Goal: Check status: Check status

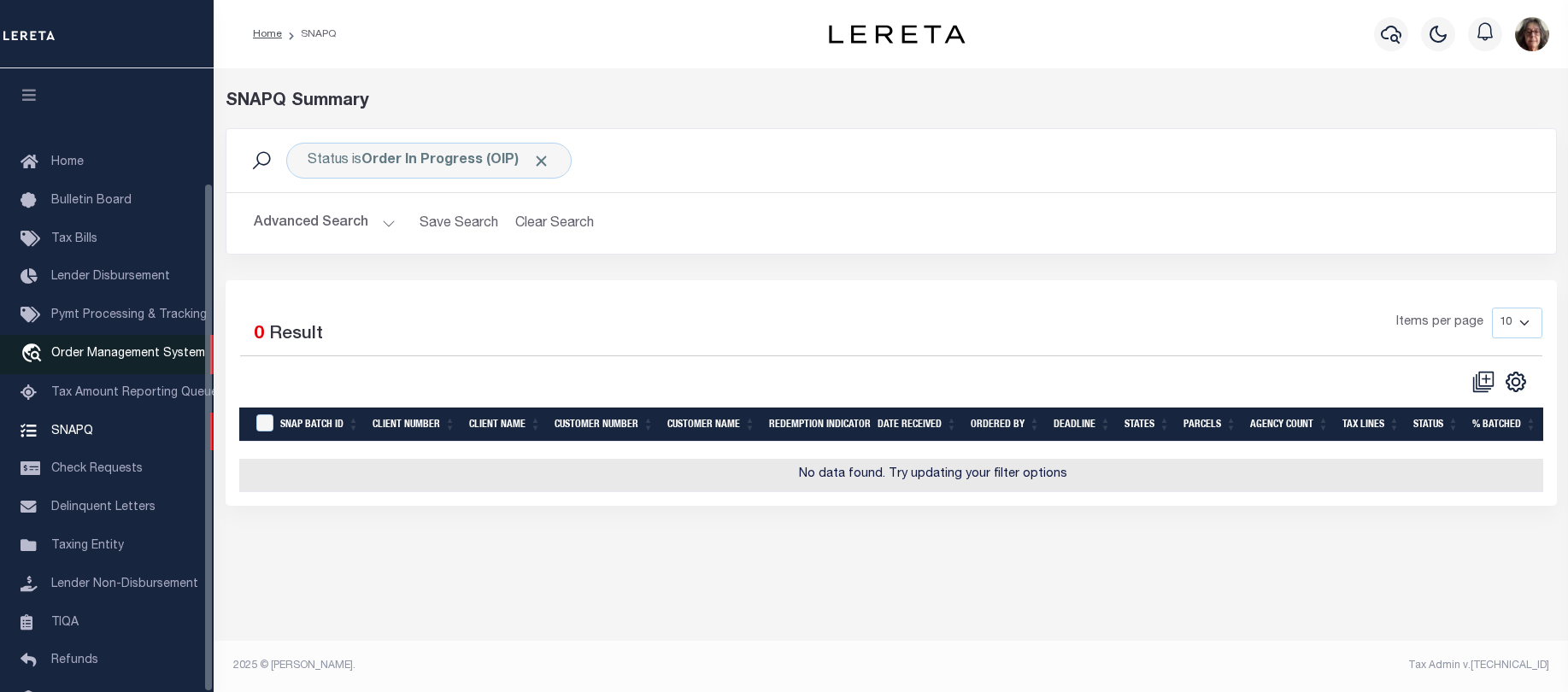
scroll to position [140, 0]
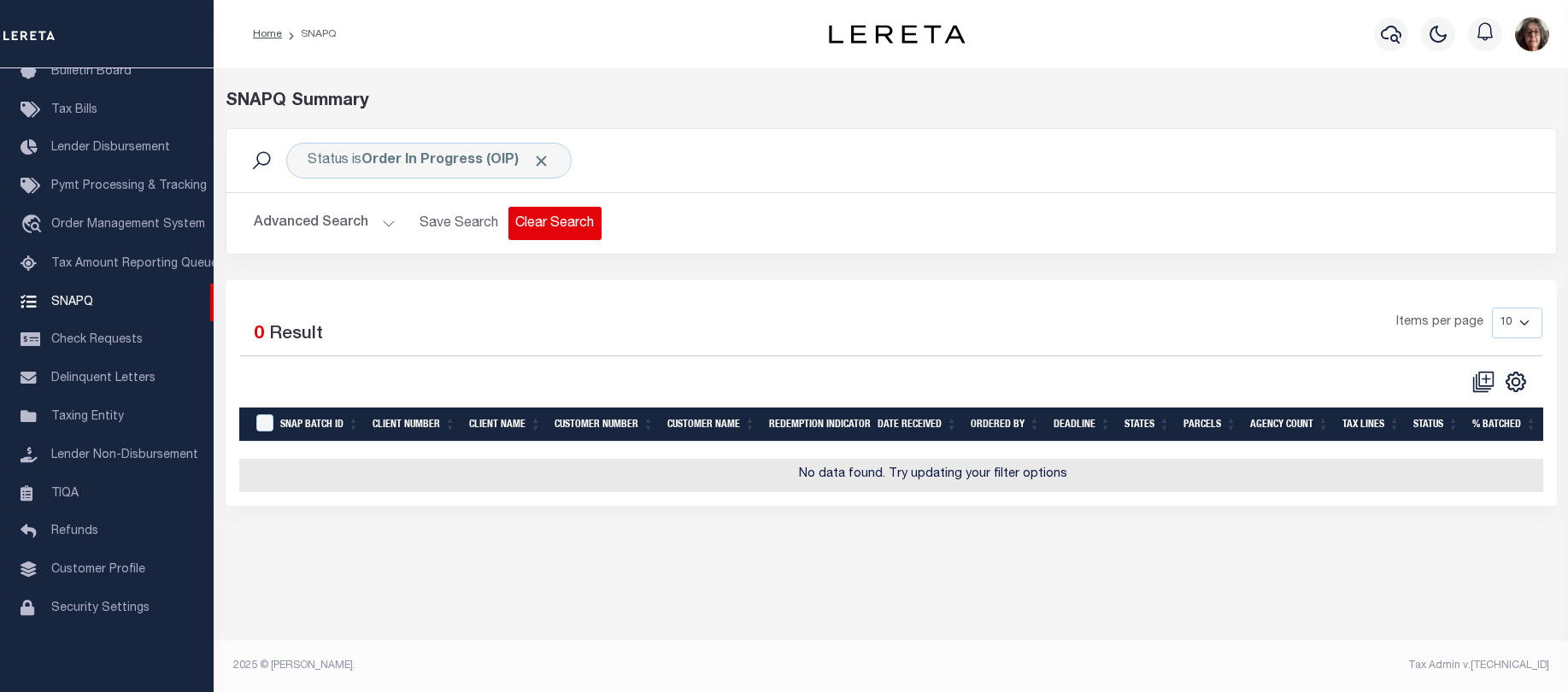
click at [545, 224] on button "Clear Search" at bounding box center [555, 223] width 93 height 33
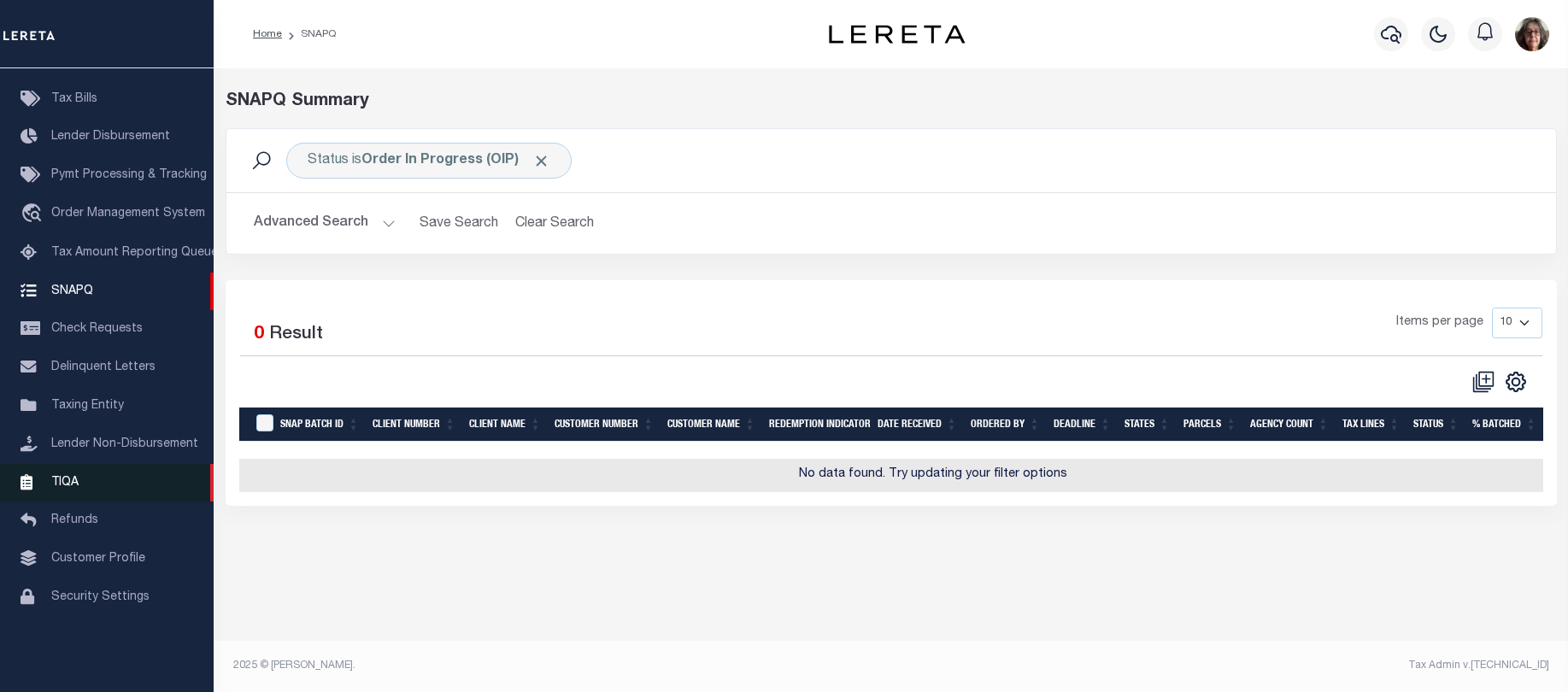
click at [69, 488] on span "TIQA" at bounding box center [65, 482] width 27 height 12
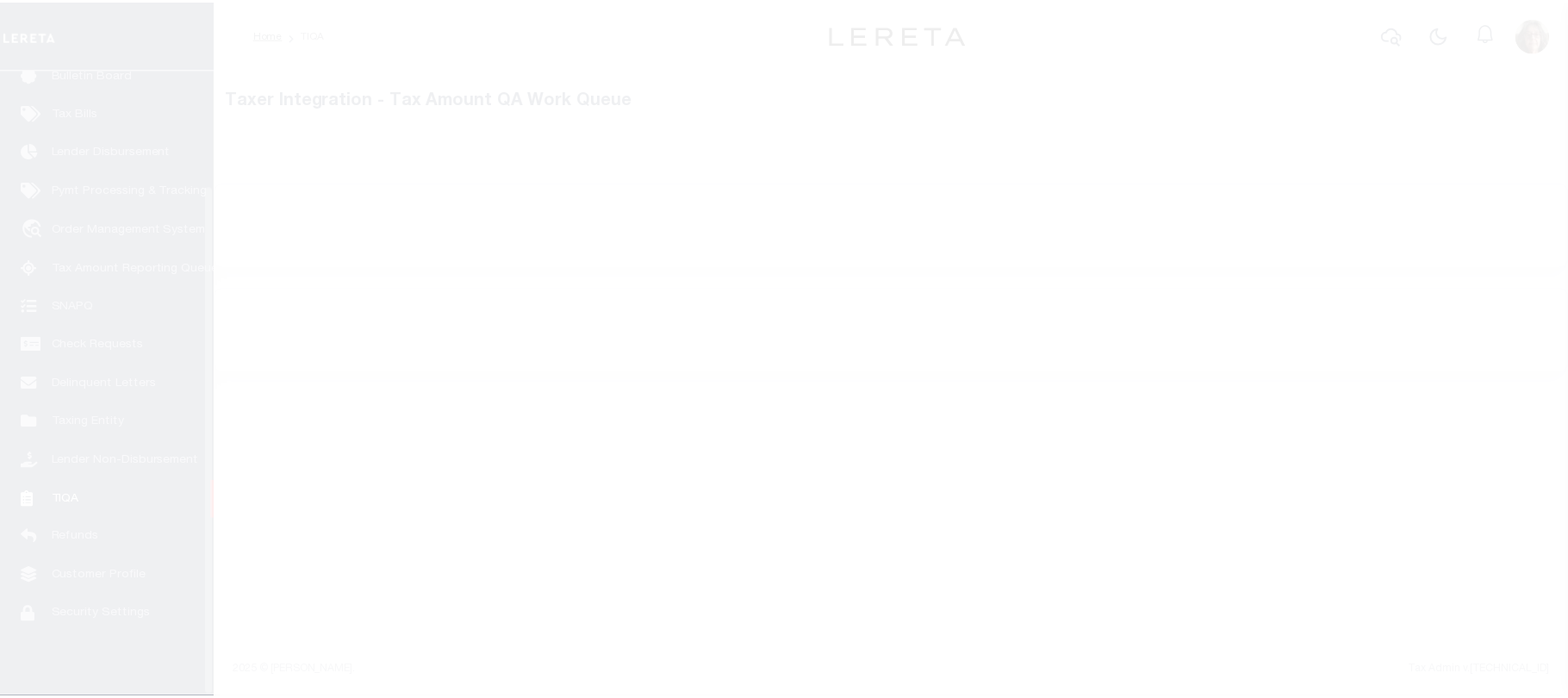
scroll to position [141, 0]
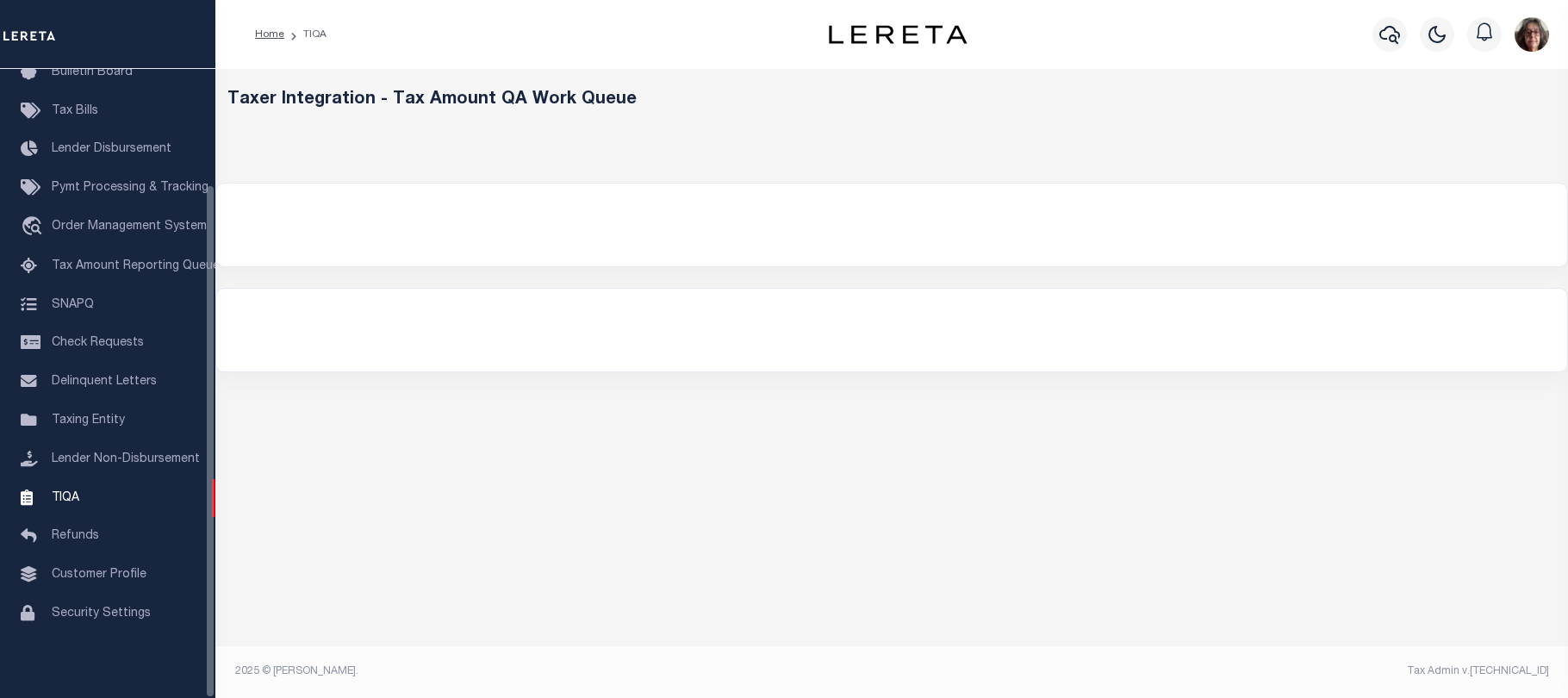
select select "200"
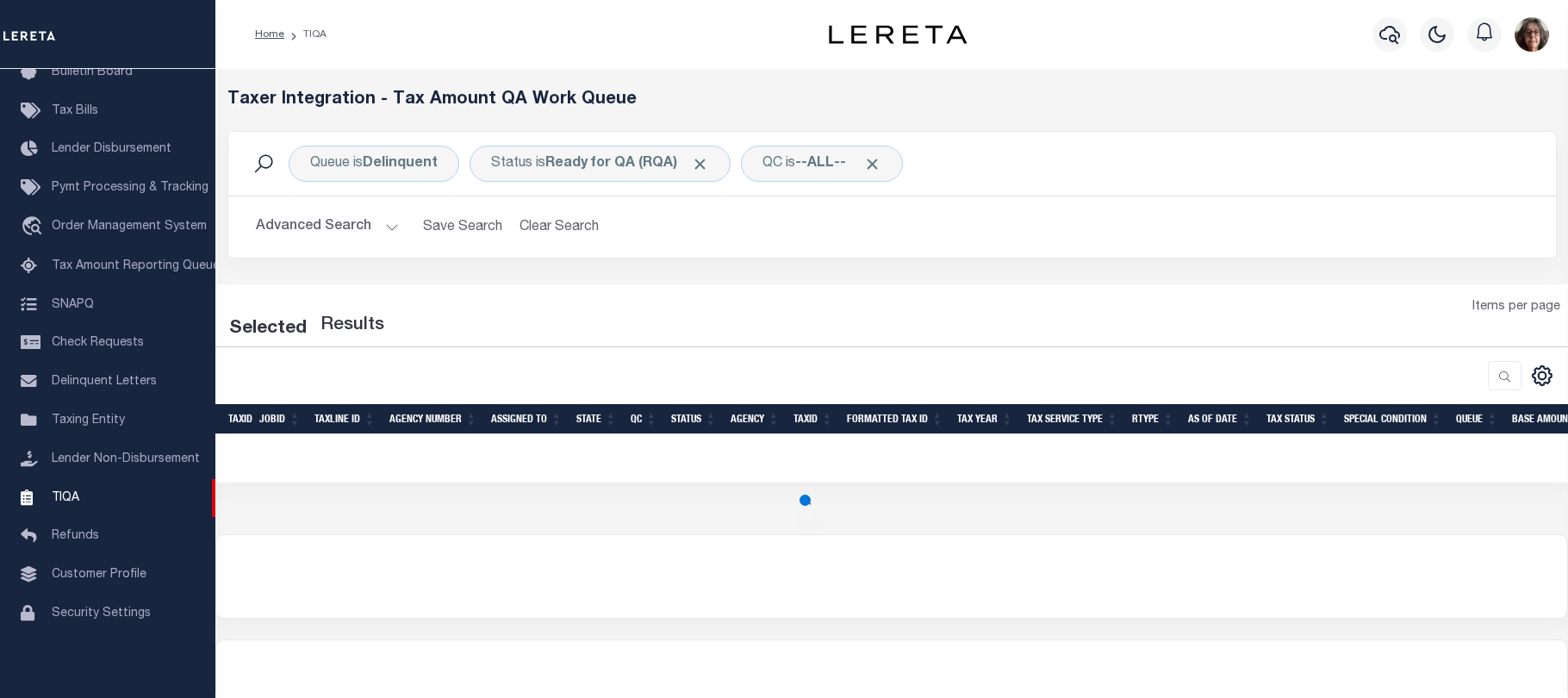
select select "200"
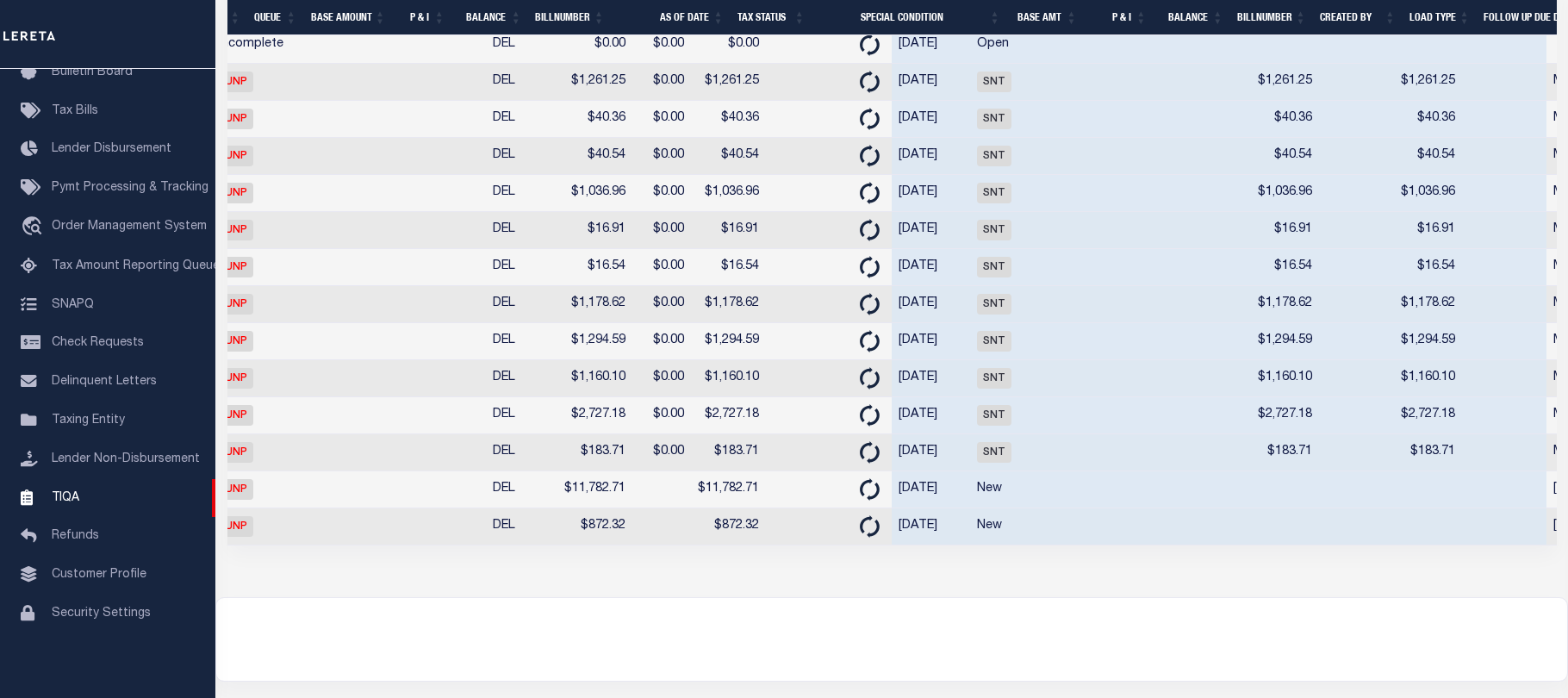
scroll to position [0, 0]
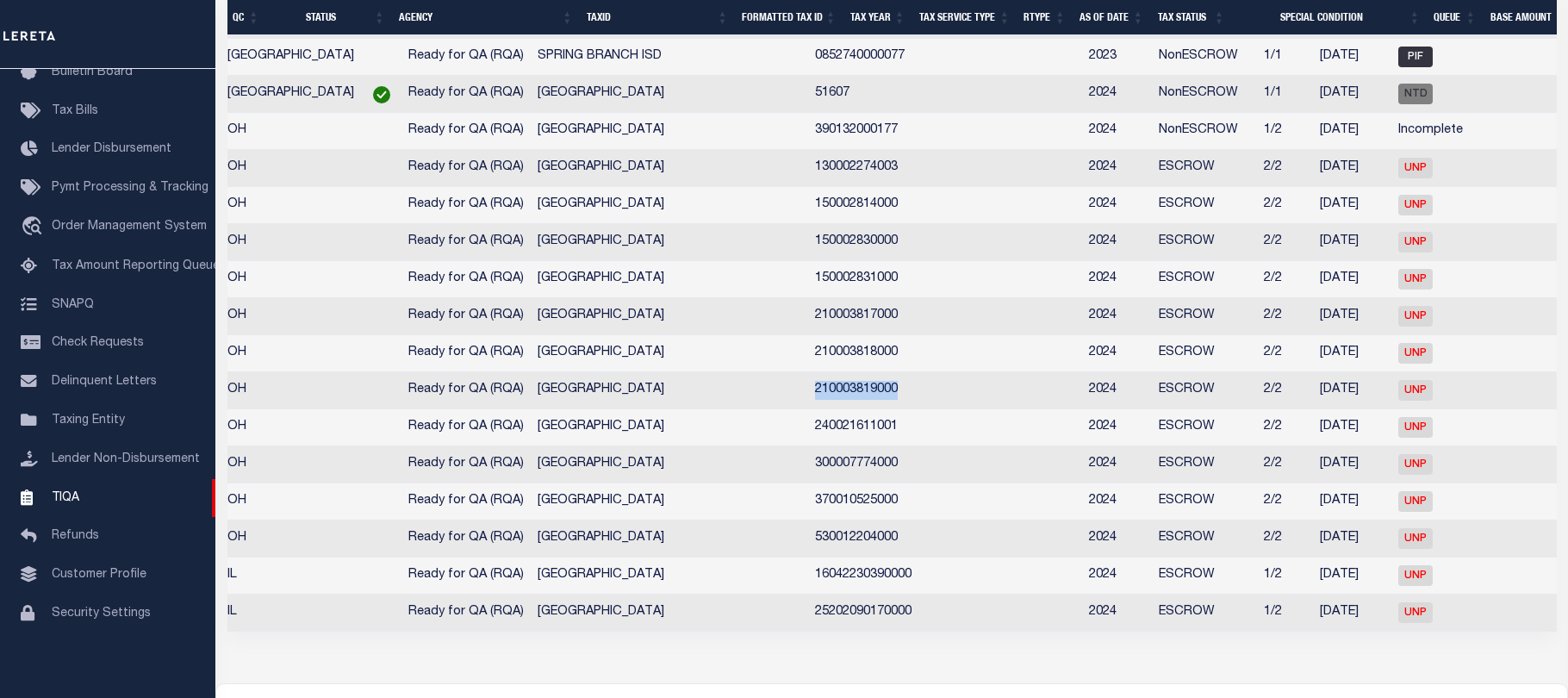
drag, startPoint x: 584, startPoint y: 434, endPoint x: 676, endPoint y: 442, distance: 92.3
click at [808, 409] on td "210003819000" at bounding box center [890, 391] width 164 height 37
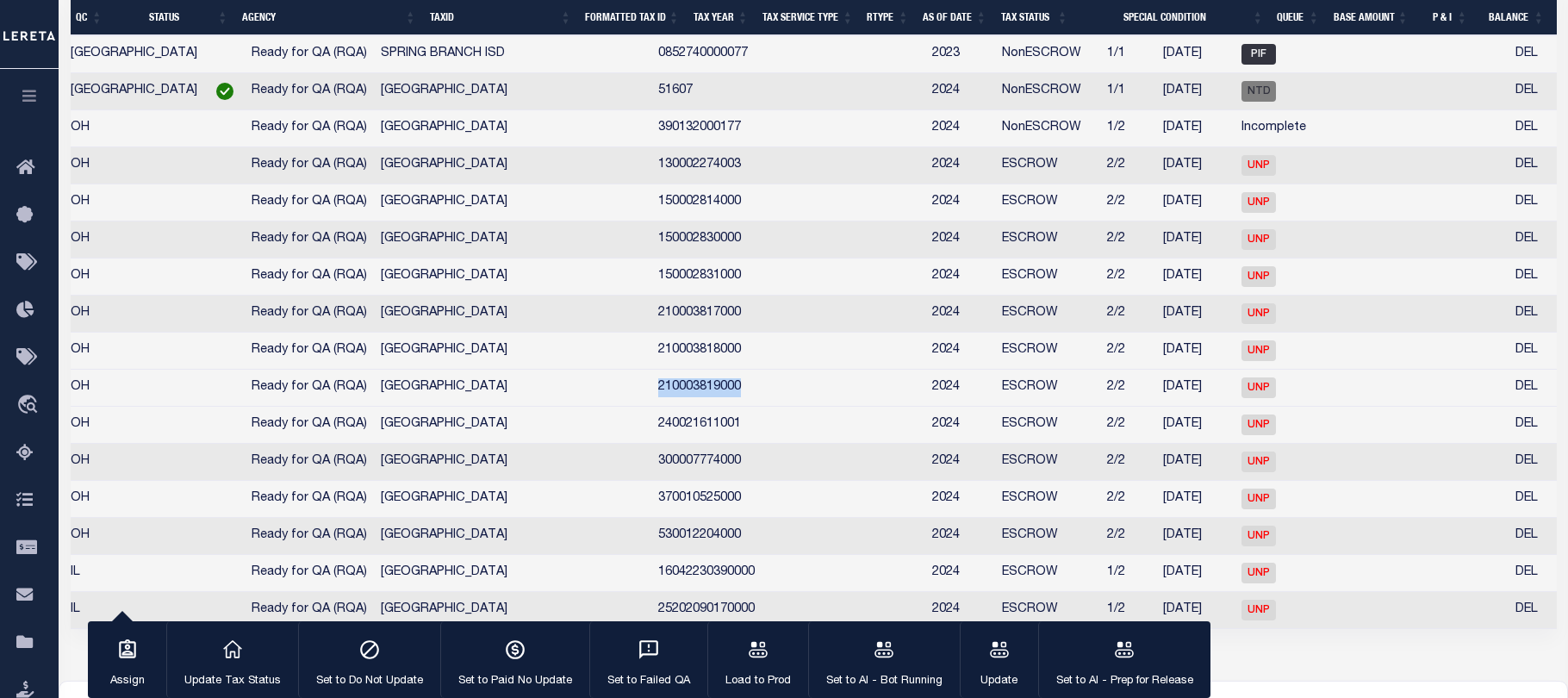
copy td "210003819000"
click at [815, 407] on td at bounding box center [870, 388] width 111 height 37
checkbox input "false"
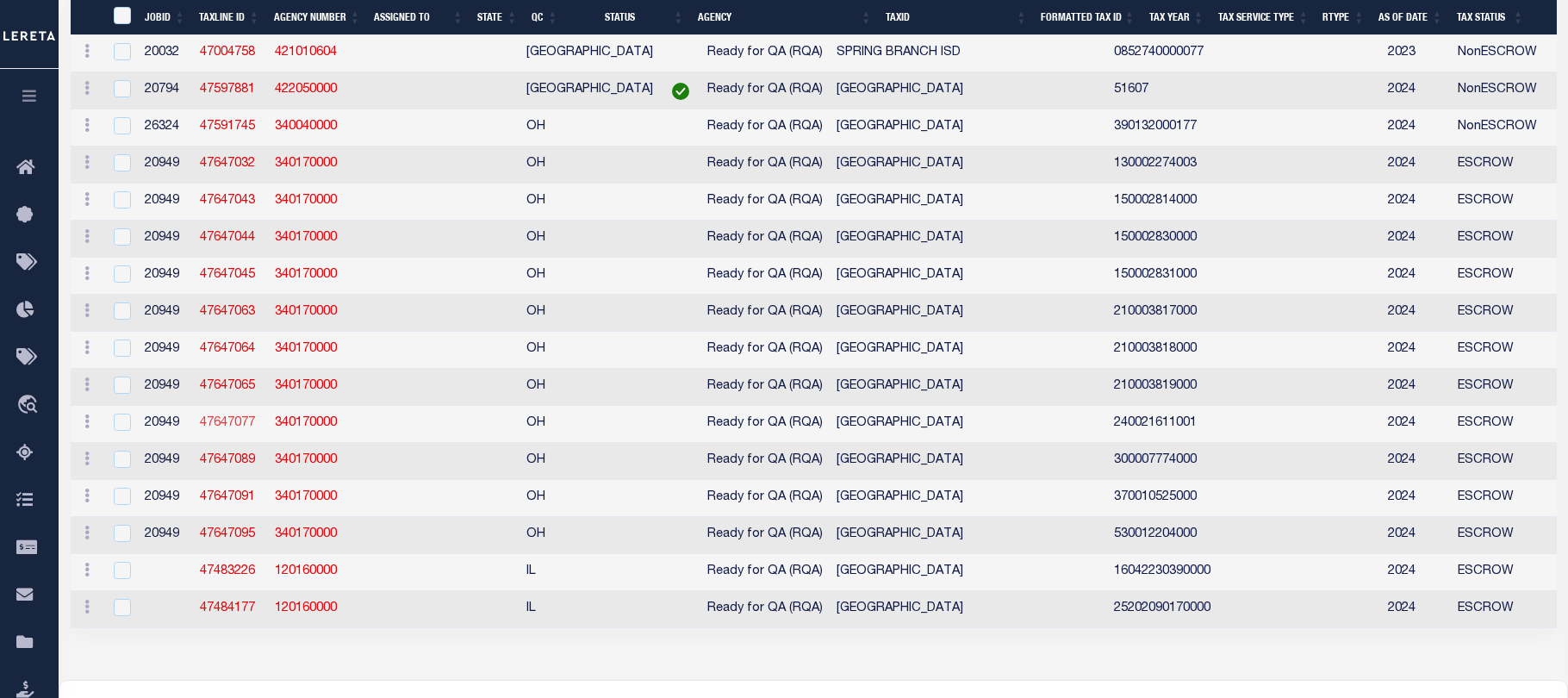
click at [228, 430] on link "47647077" at bounding box center [228, 422] width 55 height 12
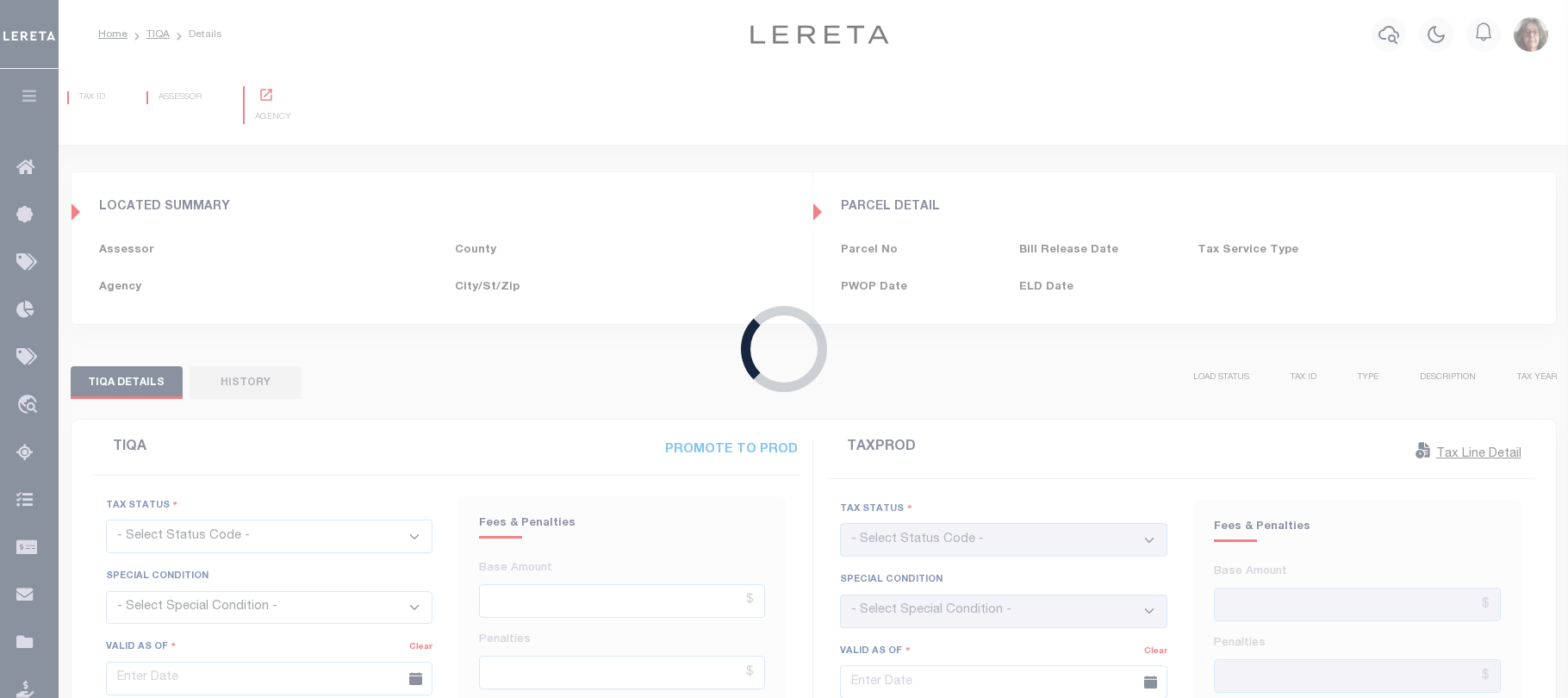
type input "05/12/2025"
type input "06/20/2025"
checkbox input "false"
type input "$1,294.59"
type input "$0"
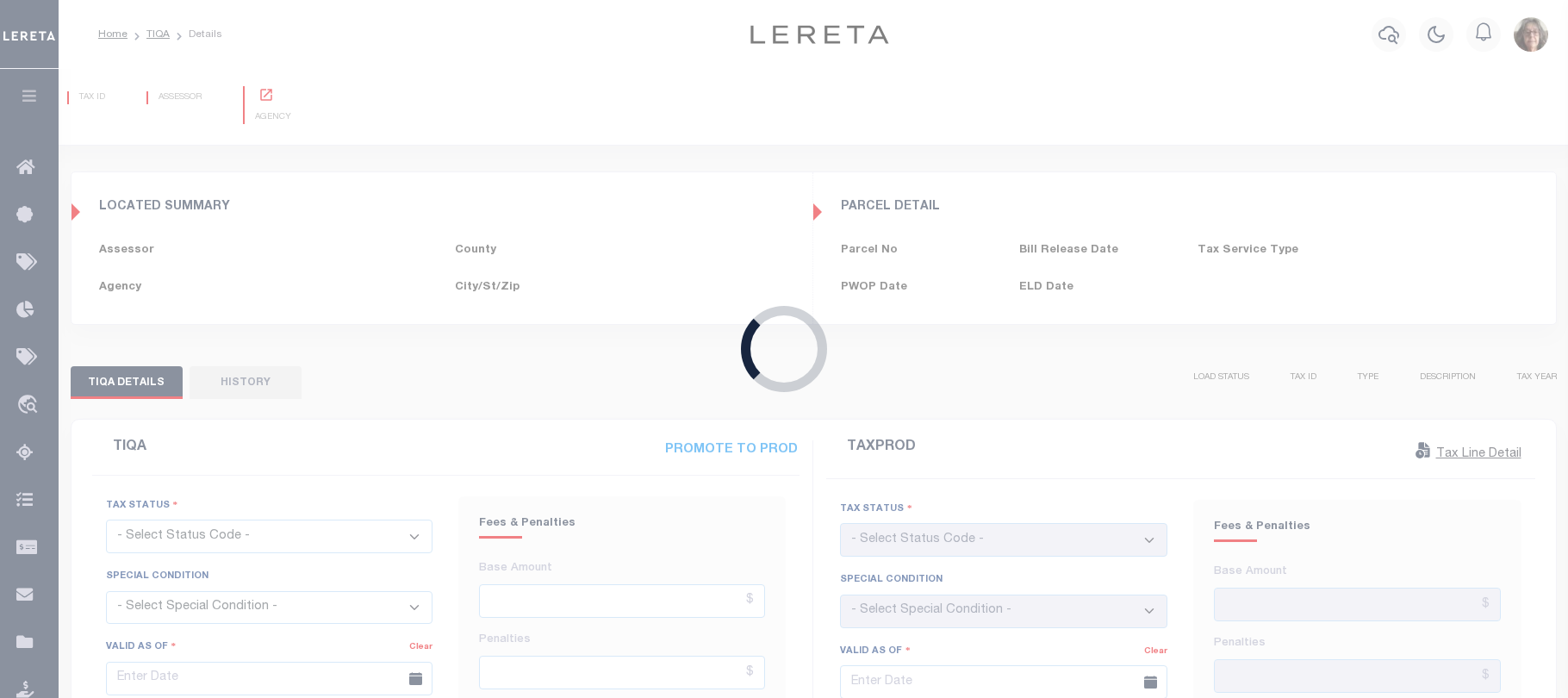
type input "$0"
type input "$1,294.59"
type input "04/25/2025"
type input "06/20/2025"
checkbox input "false"
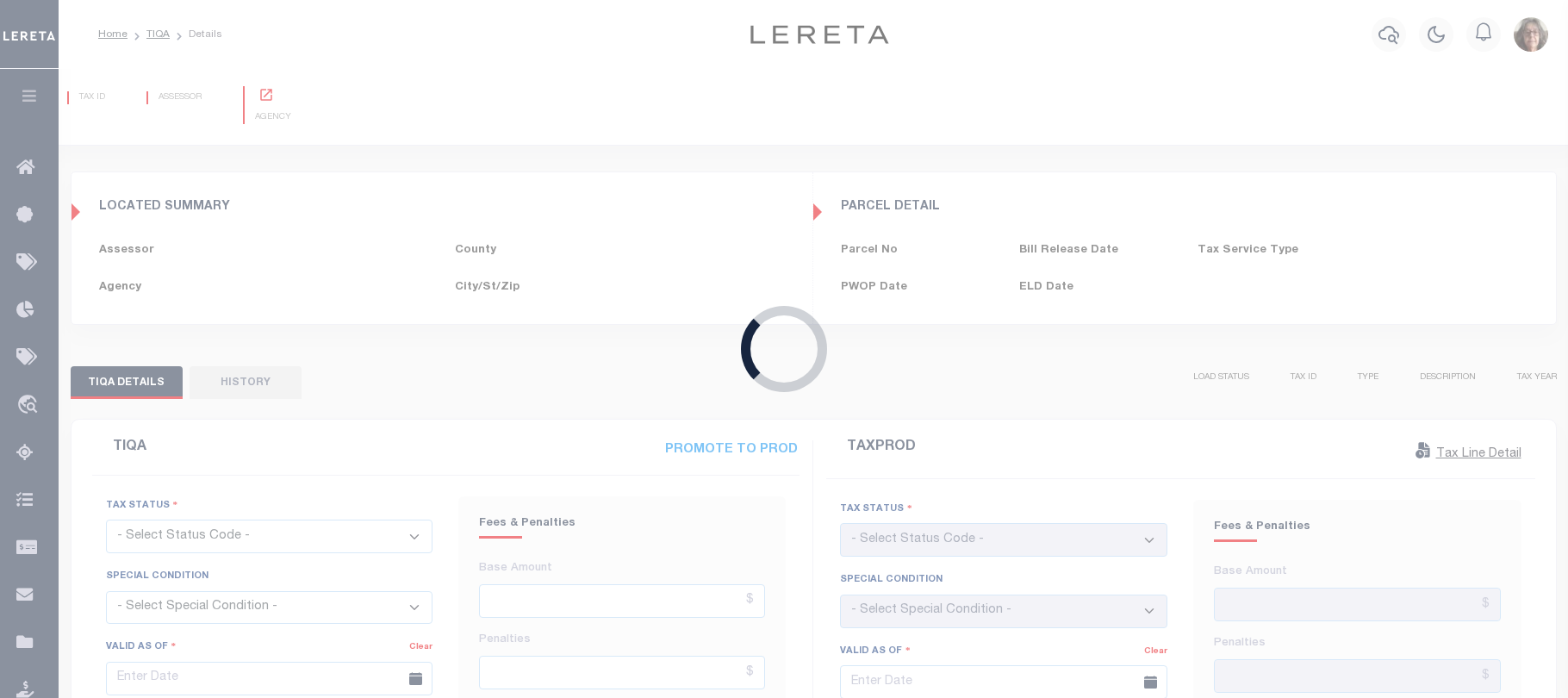
type textarea "TPS"
type input "$1,294.59"
select select "UNP"
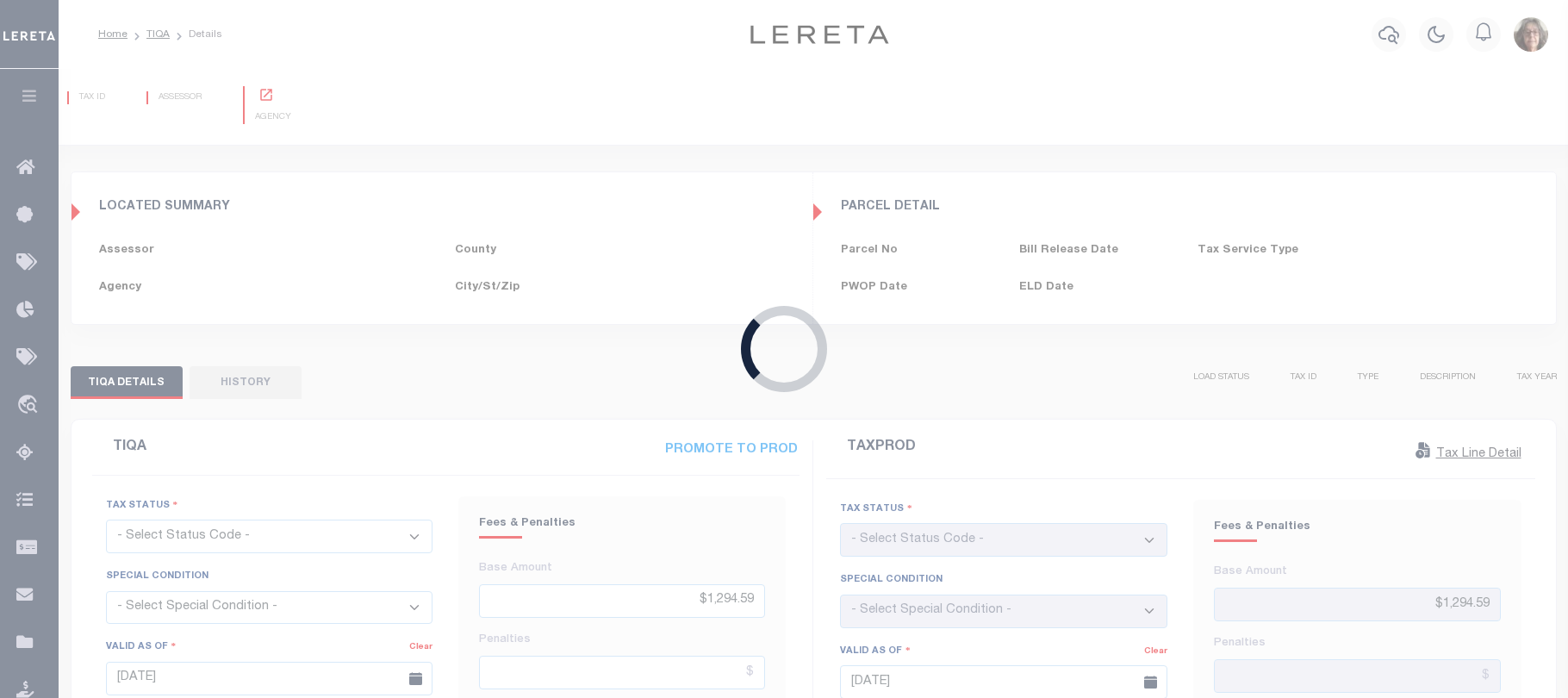
select select "SNT"
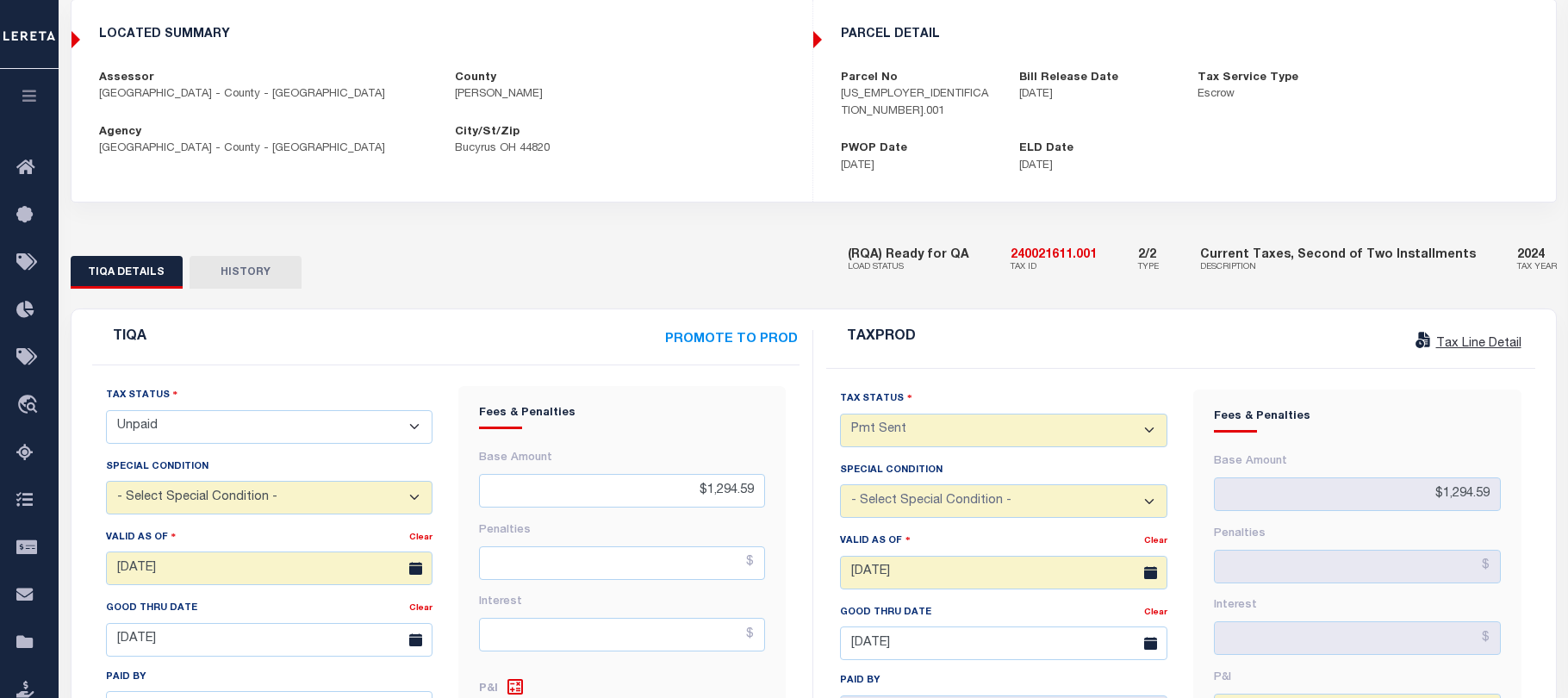
click at [1474, 337] on link "Tax Line Detail" at bounding box center [1467, 343] width 110 height 12
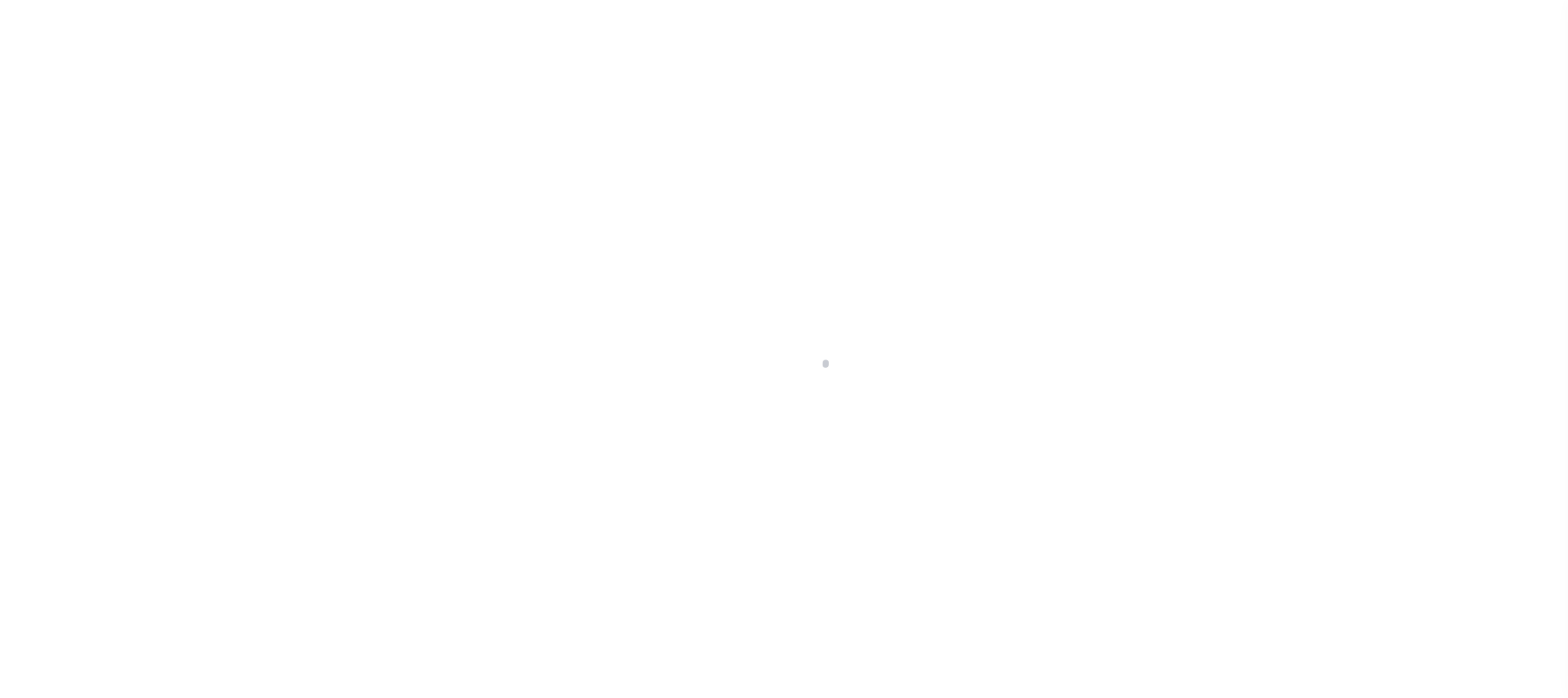
select select "SNT"
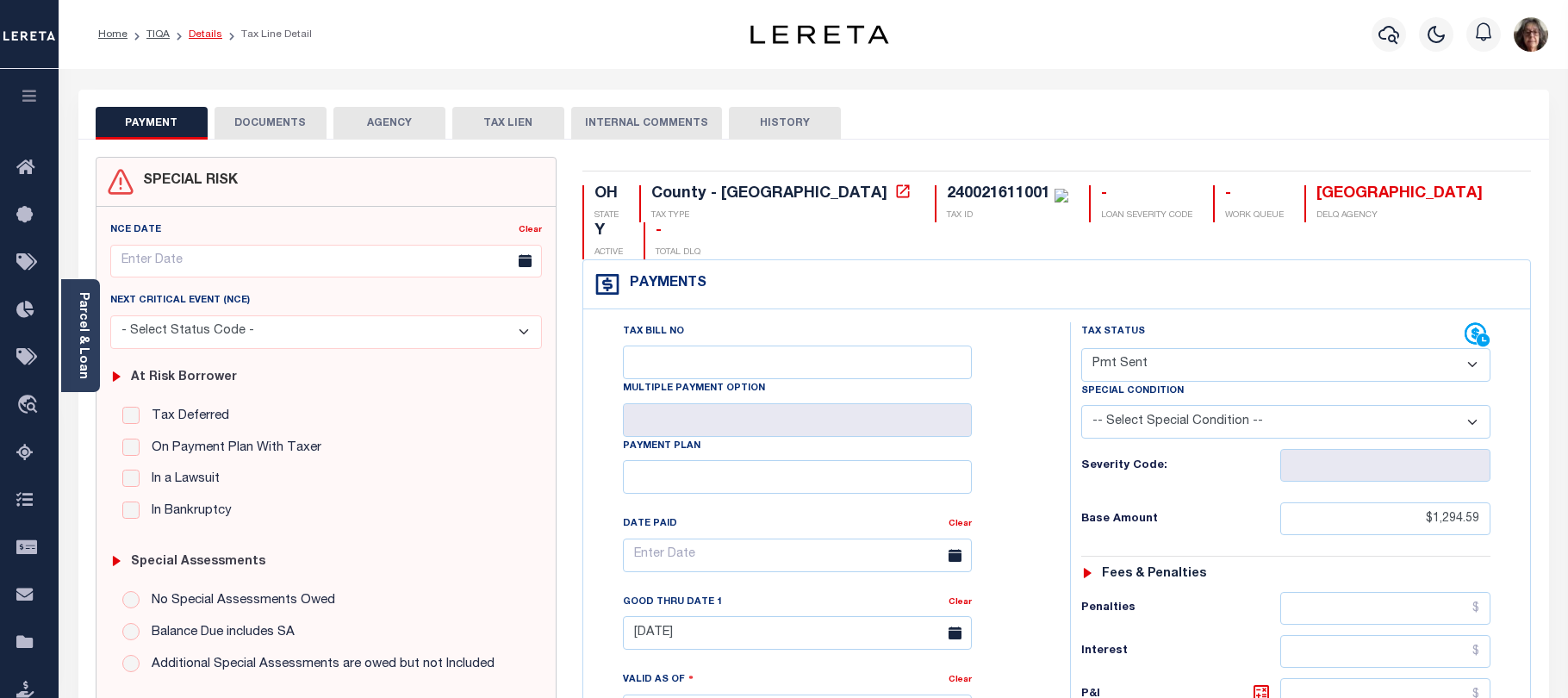
click at [204, 37] on link "Details" at bounding box center [206, 34] width 33 height 10
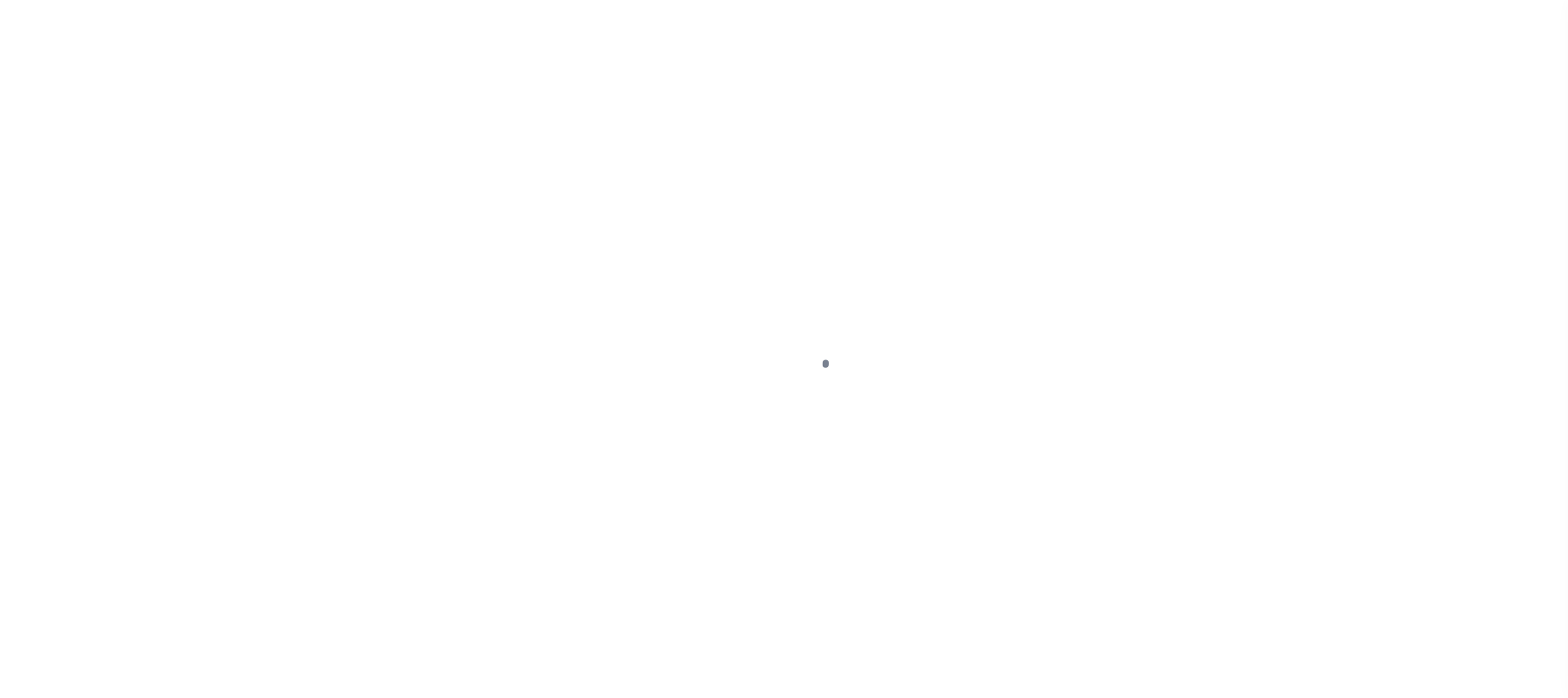
scroll to position [141, 0]
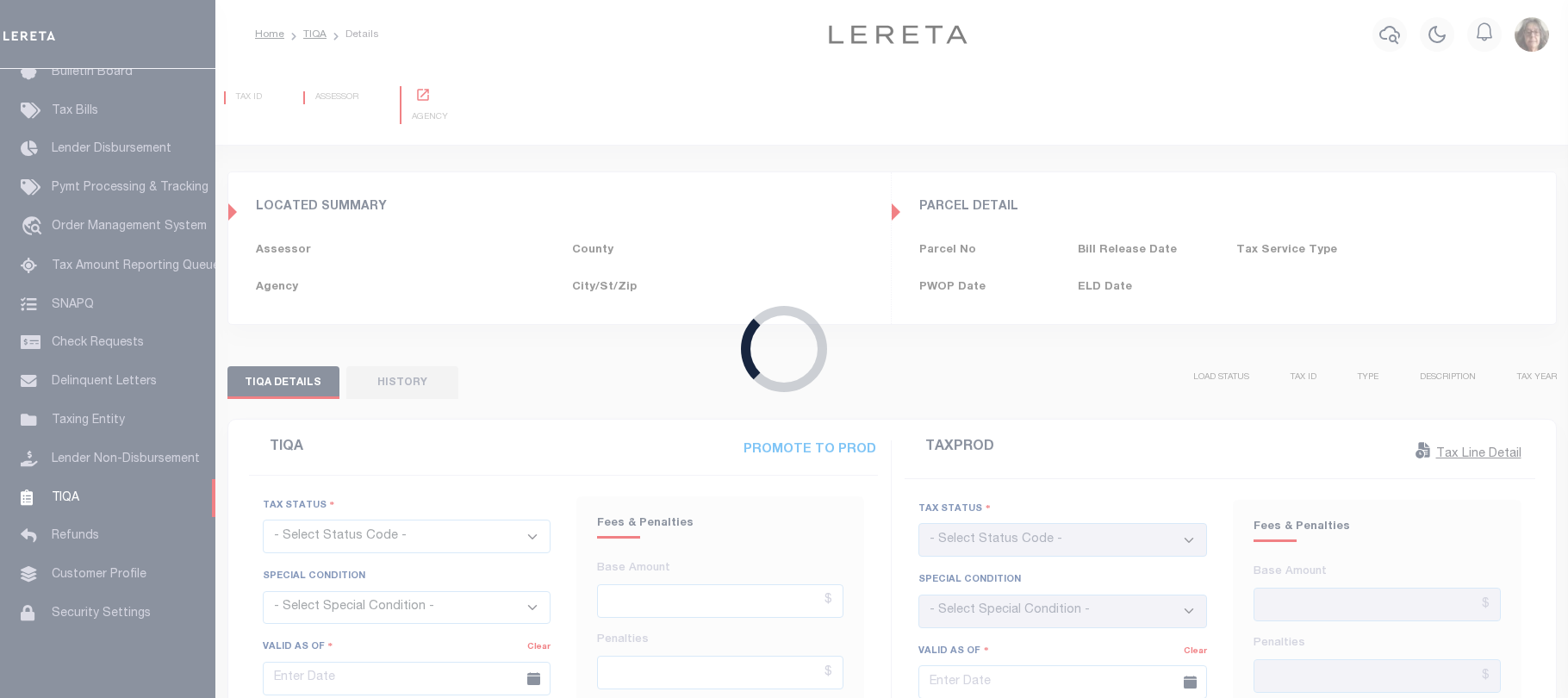
type input "[DATE]"
checkbox input "false"
type input "$1,294.59"
type input "$0"
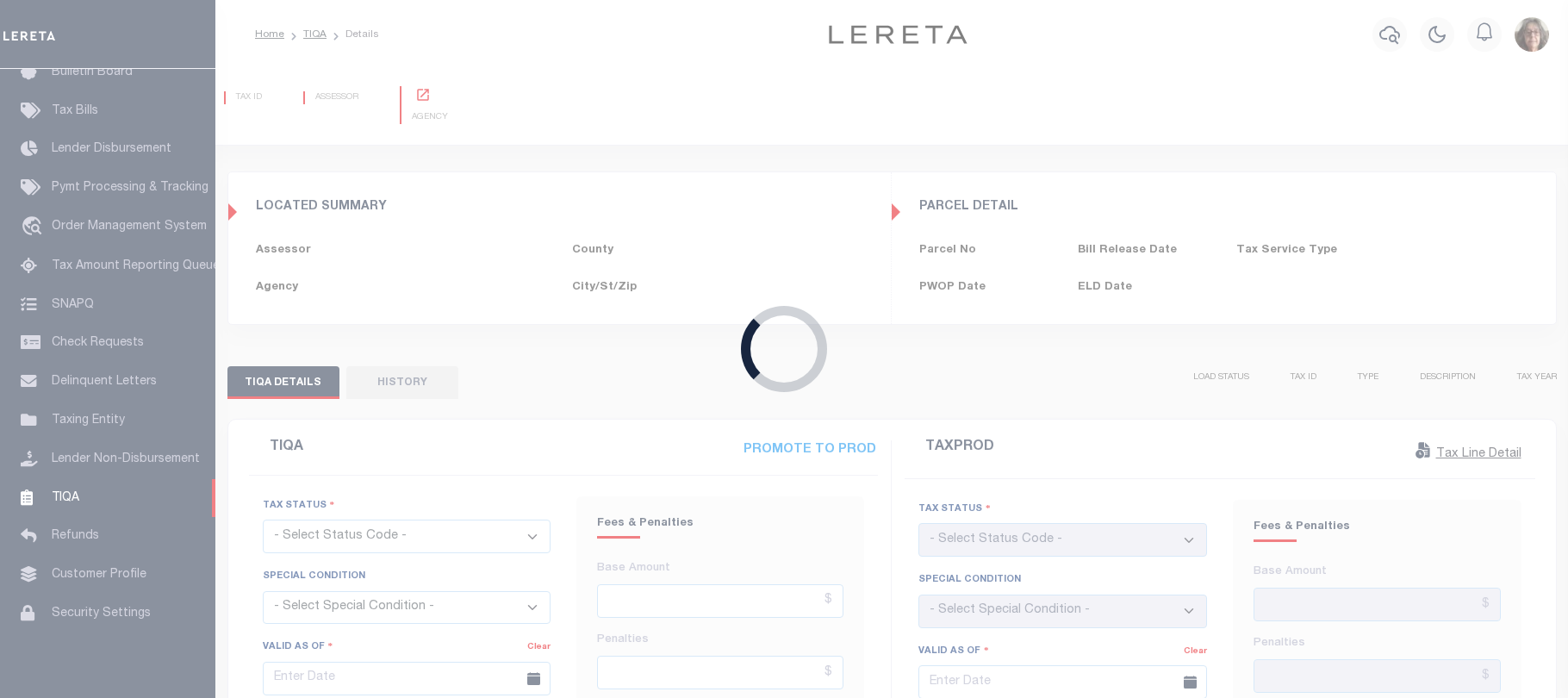
type input "$0"
type input "$1,294.59"
type input "[DATE]"
type input "06/20/2025"
checkbox input "false"
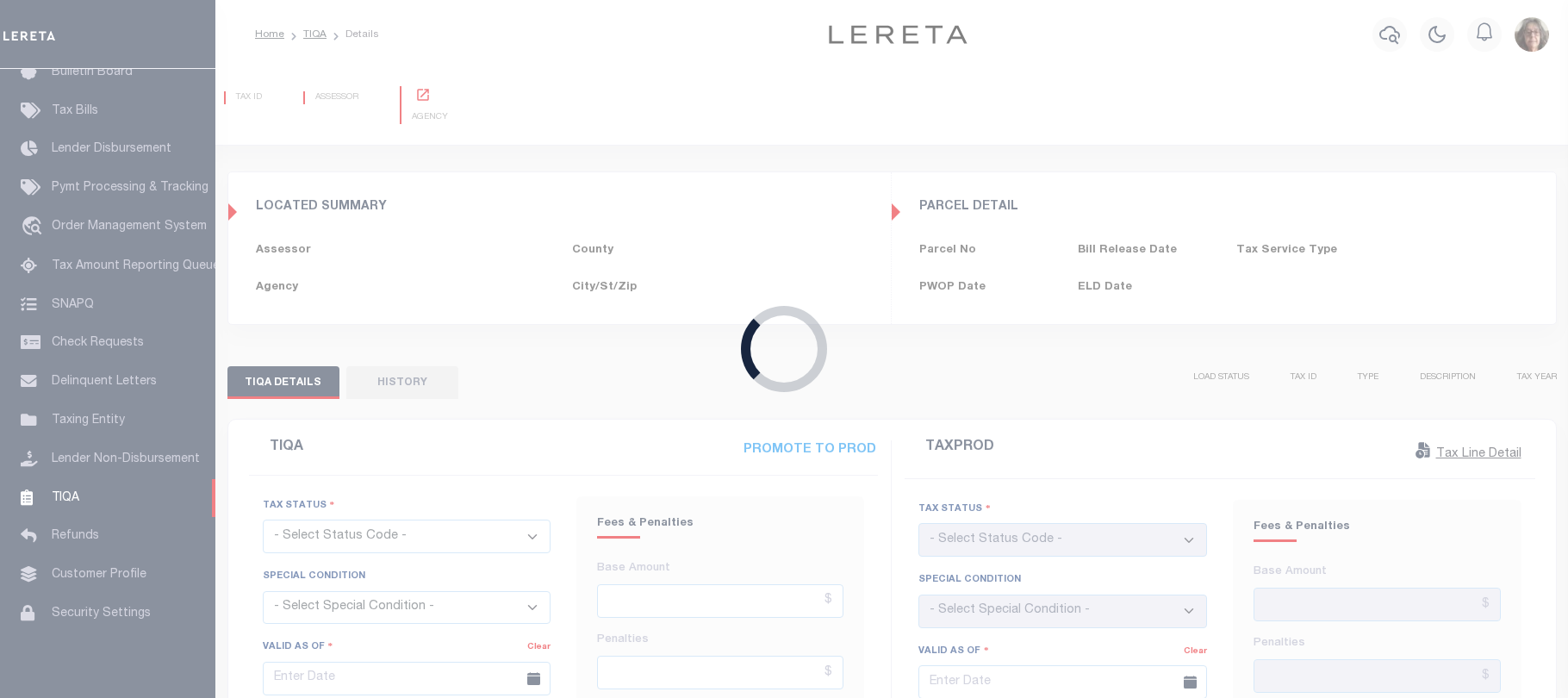
type textarea "TPS"
type input "$1,294.59"
select select "UNP"
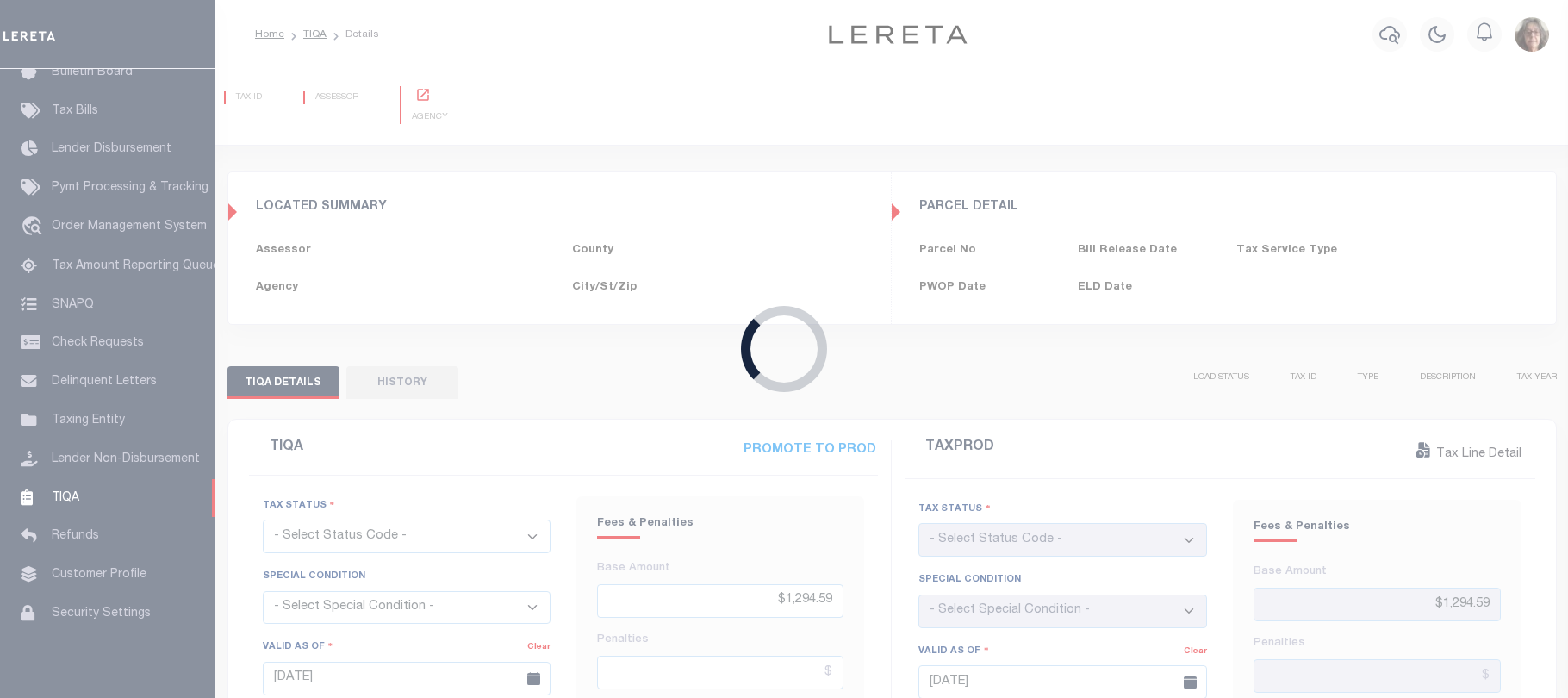
select select "SNT"
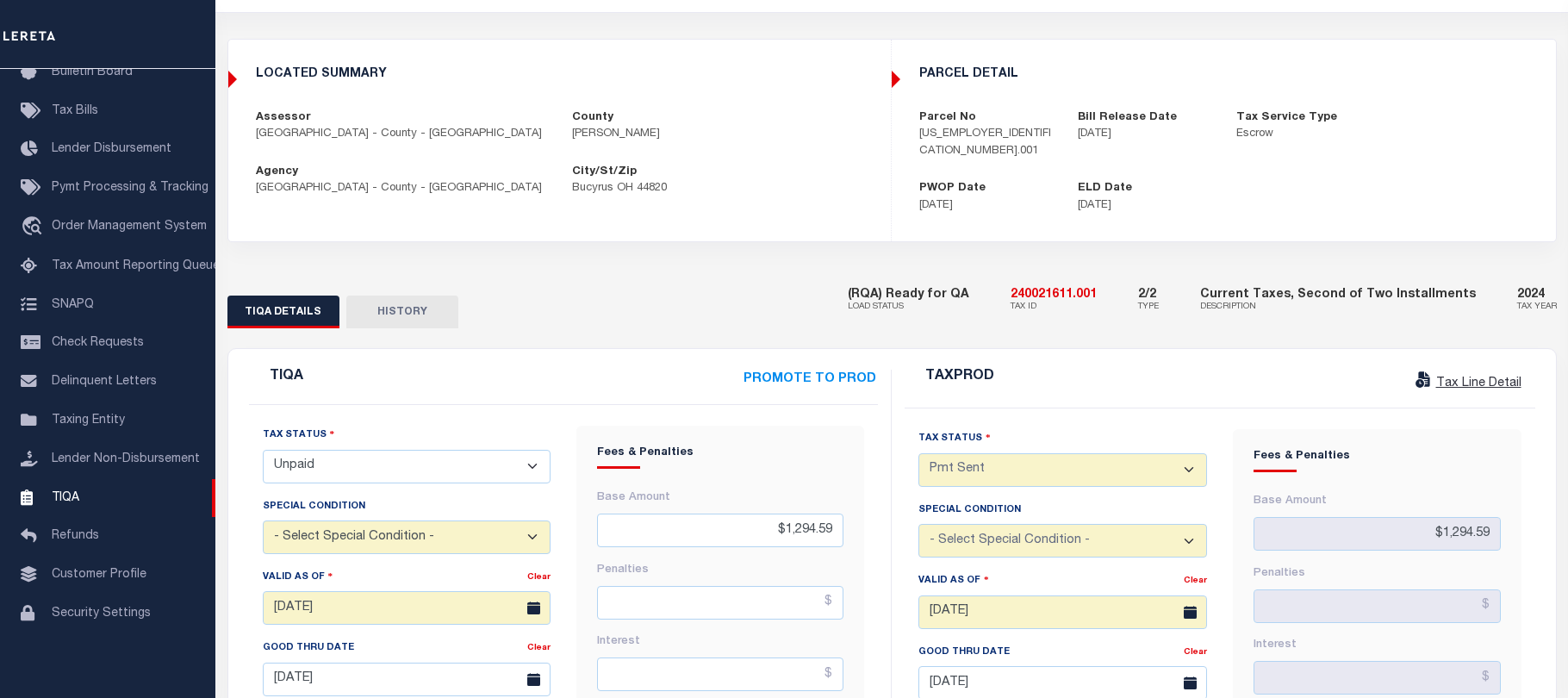
scroll to position [0, 0]
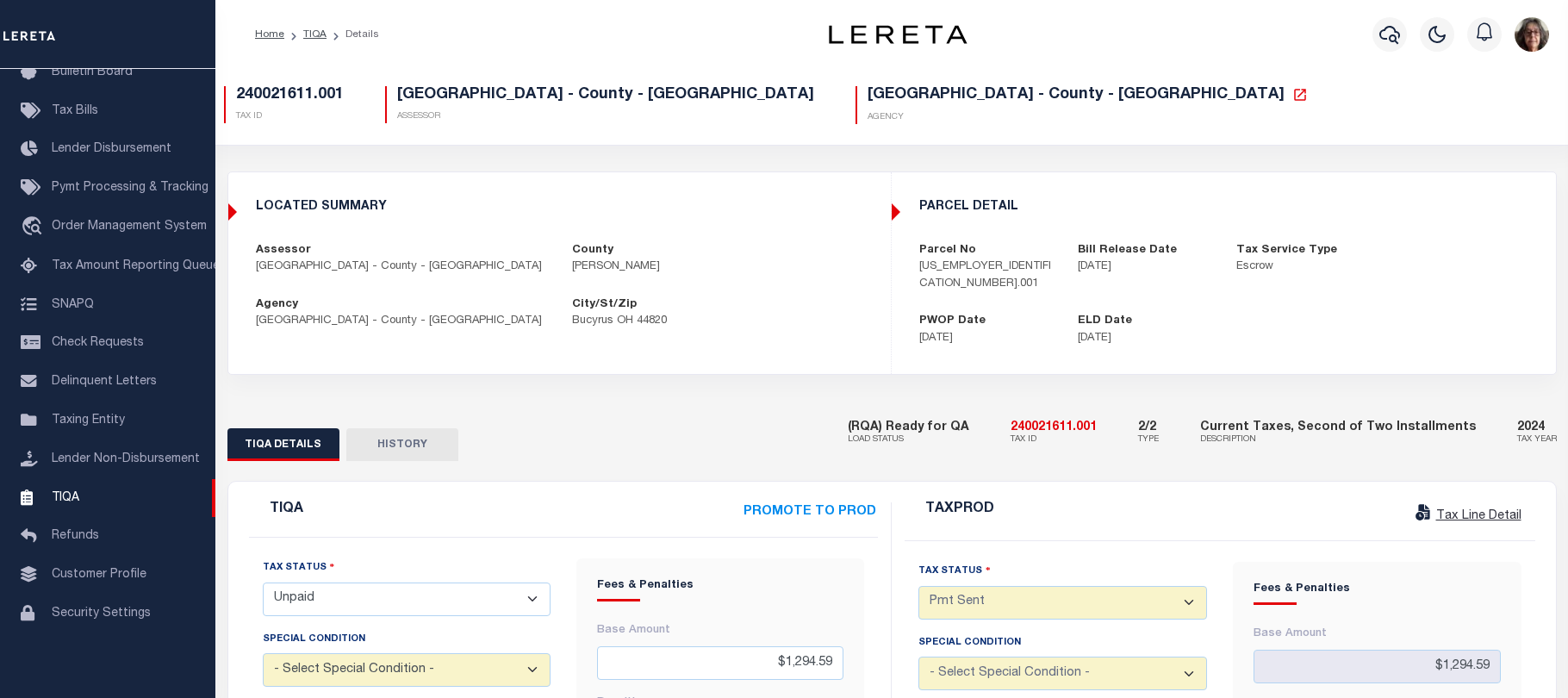
drag, startPoint x: 1037, startPoint y: 413, endPoint x: 1123, endPoint y: 414, distance: 86.0
click at [1123, 414] on div "(RQA) Ready for QA LOAD STATUS 240021611.001 TAX ID 2/2 TYPE Current Taxes, Sec…" at bounding box center [1202, 433] width 709 height 53
copy h5 "240021611.001"
click at [310, 32] on link "TIQA" at bounding box center [314, 34] width 23 height 10
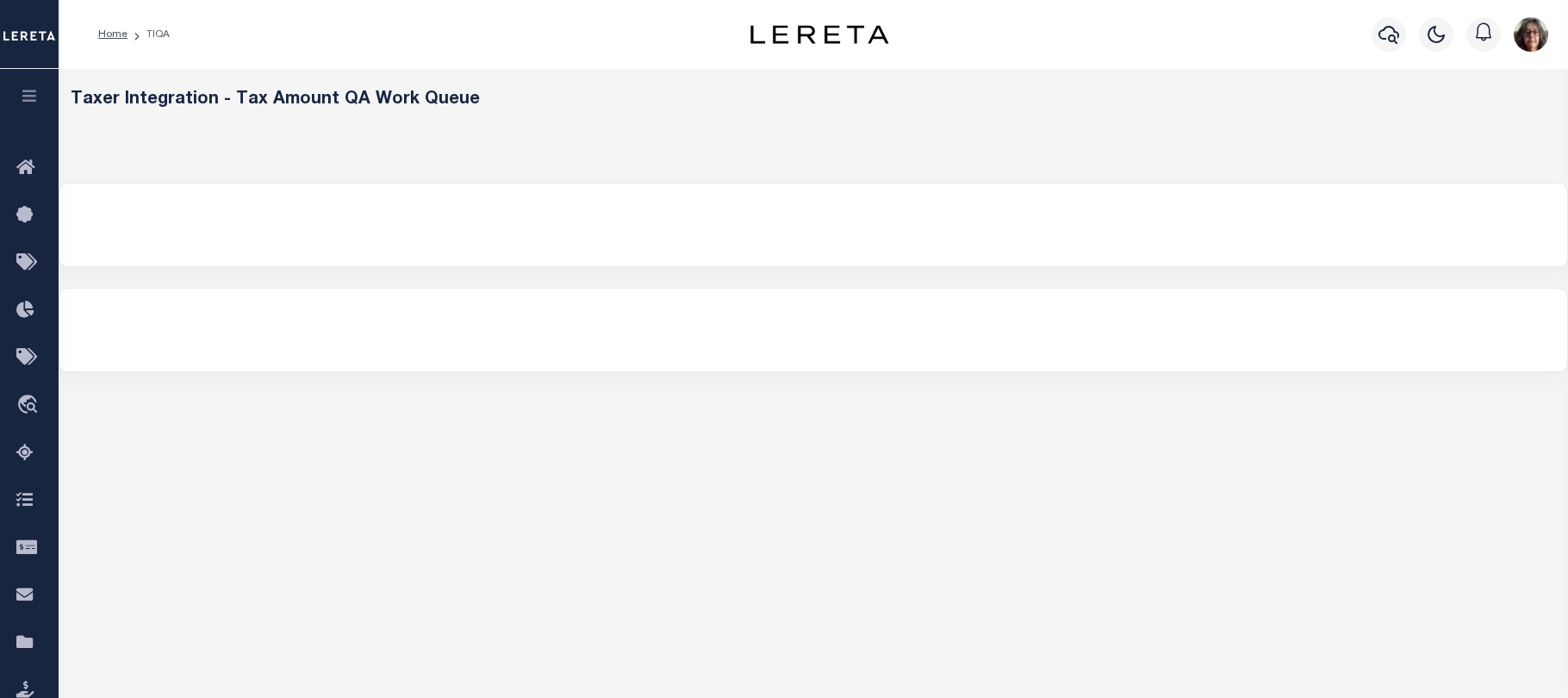
select select "200"
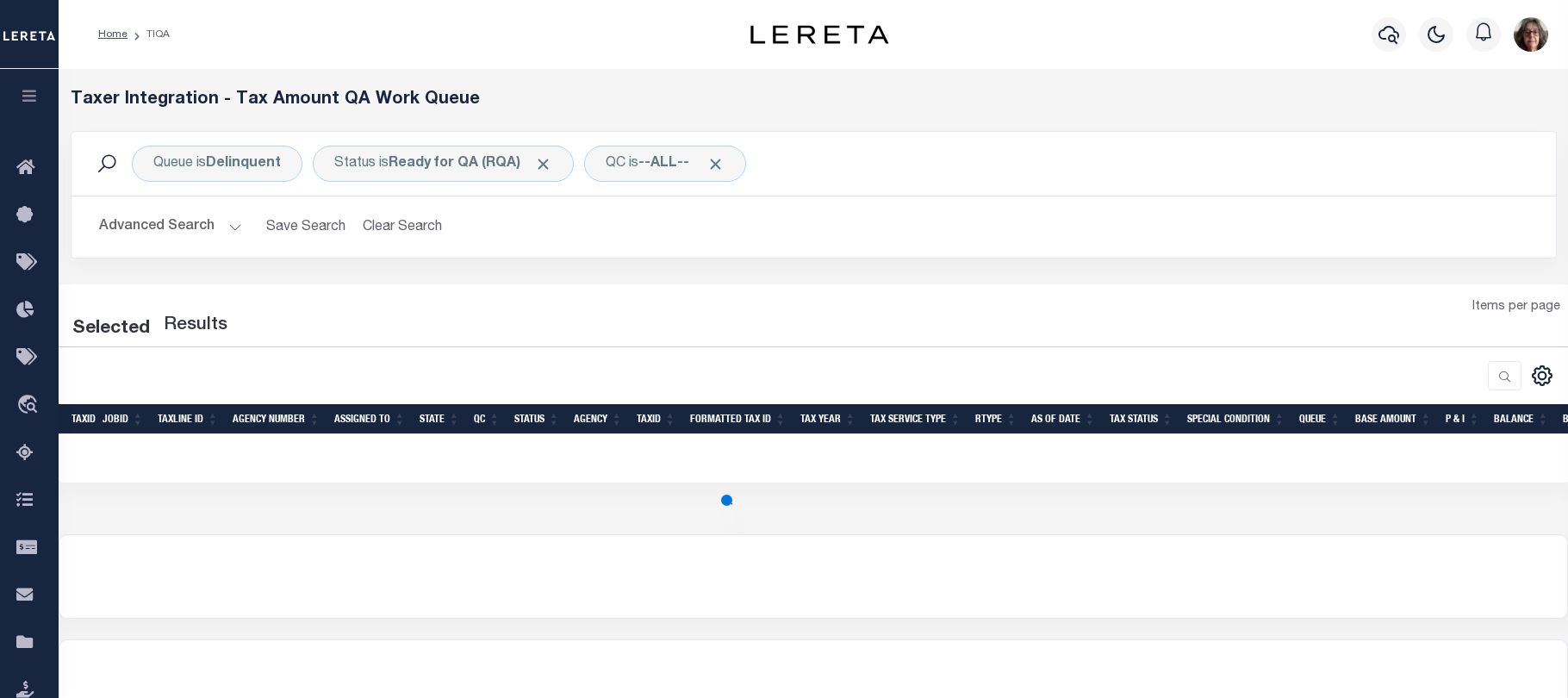
select select "200"
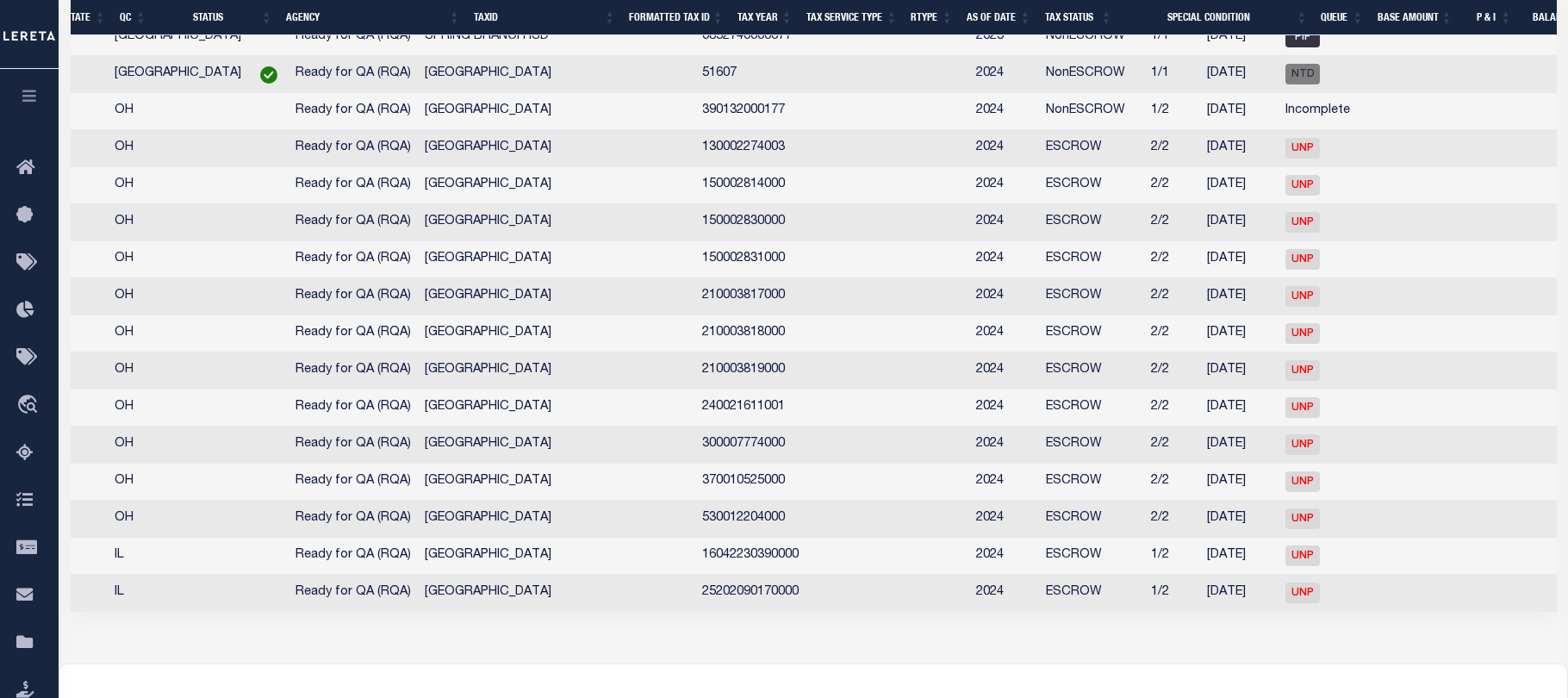
scroll to position [0, 533]
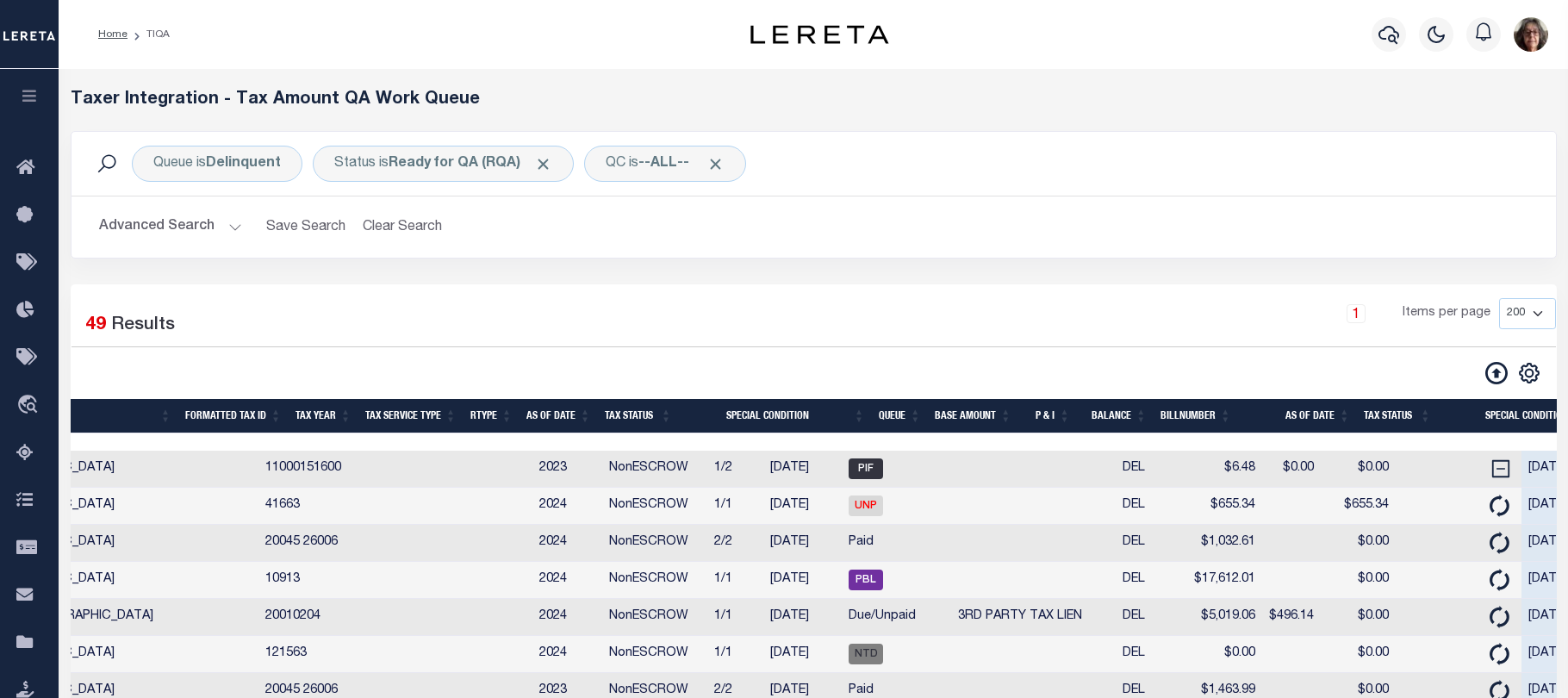
click at [35, 99] on icon "button" at bounding box center [30, 95] width 20 height 16
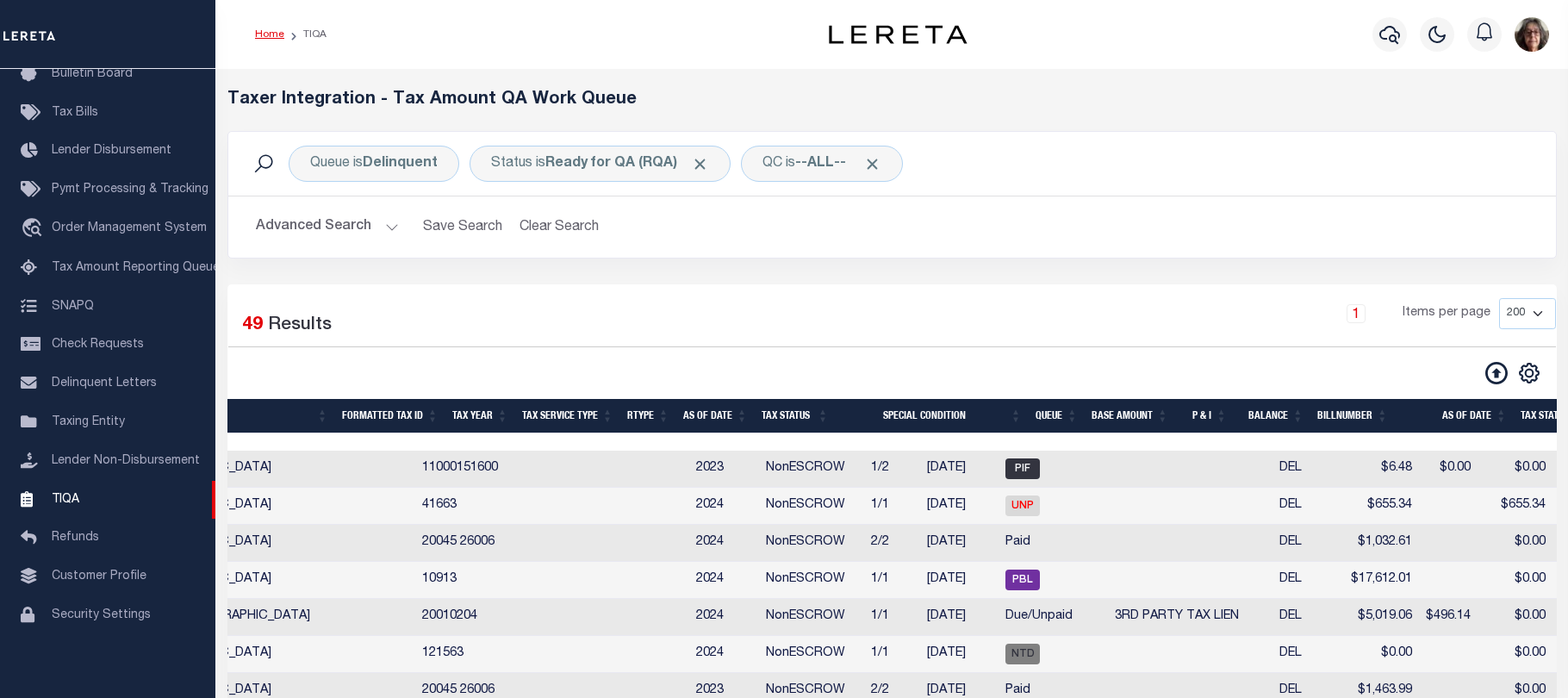
click at [275, 34] on link "Home" at bounding box center [270, 34] width 29 height 10
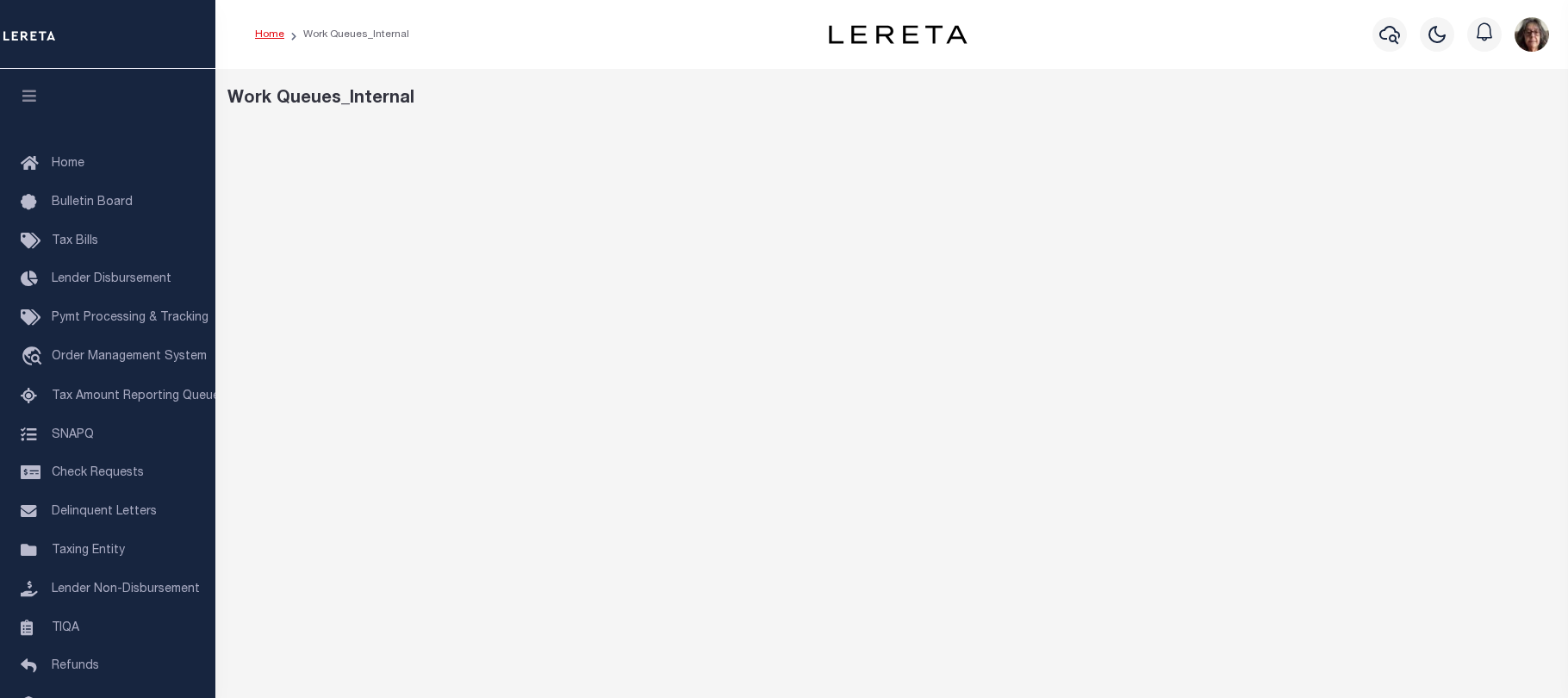
click at [259, 30] on link "Home" at bounding box center [270, 34] width 29 height 10
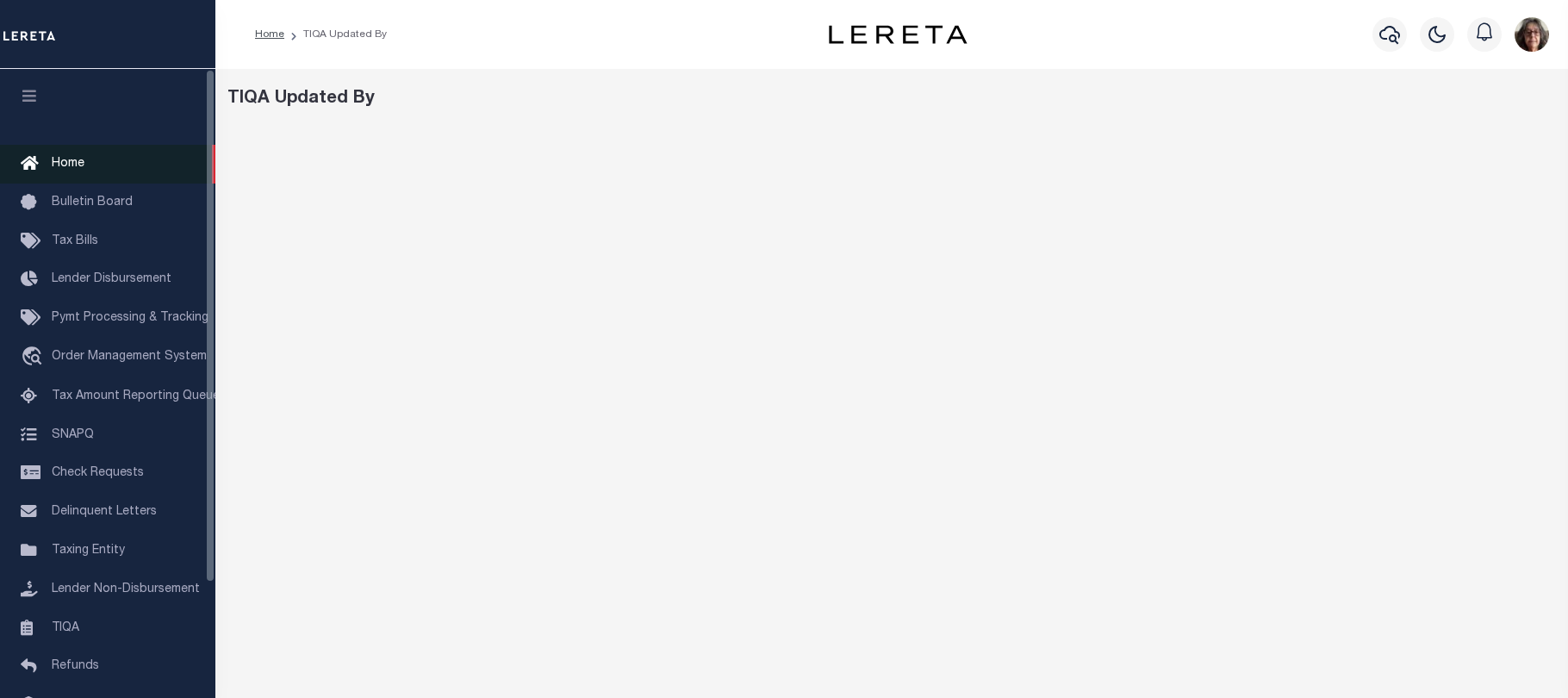
click at [62, 165] on span "Home" at bounding box center [68, 163] width 33 height 12
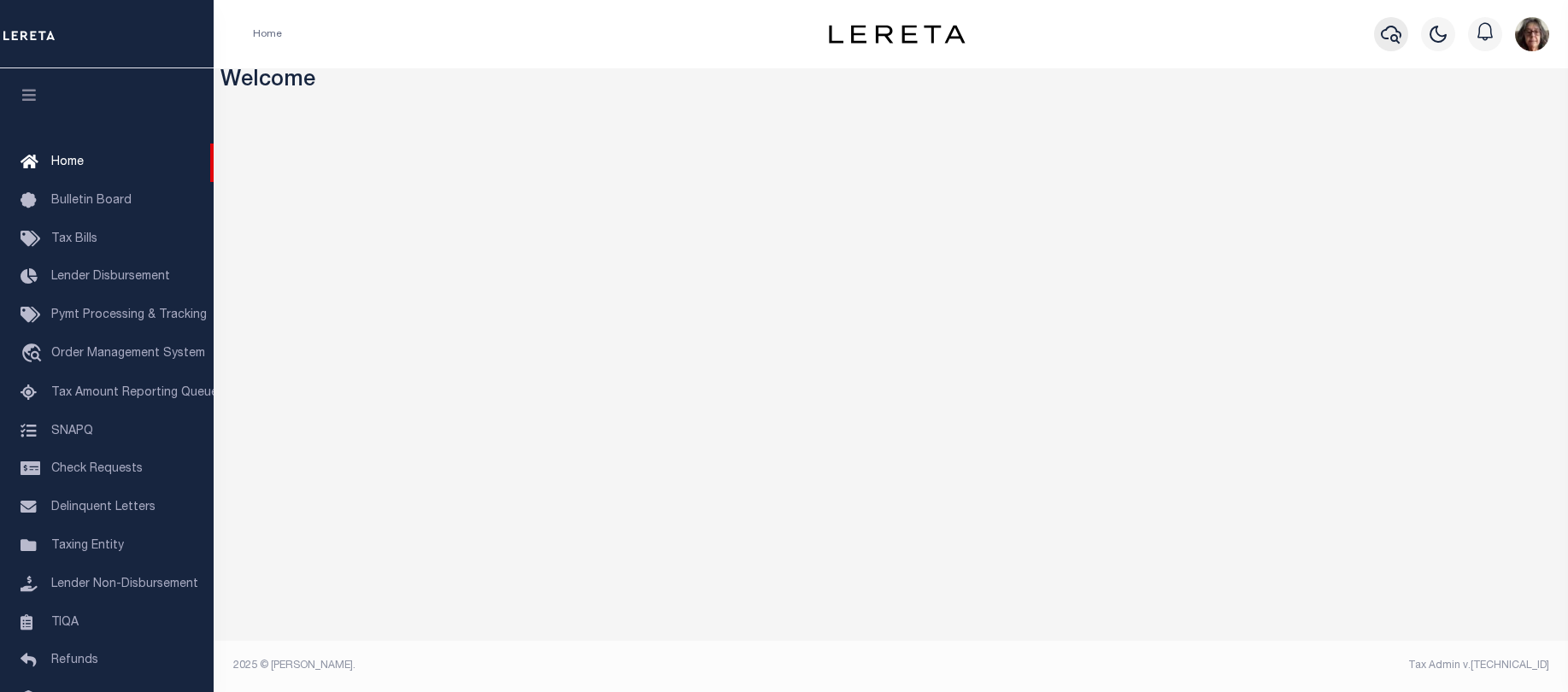
click at [1392, 37] on icon "button" at bounding box center [1392, 35] width 20 height 18
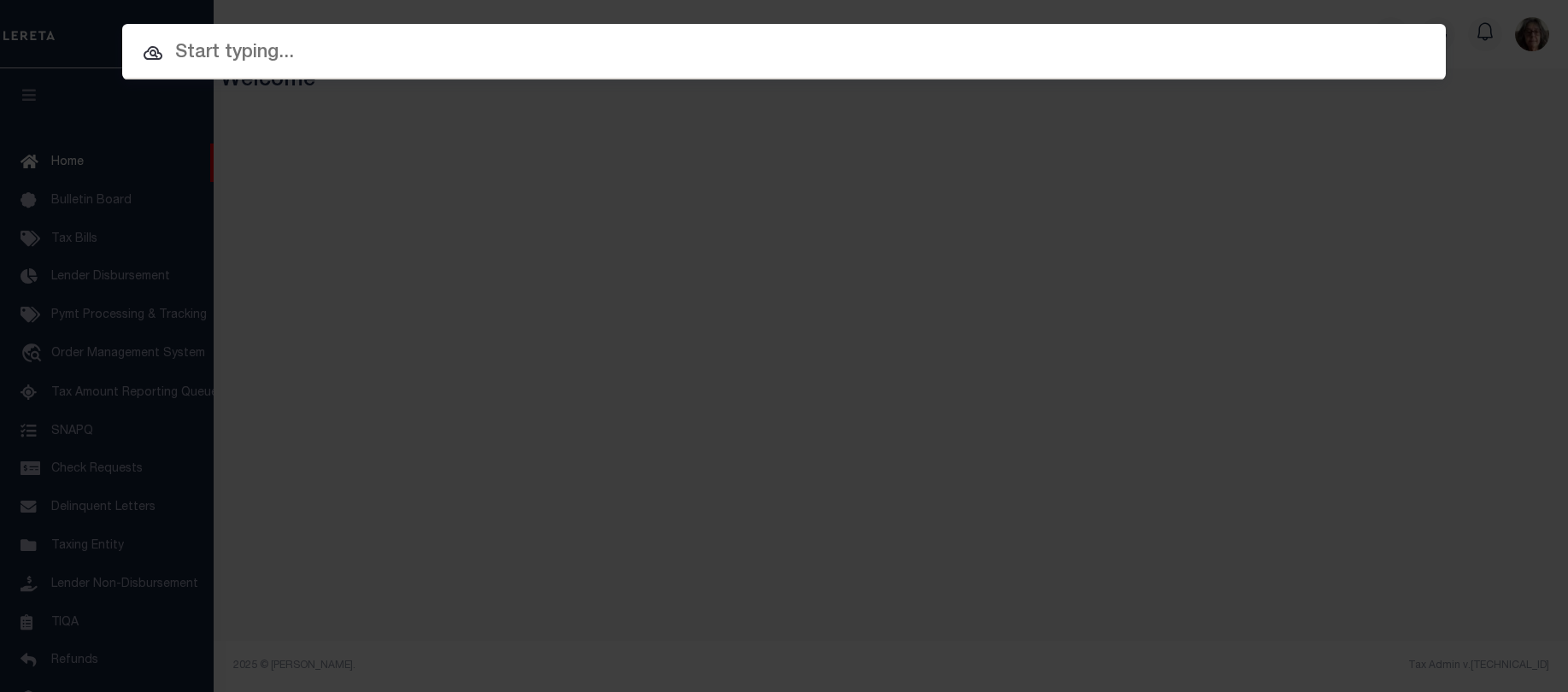
paste input "C00000110160"
type input "C00000110160"
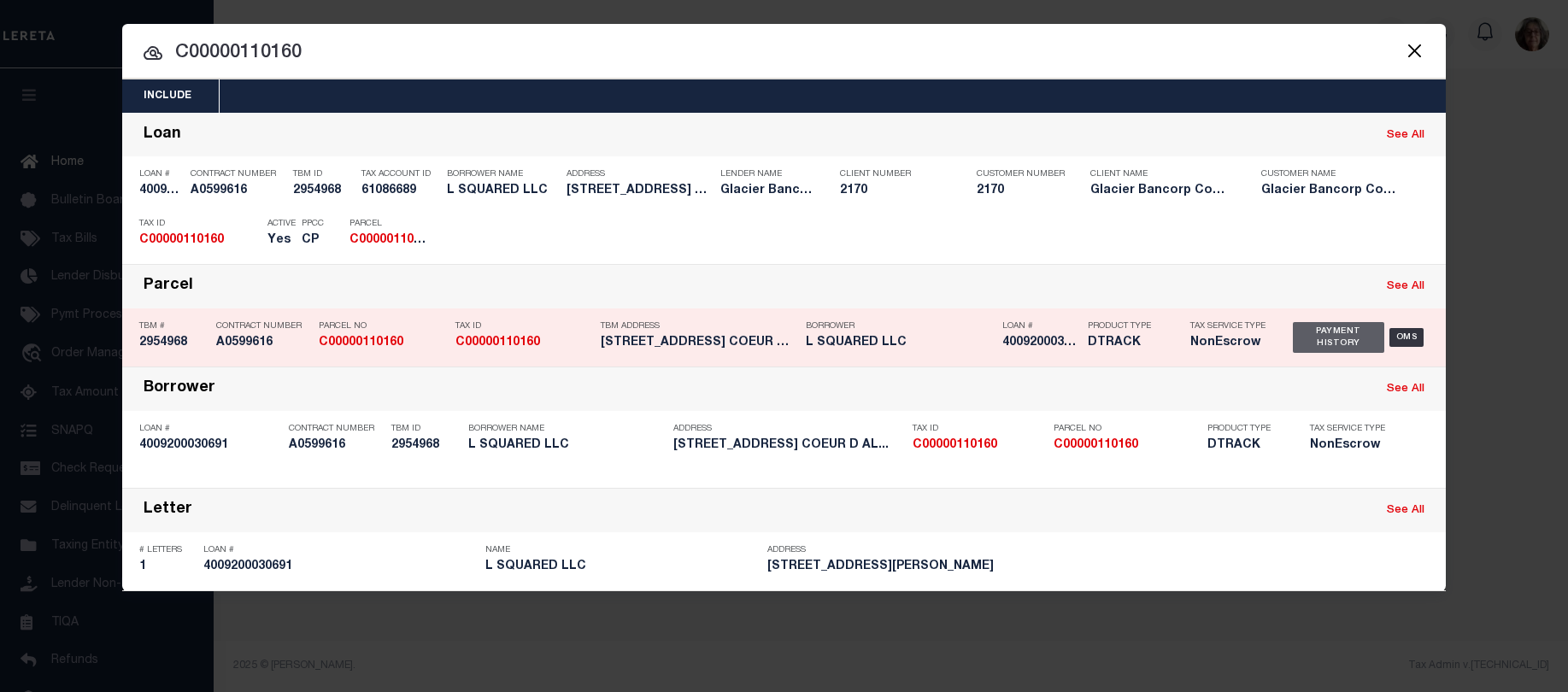
click at [1330, 342] on div "Payment History" at bounding box center [1339, 337] width 91 height 31
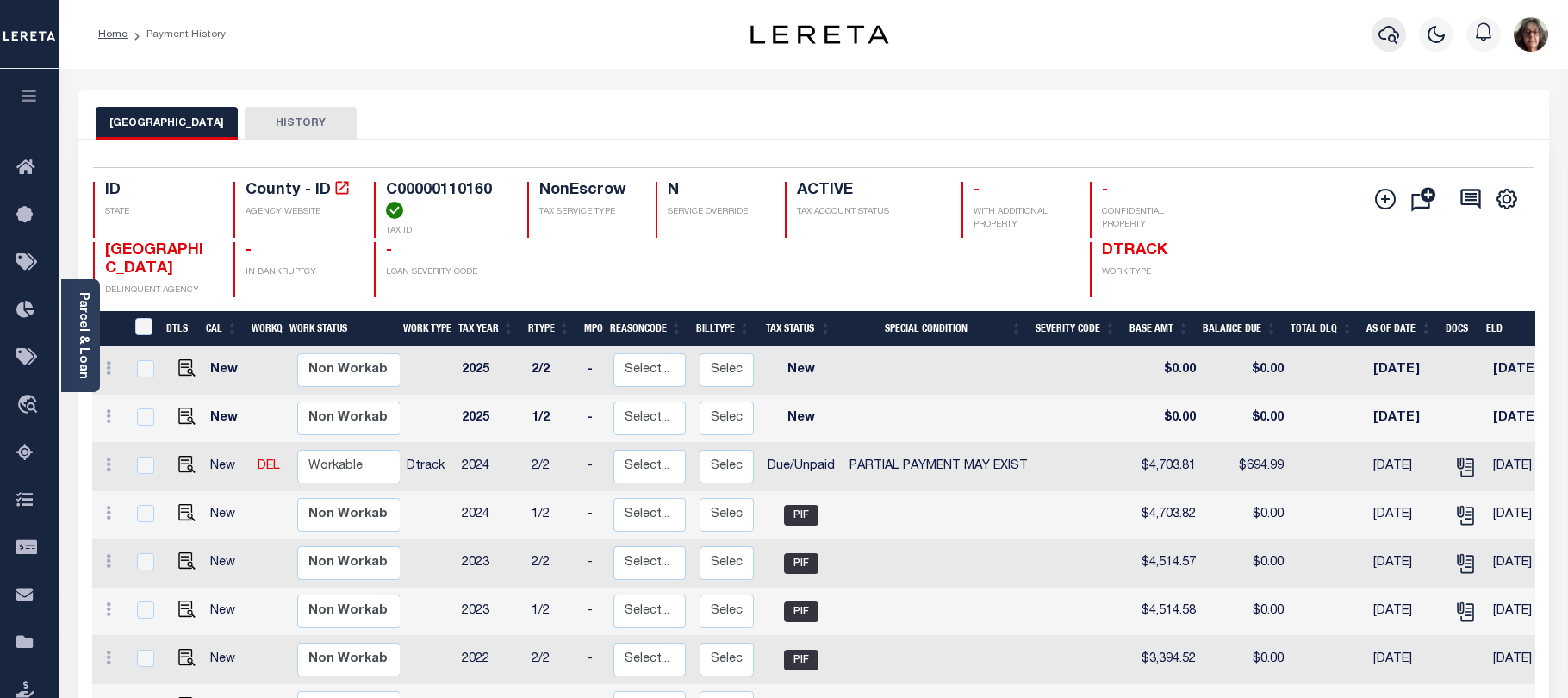
click at [1383, 36] on icon "button" at bounding box center [1389, 34] width 20 height 20
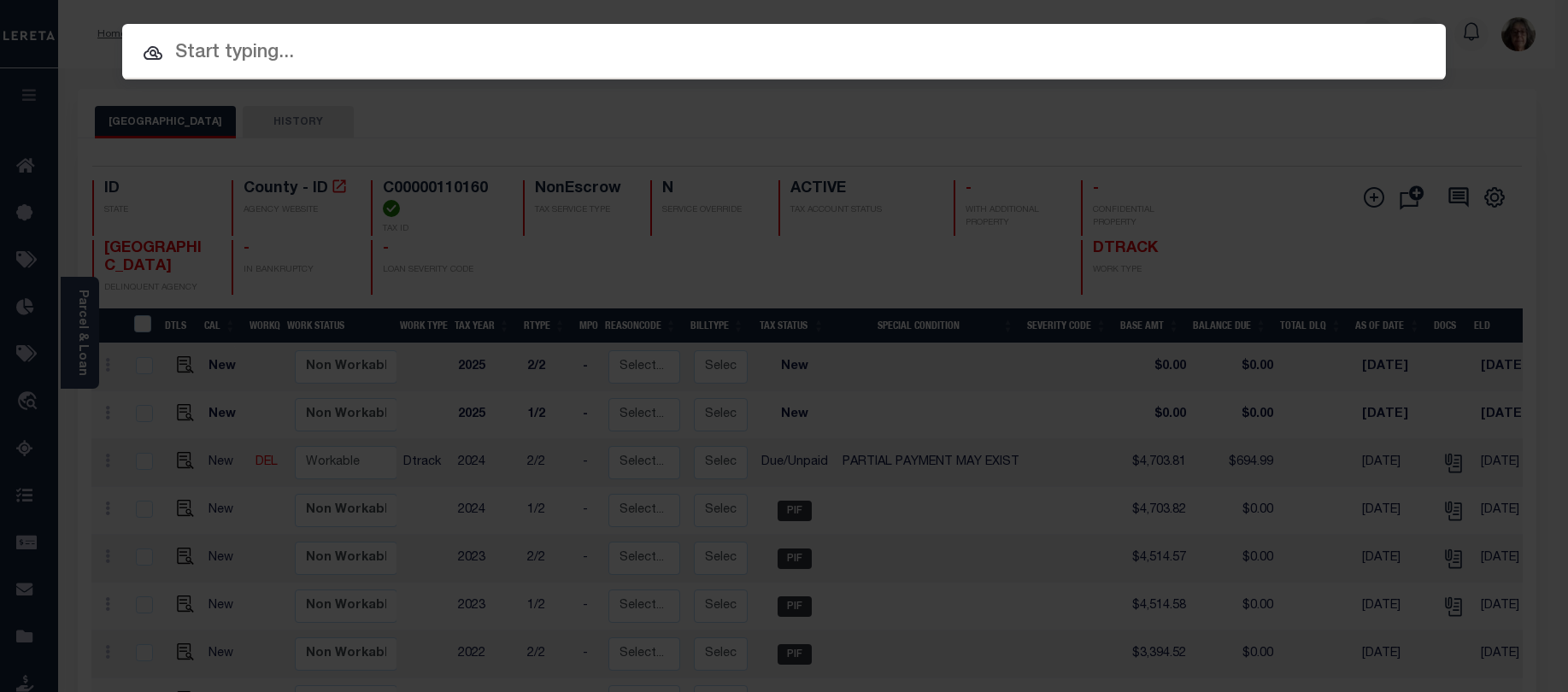
paste input "RPRPJR1001200"
type input "RPRPJR1001200"
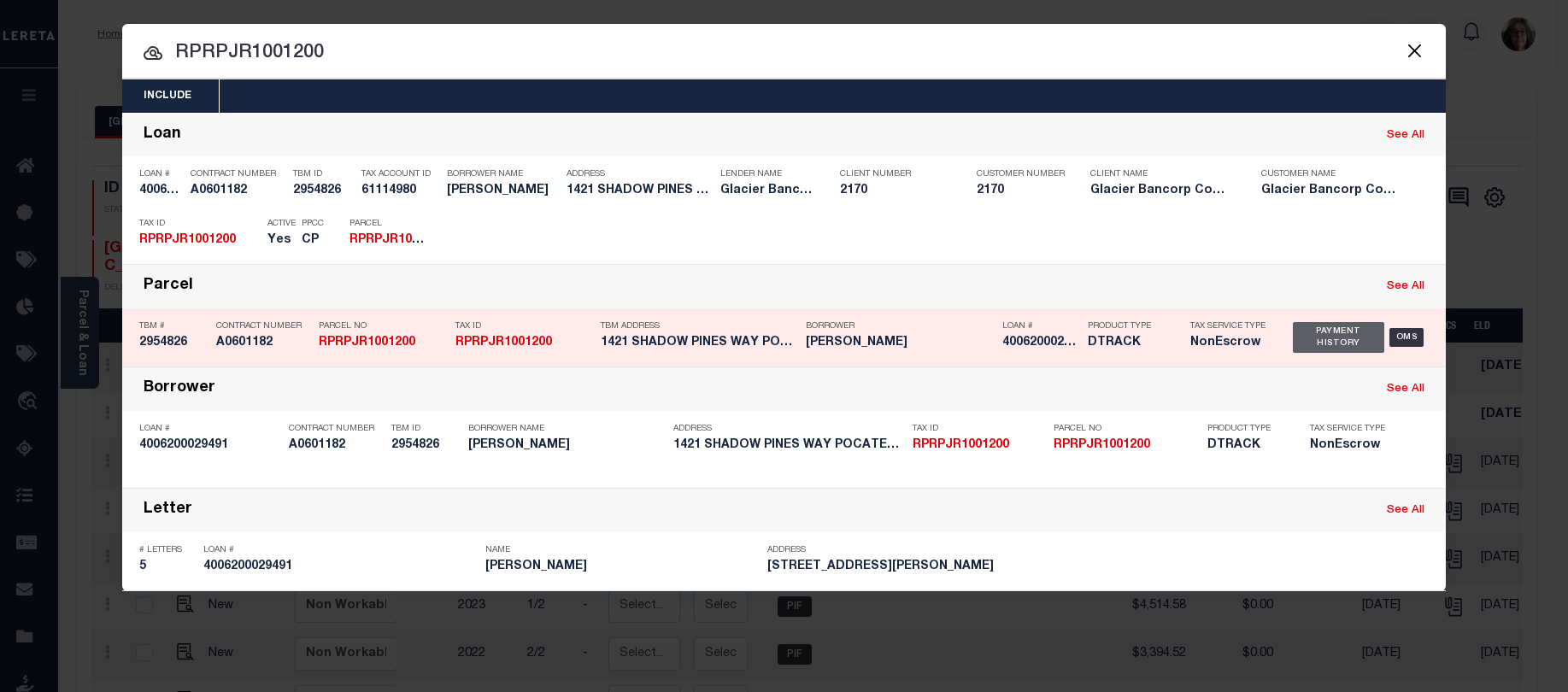
click at [1322, 346] on div "Payment History" at bounding box center [1339, 337] width 91 height 31
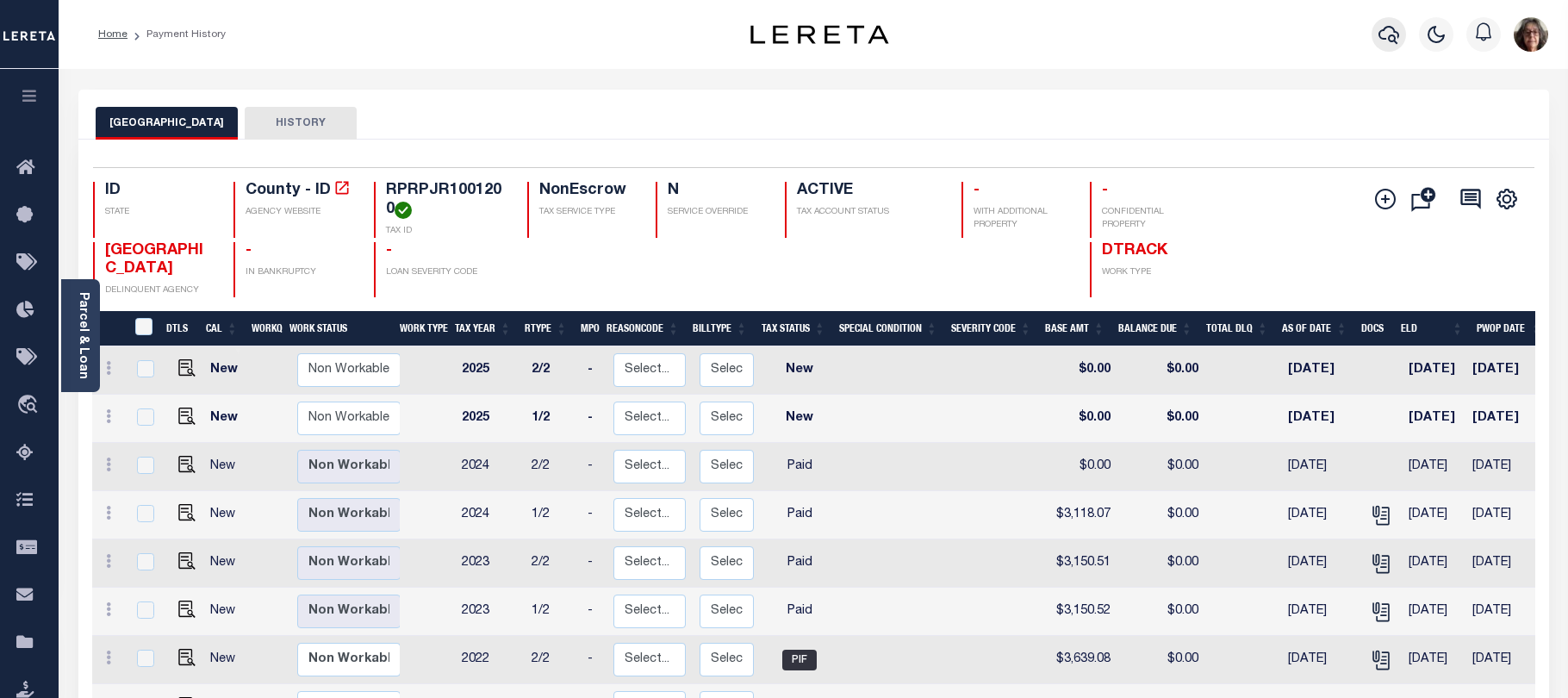
click at [1387, 37] on icon "button" at bounding box center [1389, 34] width 20 height 20
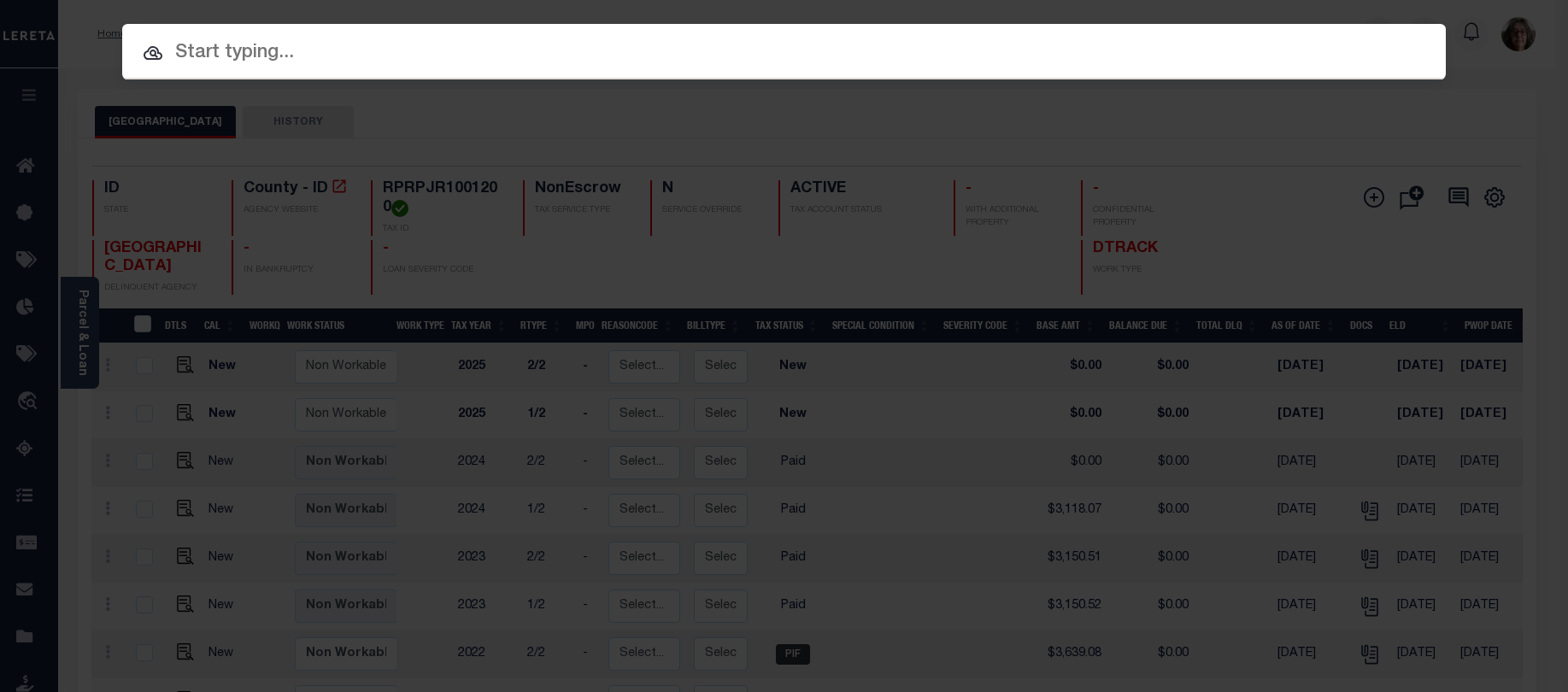
paste input "3207225060626"
type input "3207225060626"
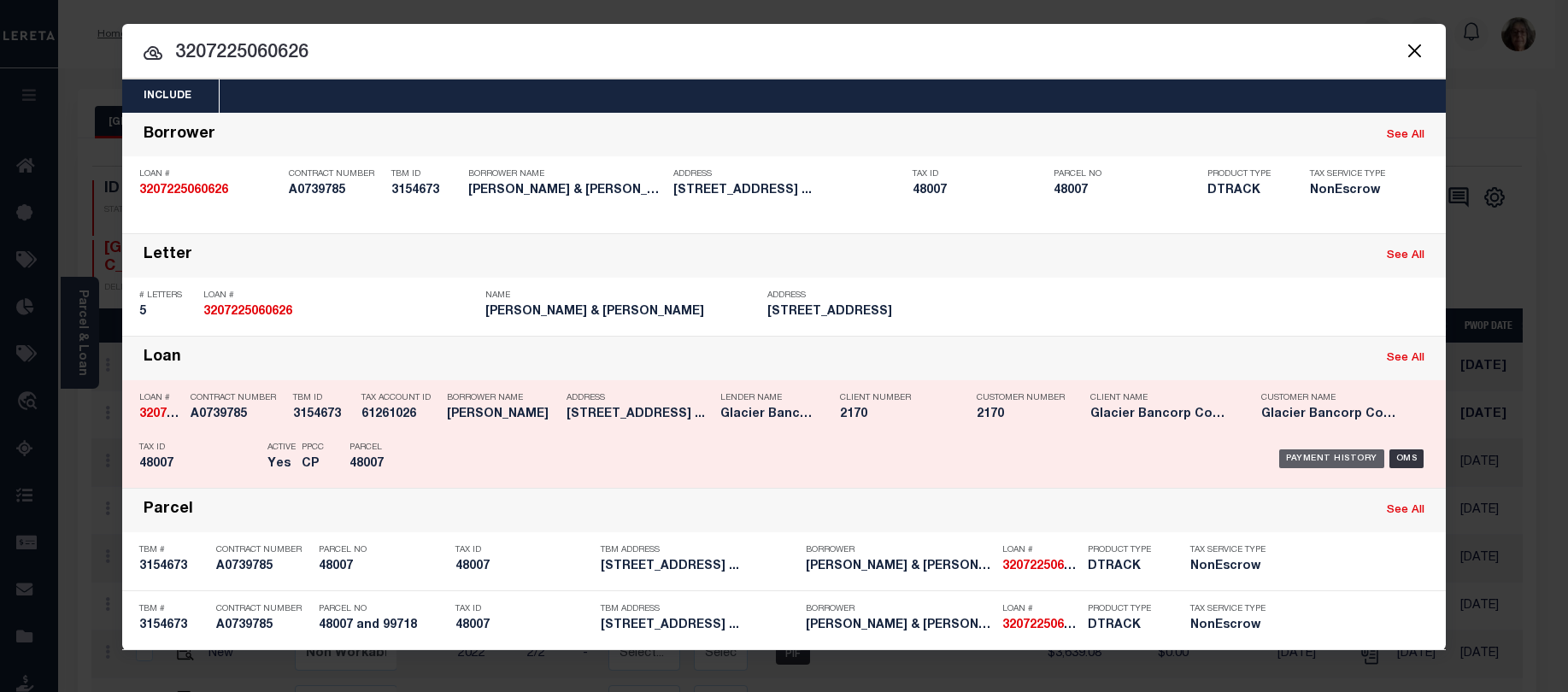
click at [1310, 462] on div "Payment History" at bounding box center [1331, 459] width 105 height 19
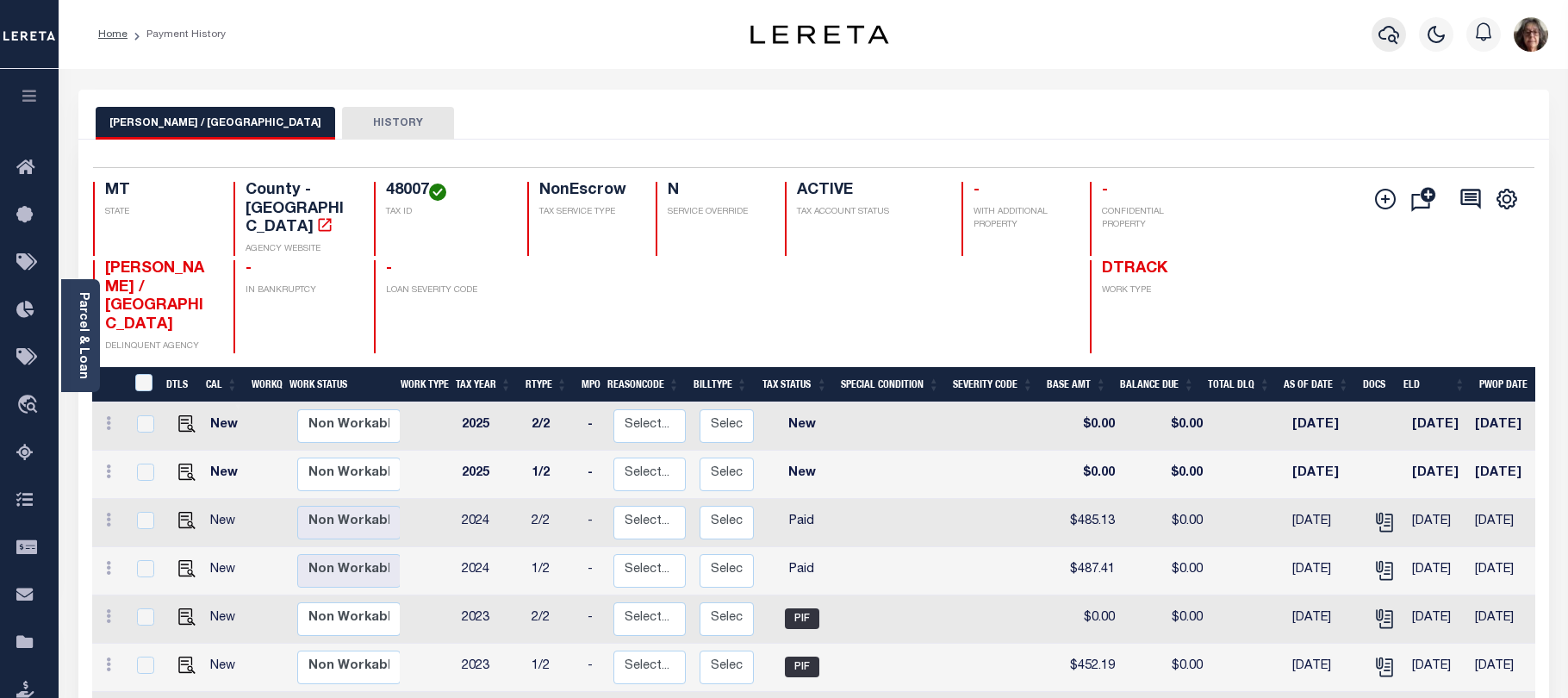
click at [1388, 32] on icon "button" at bounding box center [1389, 34] width 20 height 20
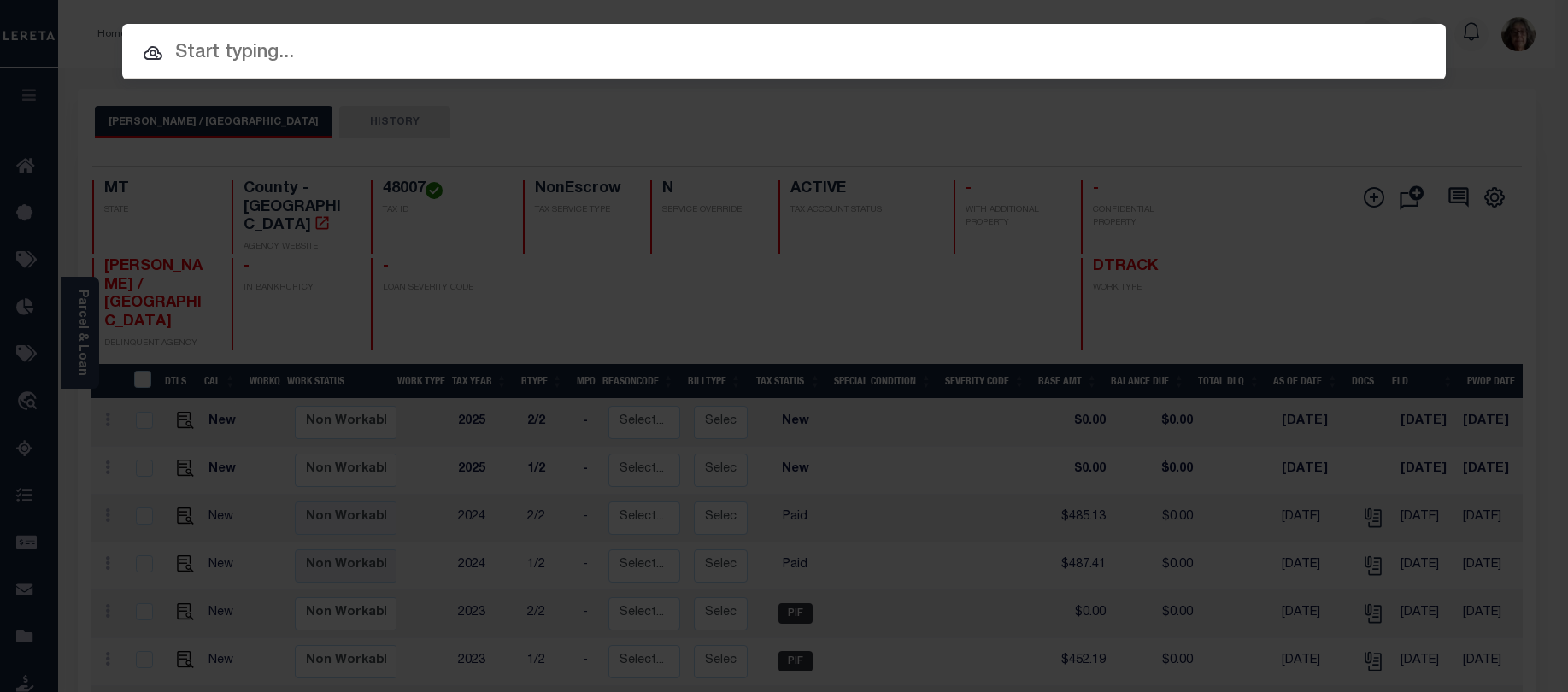
paste input "4001240048307"
type input "4001240048307"
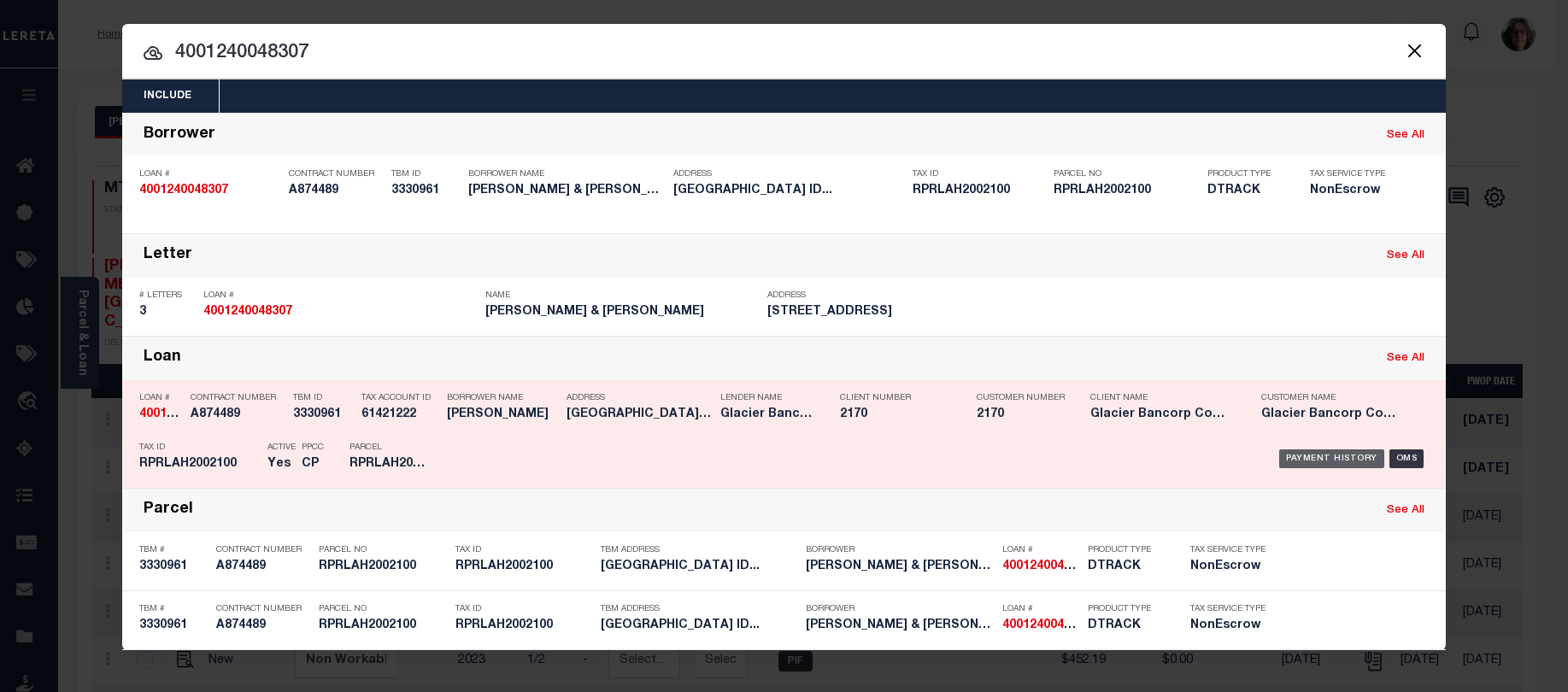
click at [1313, 463] on div "Payment History" at bounding box center [1331, 459] width 105 height 19
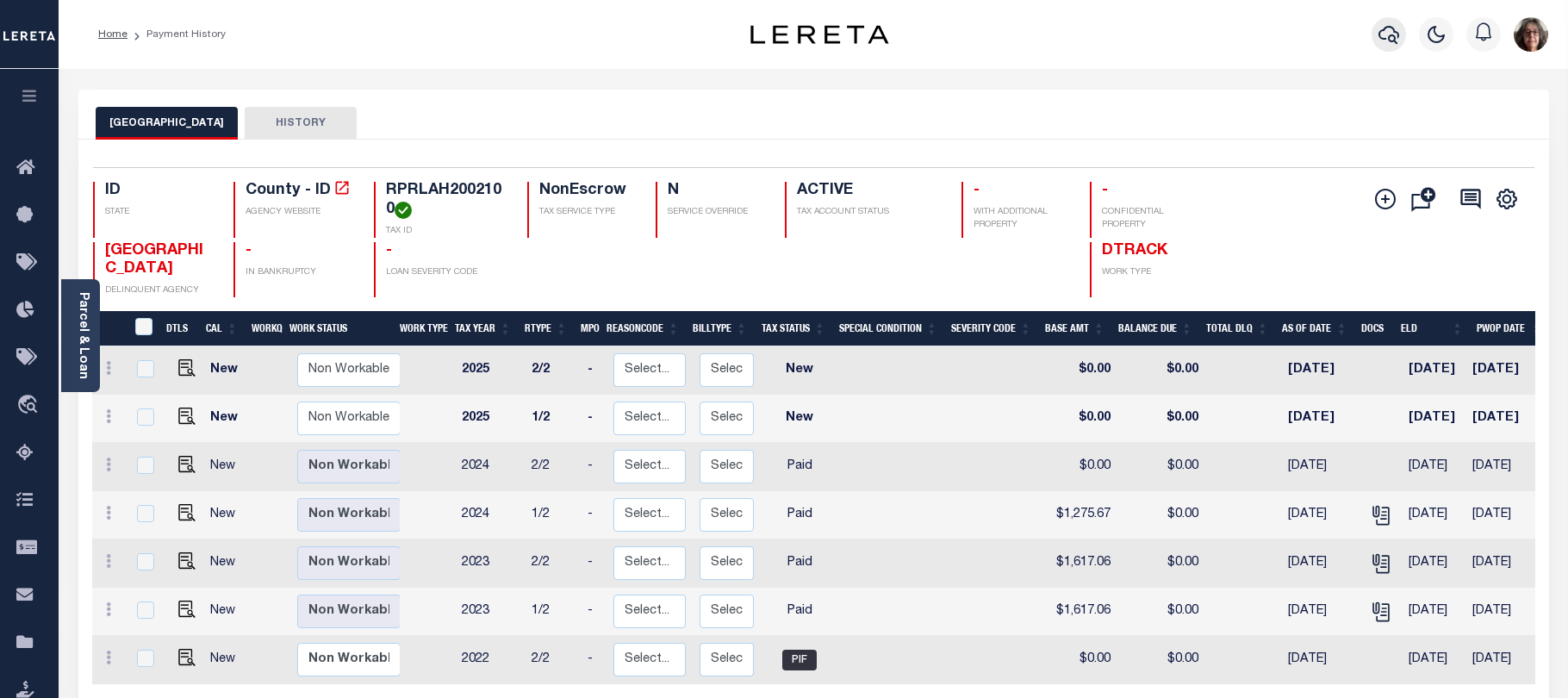
click at [1387, 37] on icon "button" at bounding box center [1389, 34] width 20 height 20
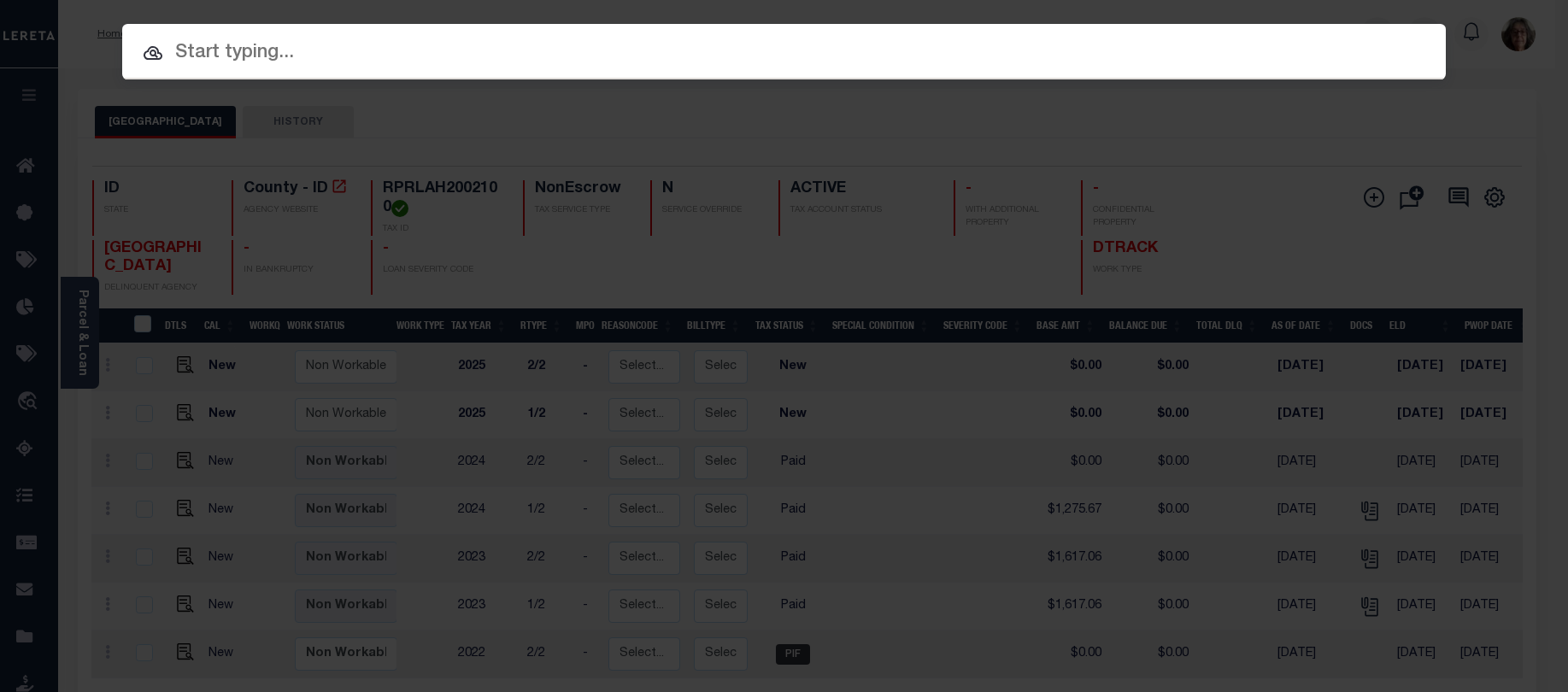
paste input "4301220009299"
type input "4301220009299"
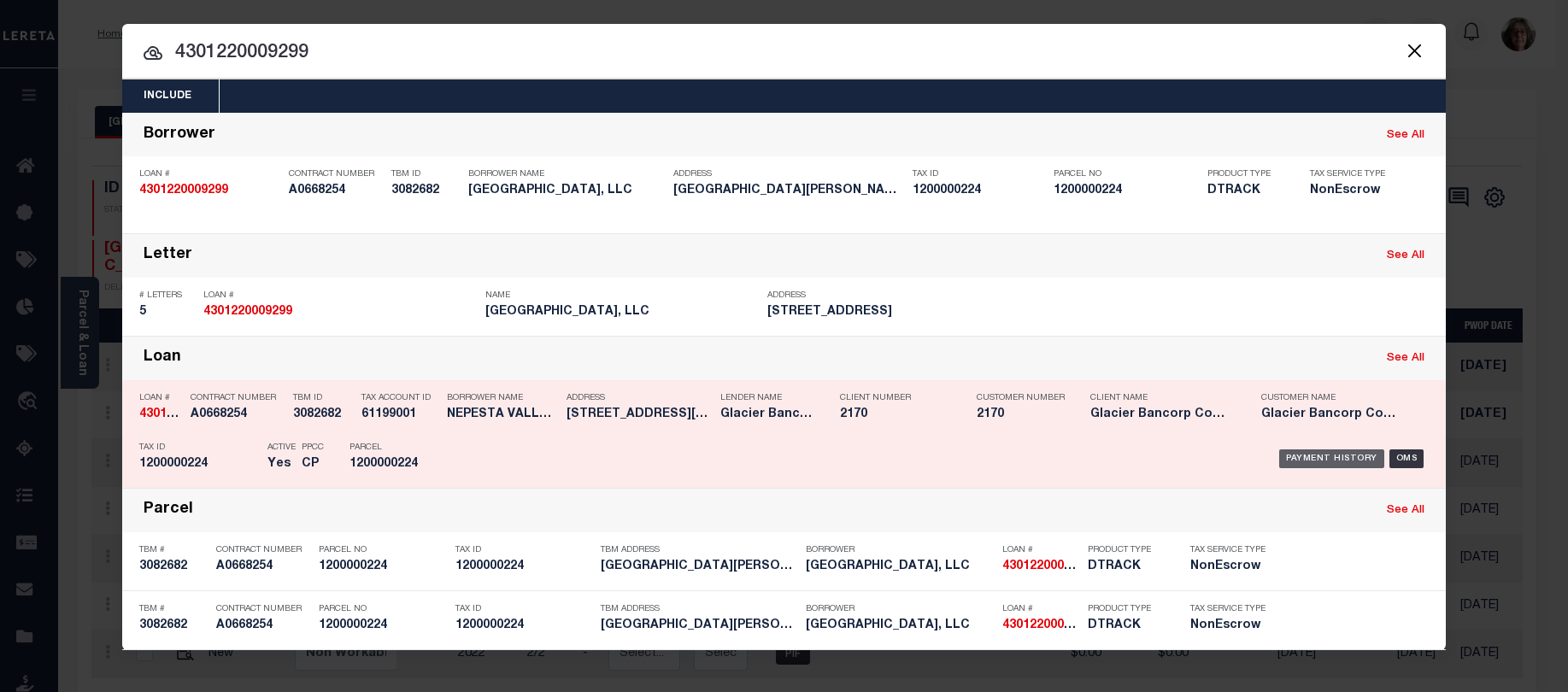
click at [1295, 463] on div "Payment History" at bounding box center [1331, 459] width 105 height 19
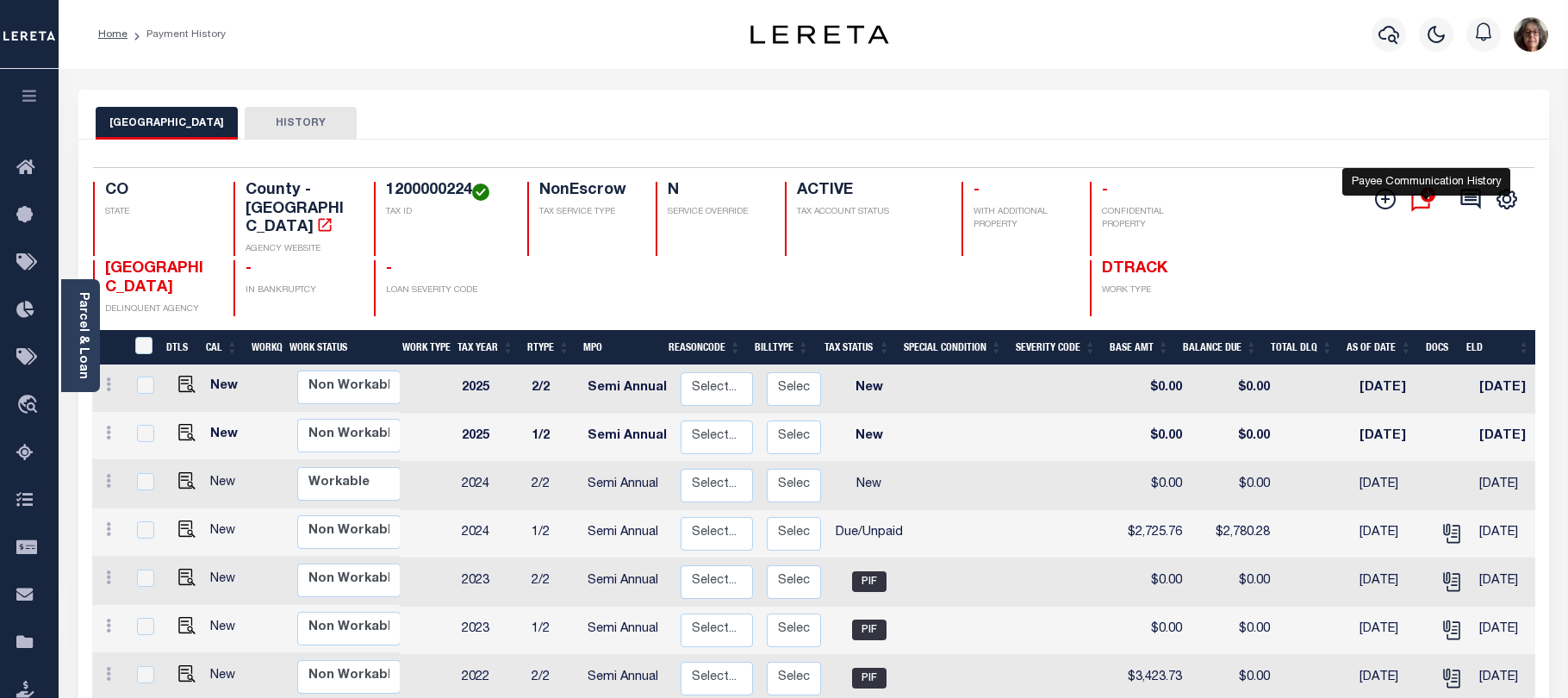
click at [1426, 199] on icon "" at bounding box center [1428, 195] width 16 height 16
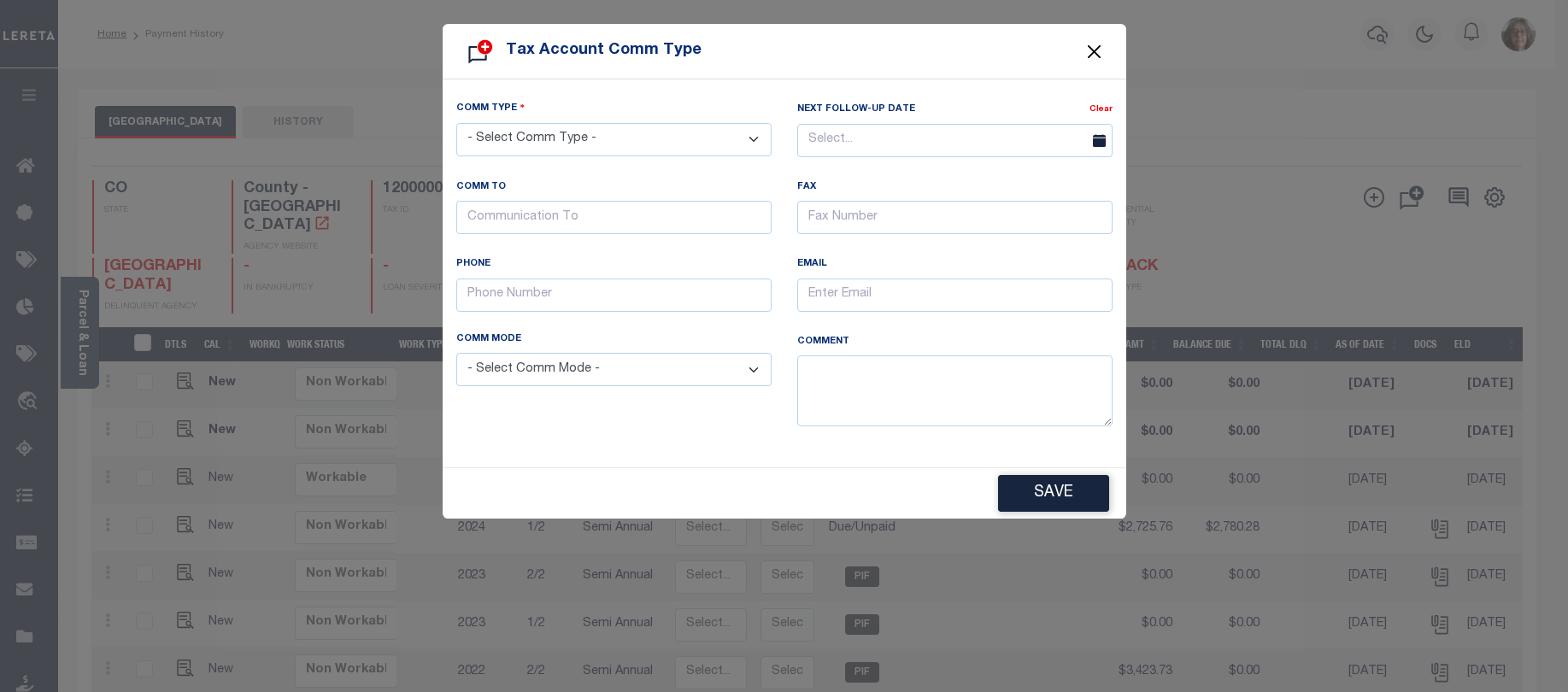
click at [1097, 51] on button "Close" at bounding box center [1093, 51] width 22 height 22
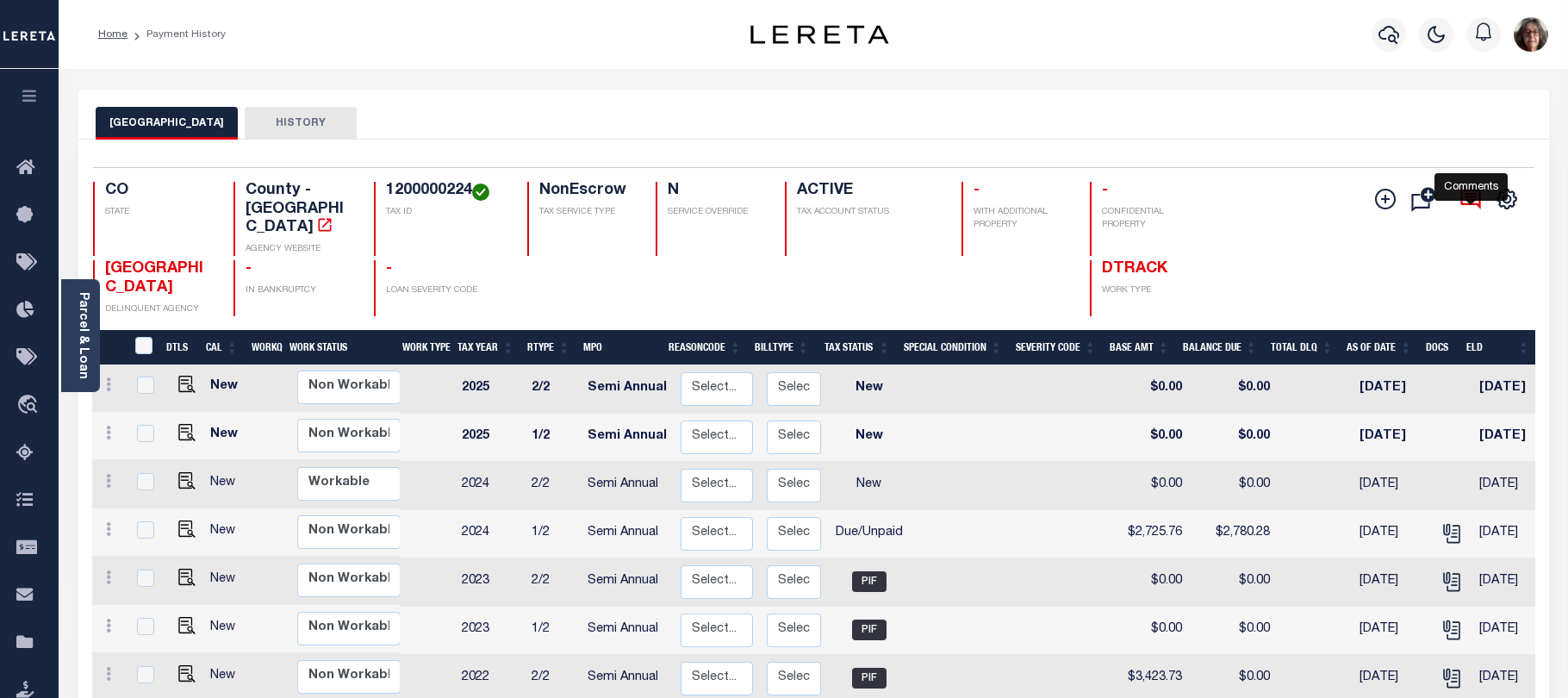
click at [1471, 196] on icon at bounding box center [1471, 199] width 24 height 24
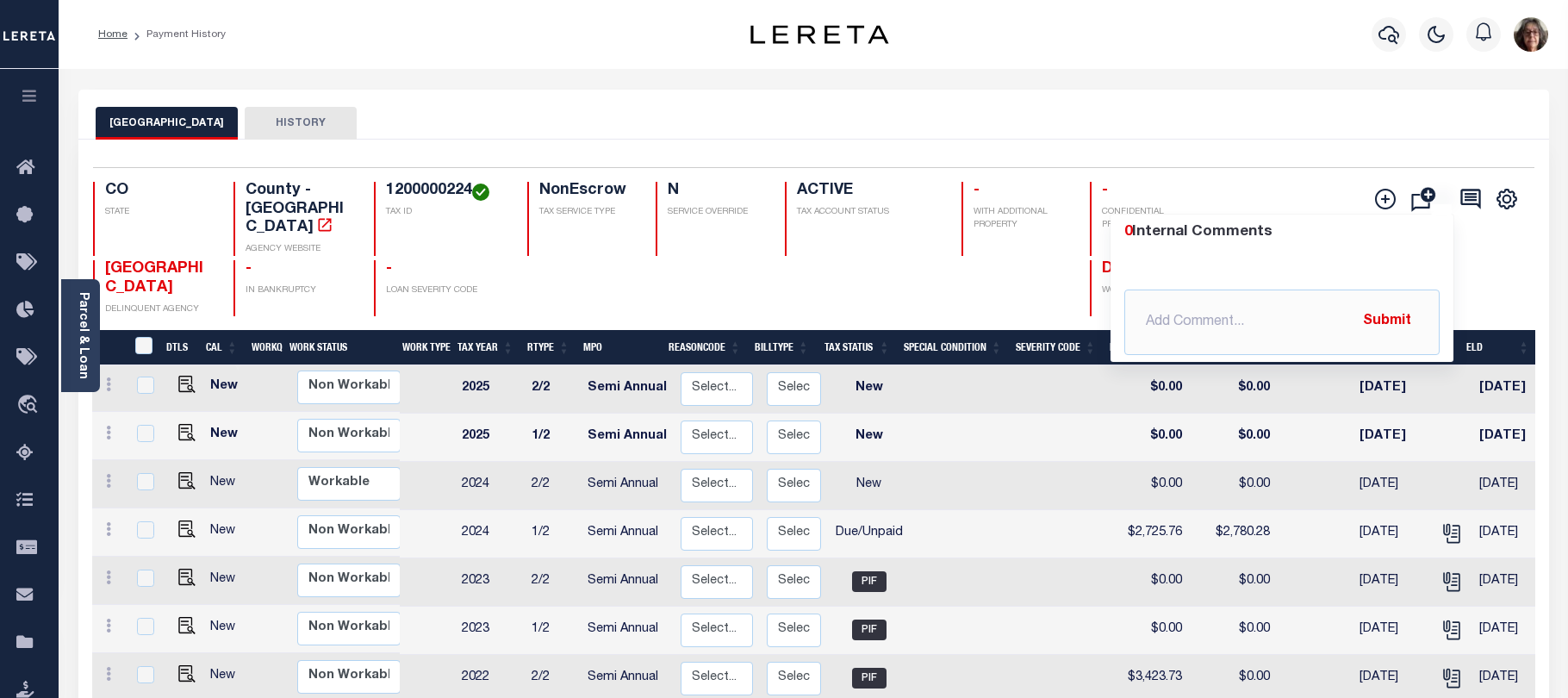
click at [1231, 142] on div "Selected 12 Results 1 Items per page 25 50 100 CO STATE TAX ID N" at bounding box center [814, 603] width 1471 height 929
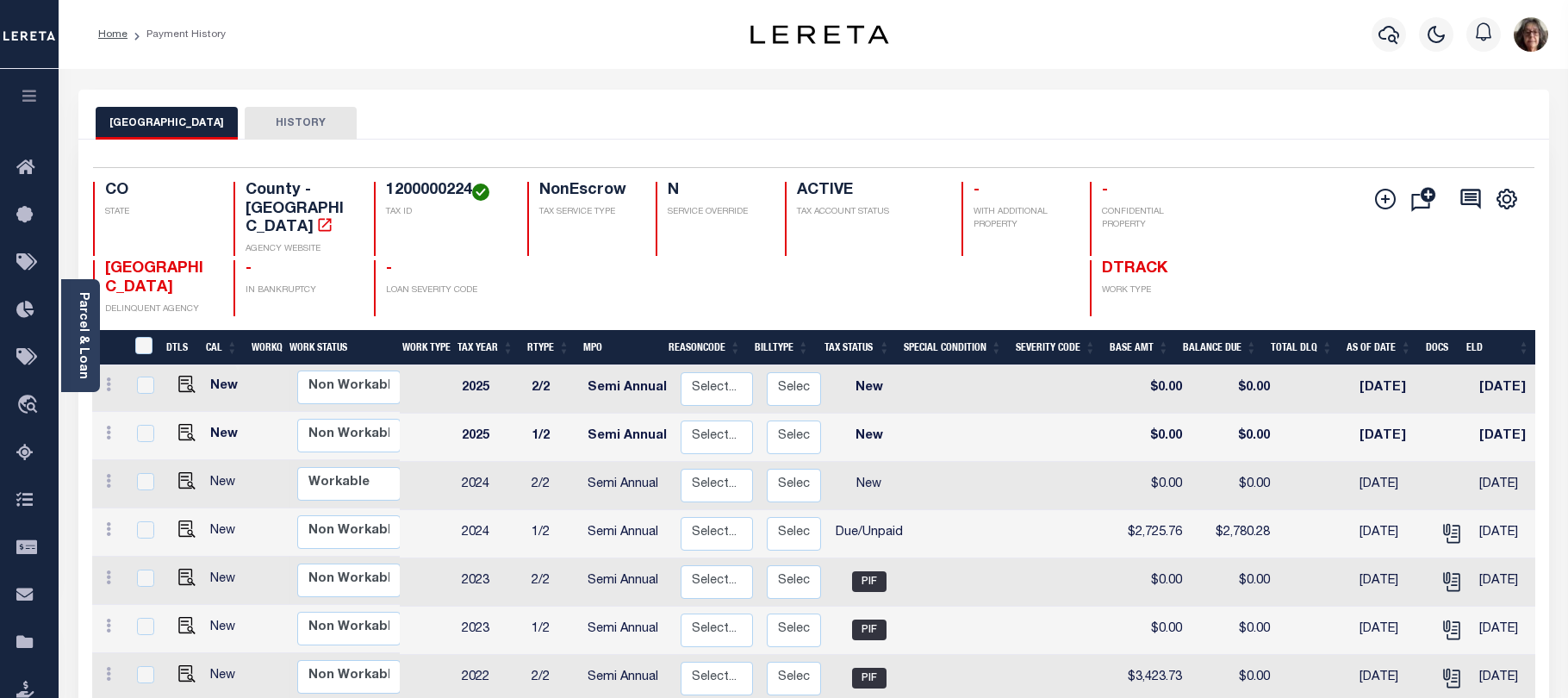
click at [274, 122] on button "HISTORY" at bounding box center [301, 124] width 112 height 33
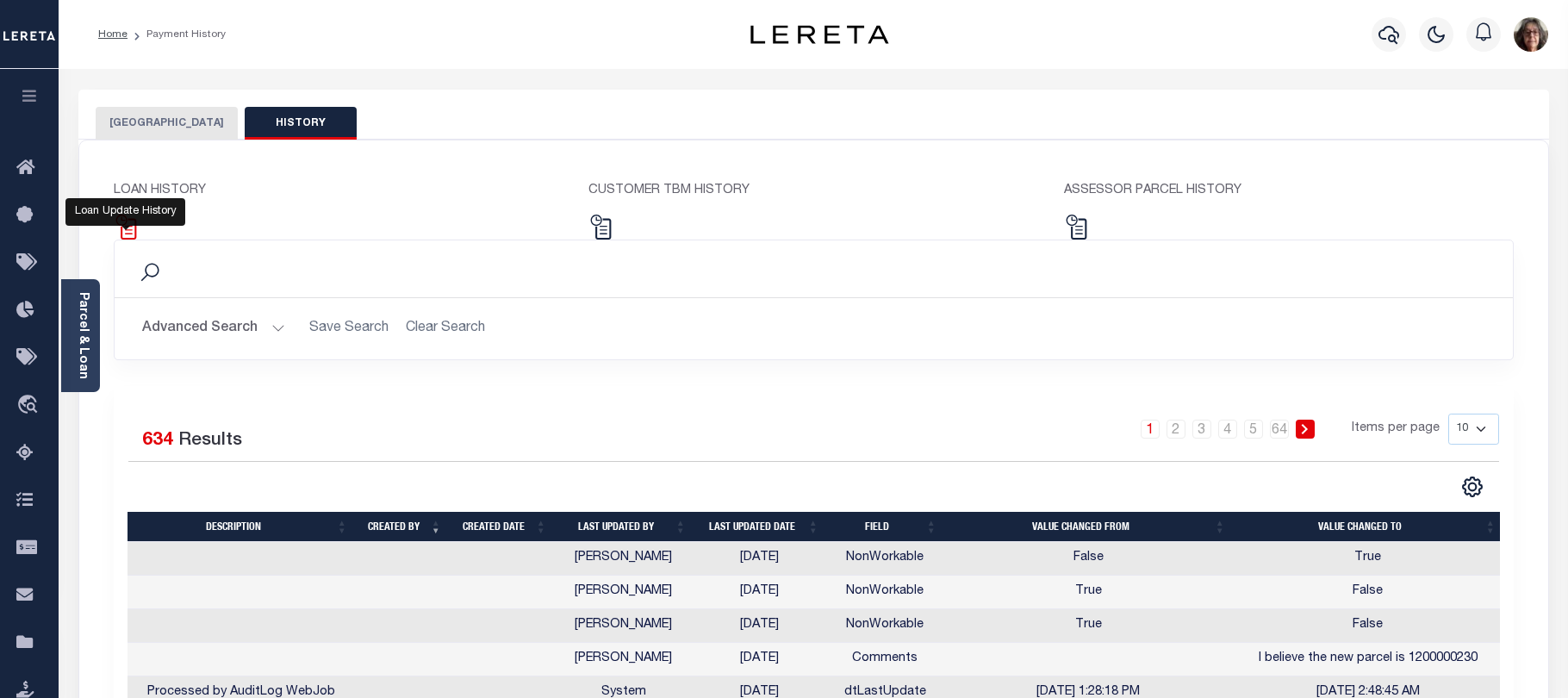
click at [132, 226] on img at bounding box center [125, 227] width 25 height 25
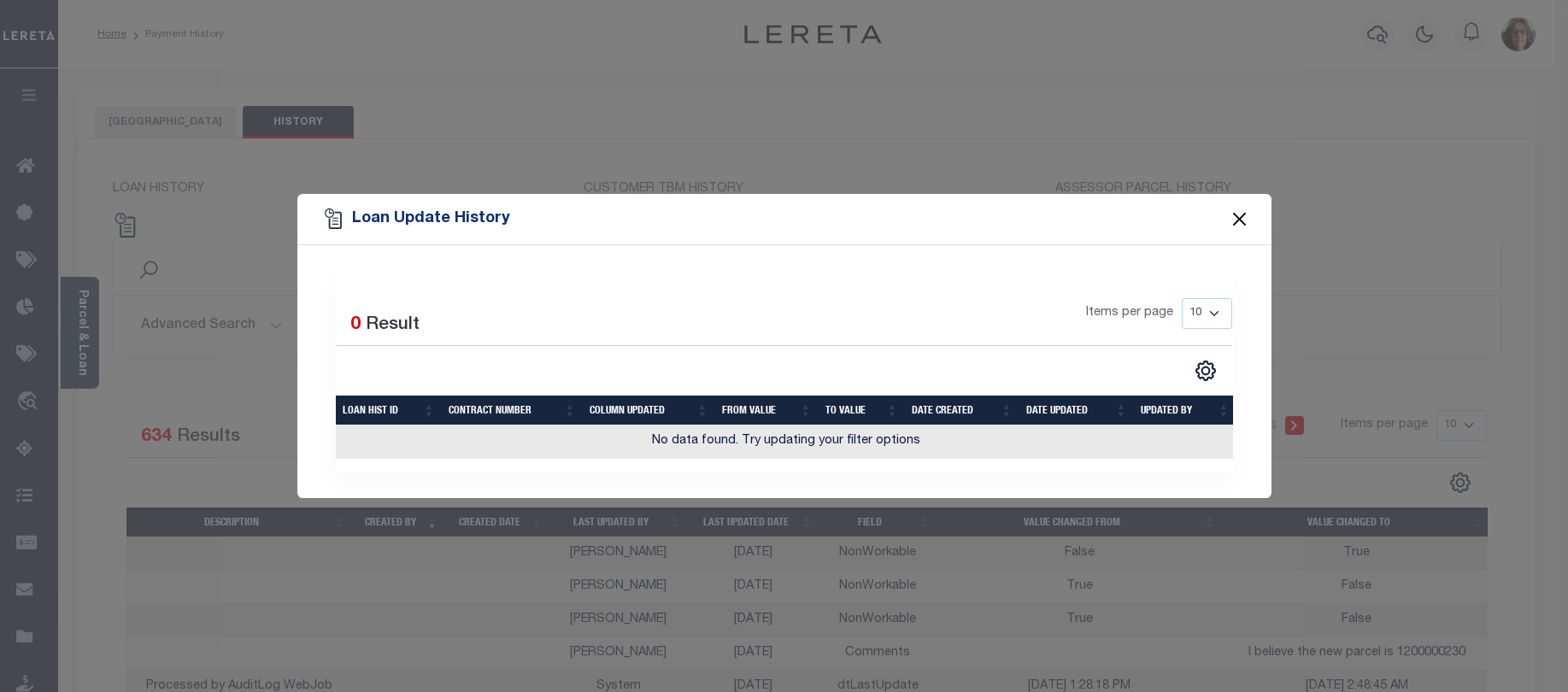
click at [1251, 212] on button "Close" at bounding box center [1239, 218] width 22 height 22
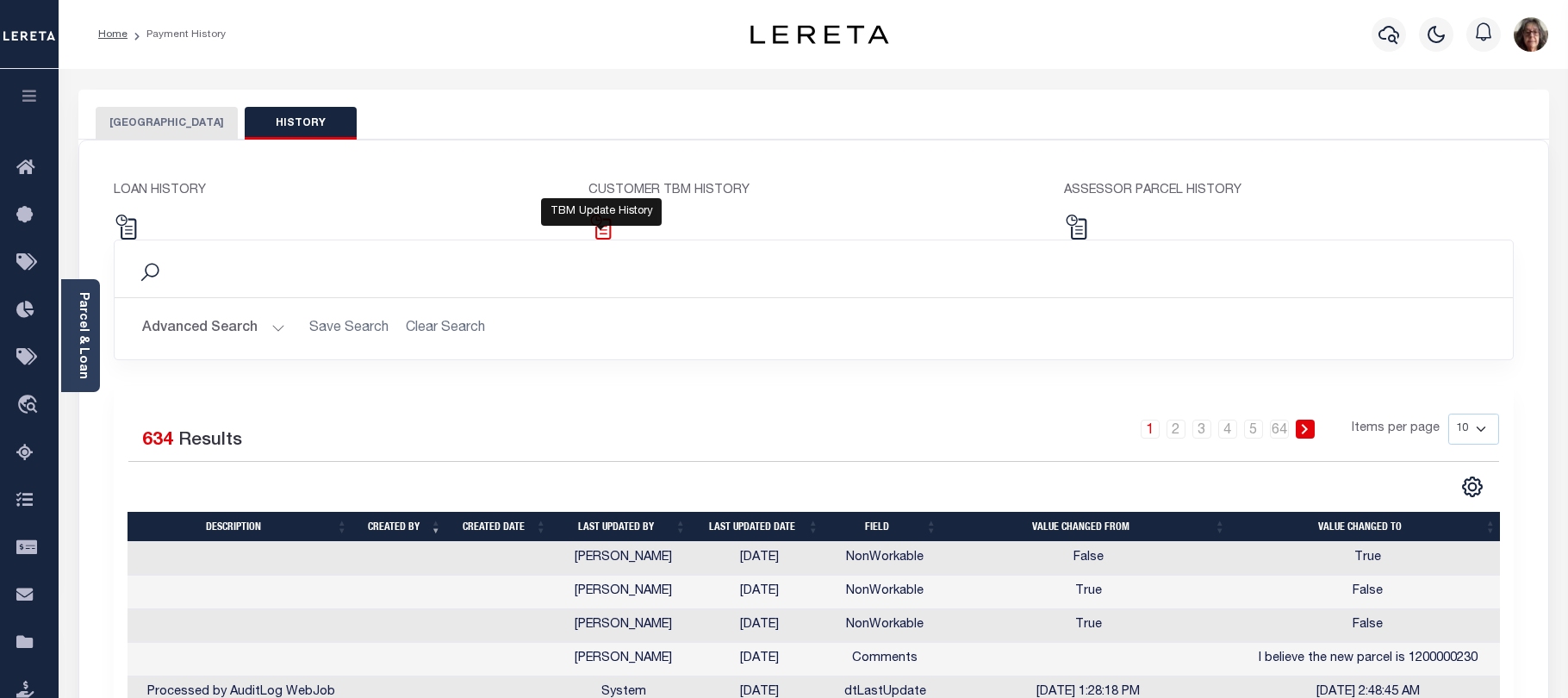
click at [606, 228] on img at bounding box center [600, 227] width 25 height 25
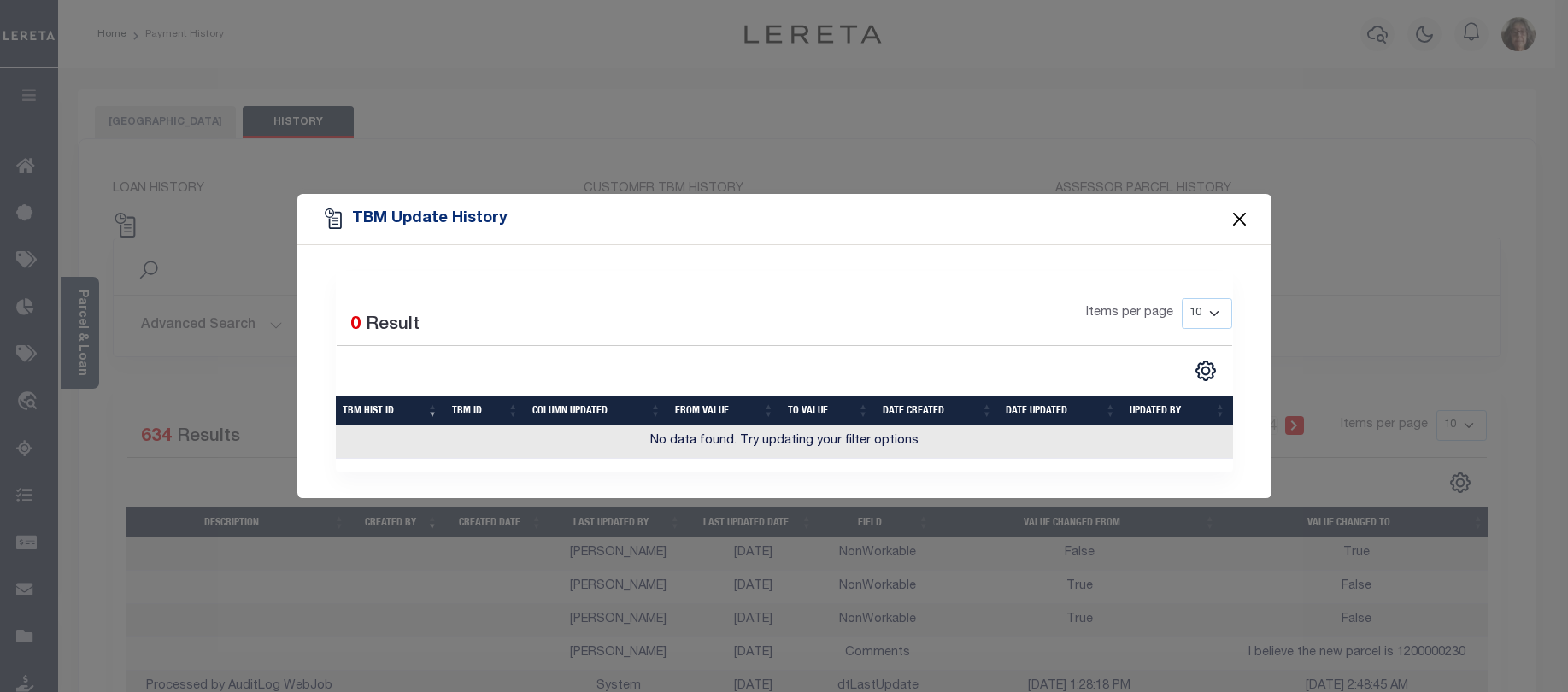
click at [1239, 217] on button "Close" at bounding box center [1239, 218] width 22 height 22
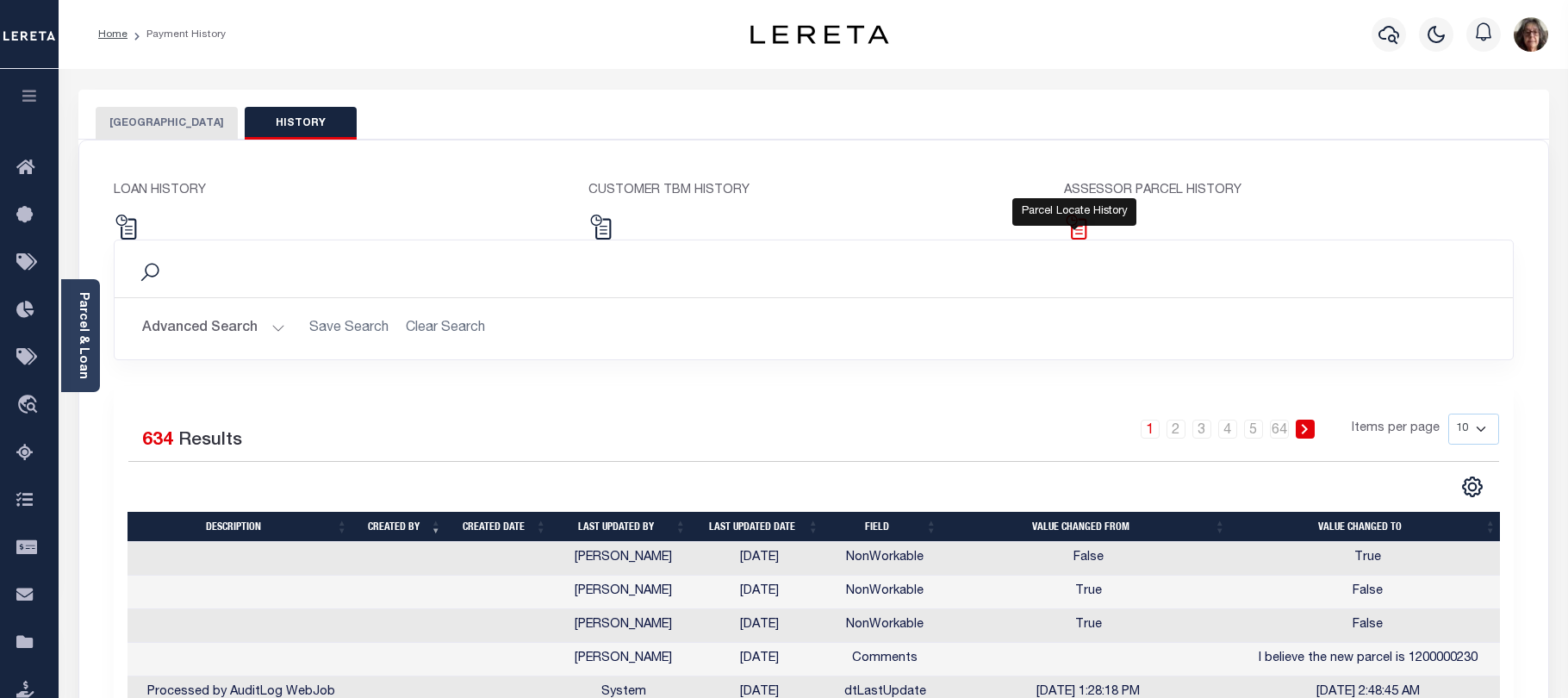
click at [1078, 232] on img at bounding box center [1076, 227] width 25 height 25
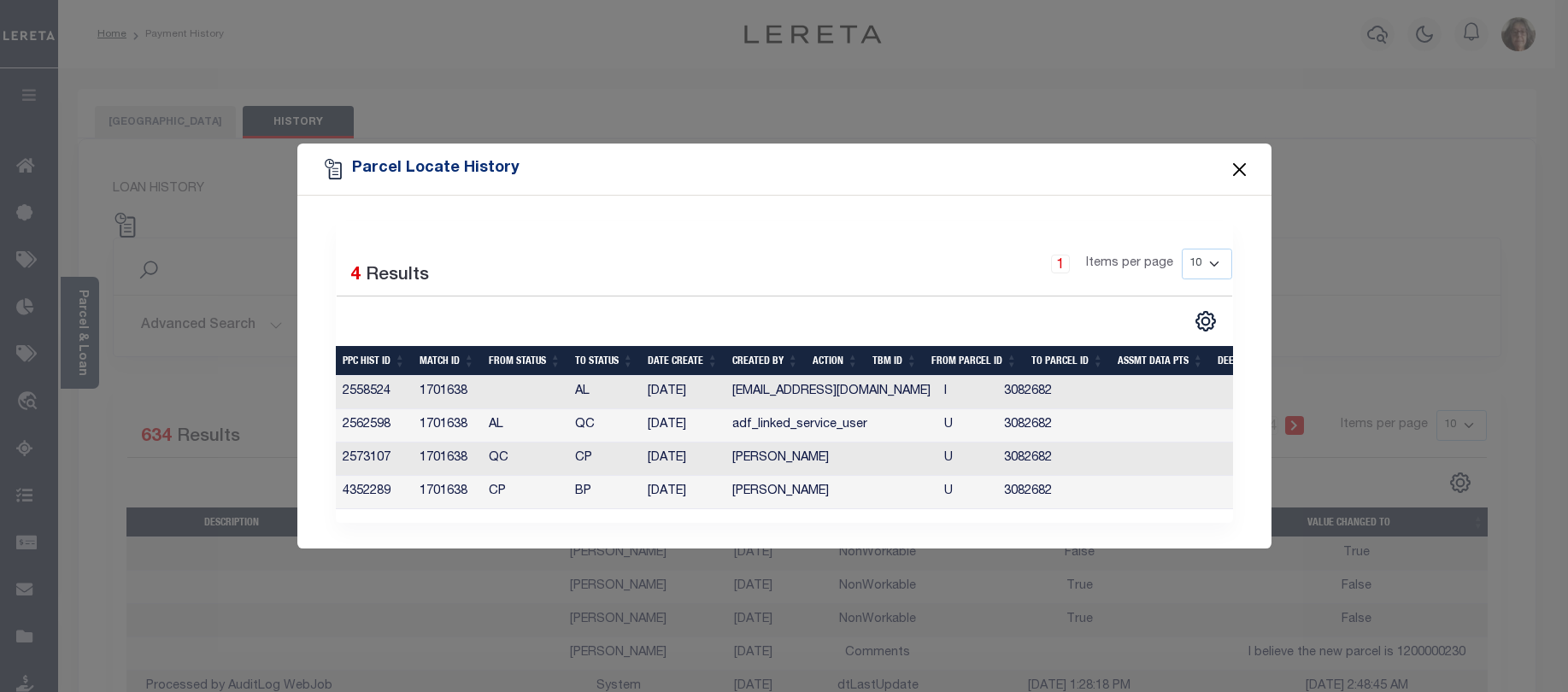
click at [1244, 163] on button "Close" at bounding box center [1239, 169] width 22 height 22
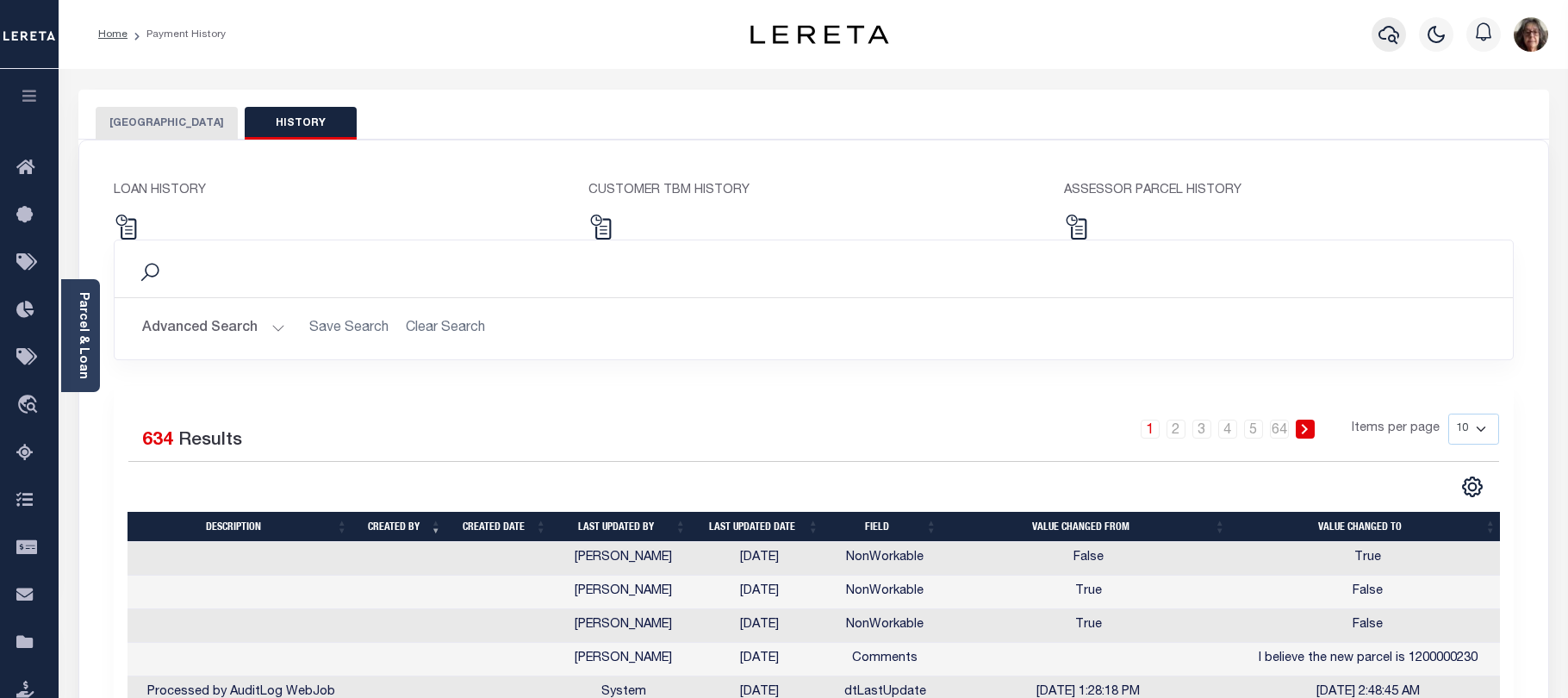
click at [1391, 34] on icon "button" at bounding box center [1389, 34] width 20 height 20
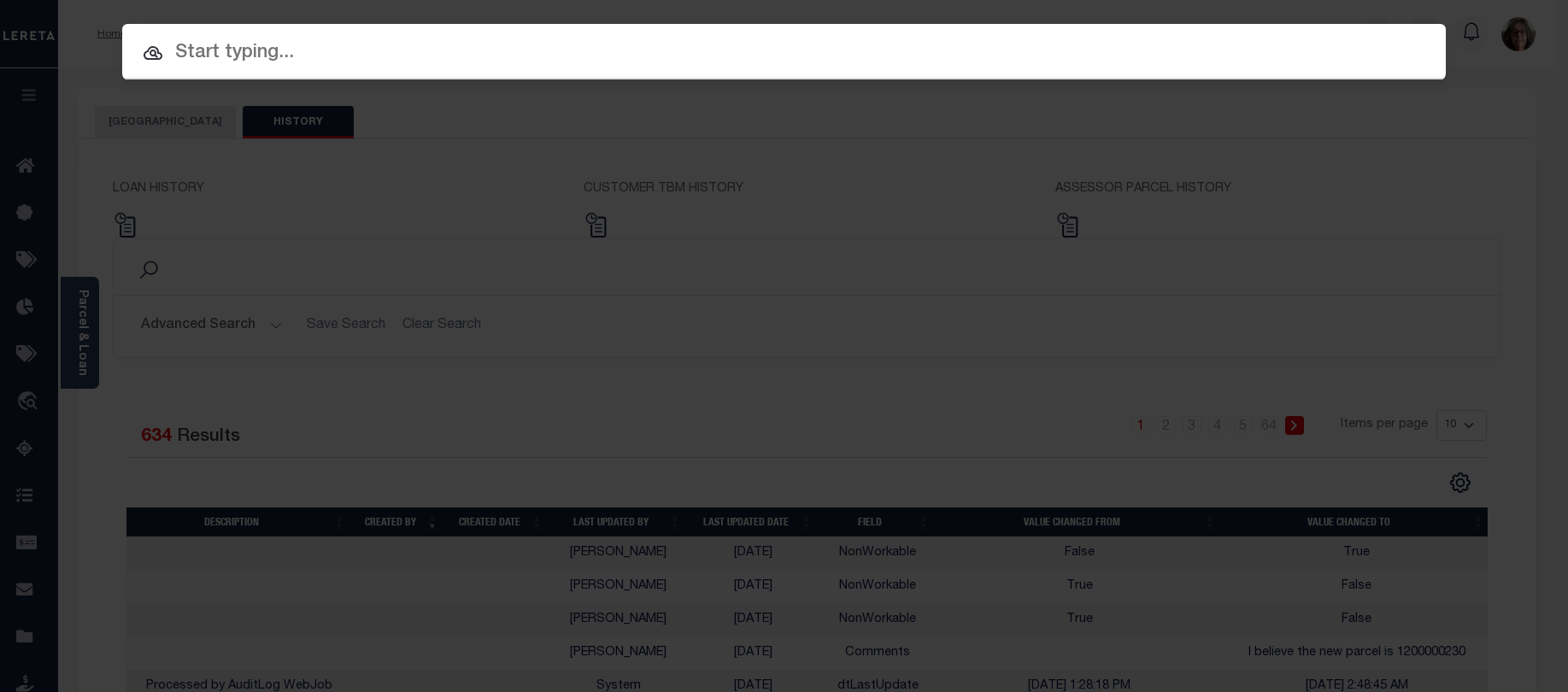
paste input "4210230013782"
type input "4210230013782"
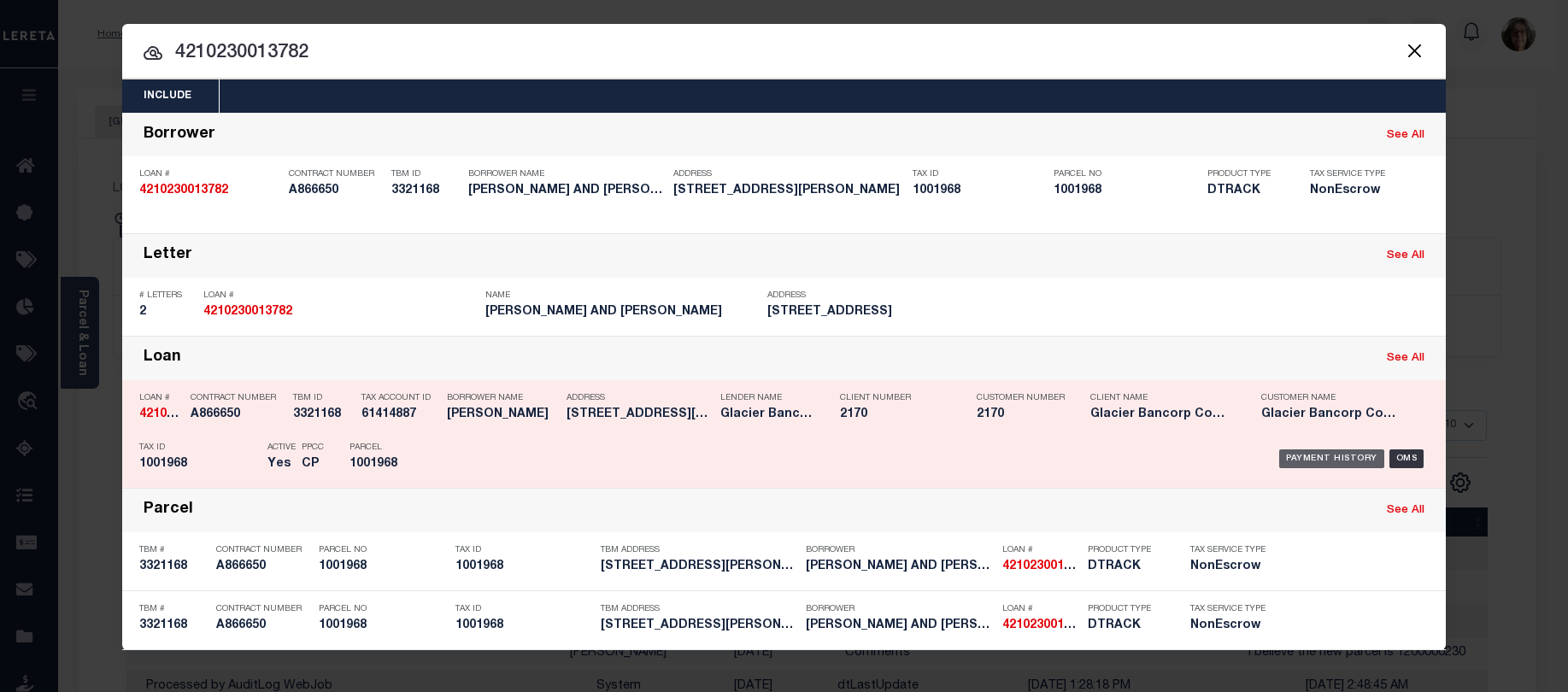
click at [1302, 459] on div "Payment History" at bounding box center [1331, 459] width 105 height 19
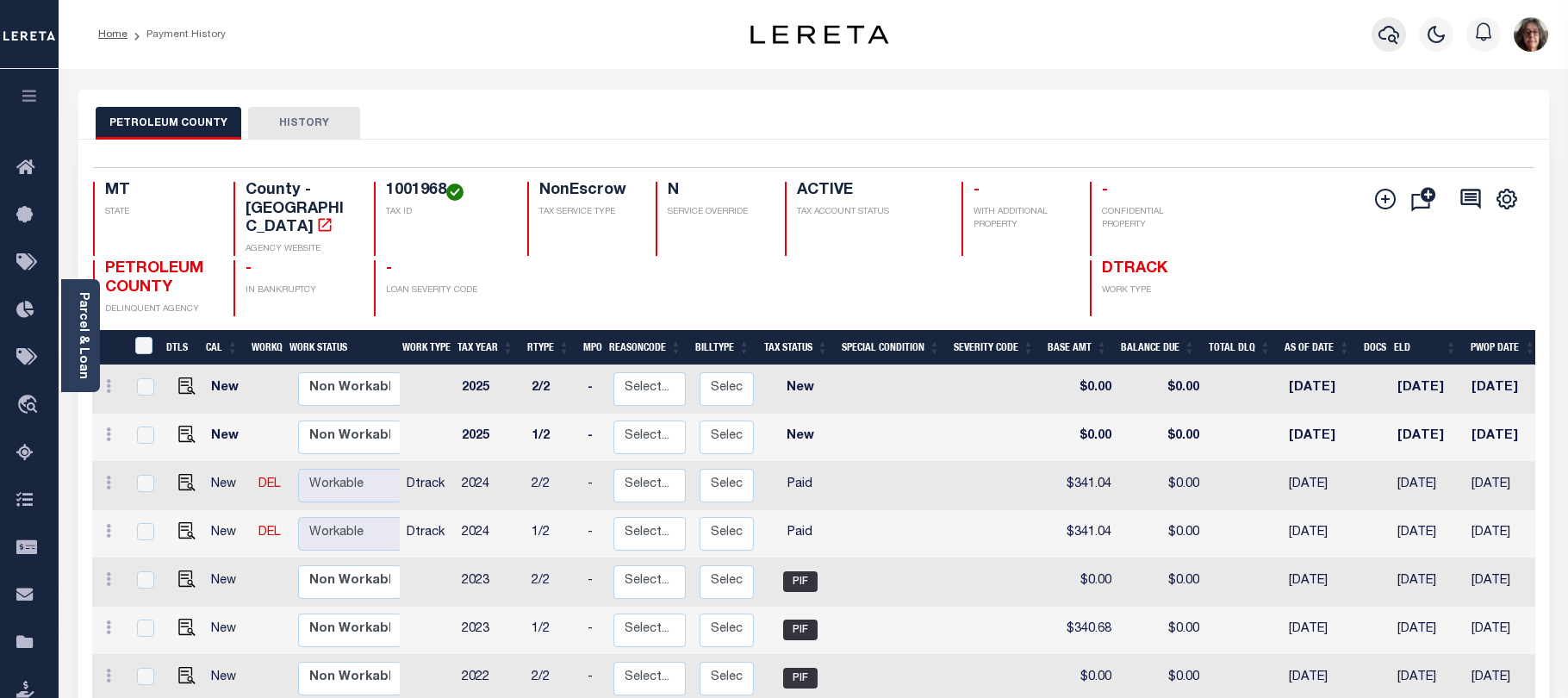
click at [1387, 34] on icon "button" at bounding box center [1389, 34] width 20 height 20
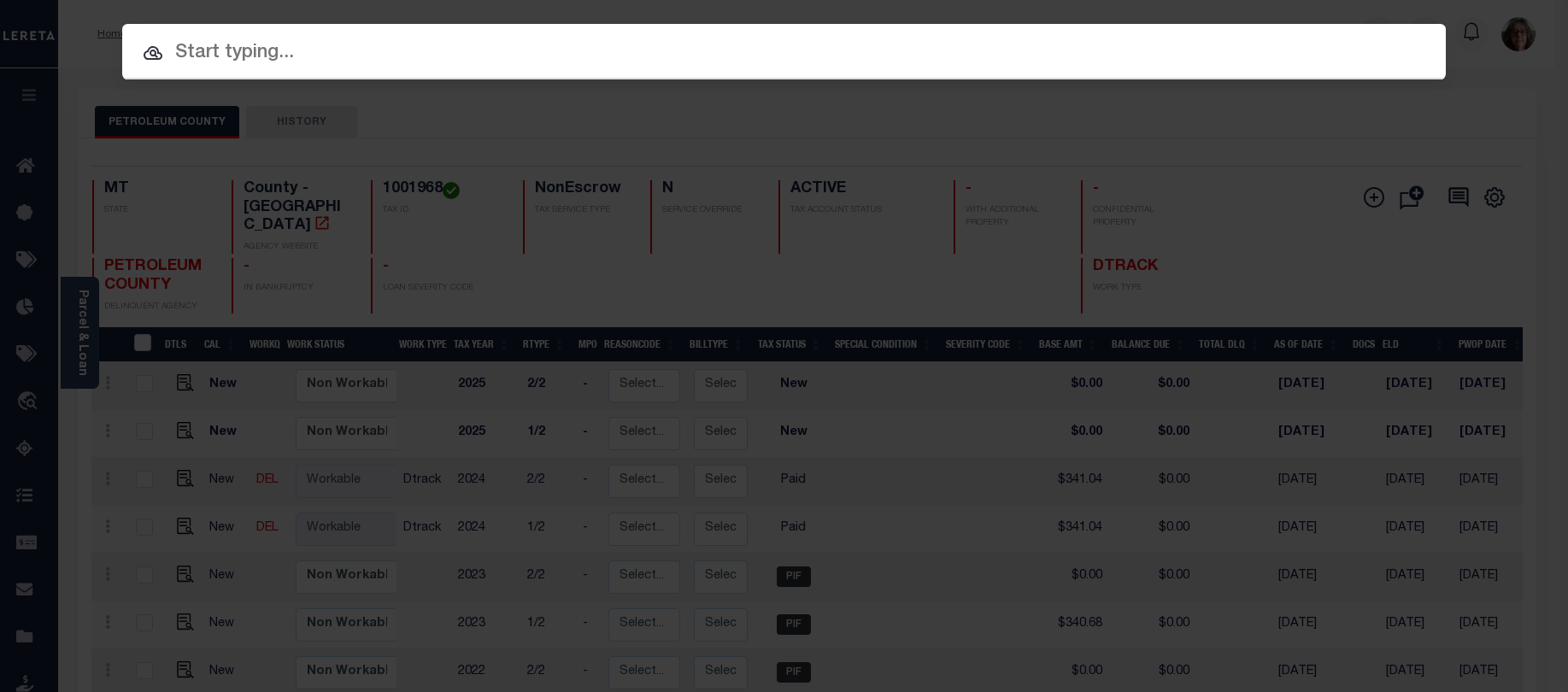
paste input "3506191481107"
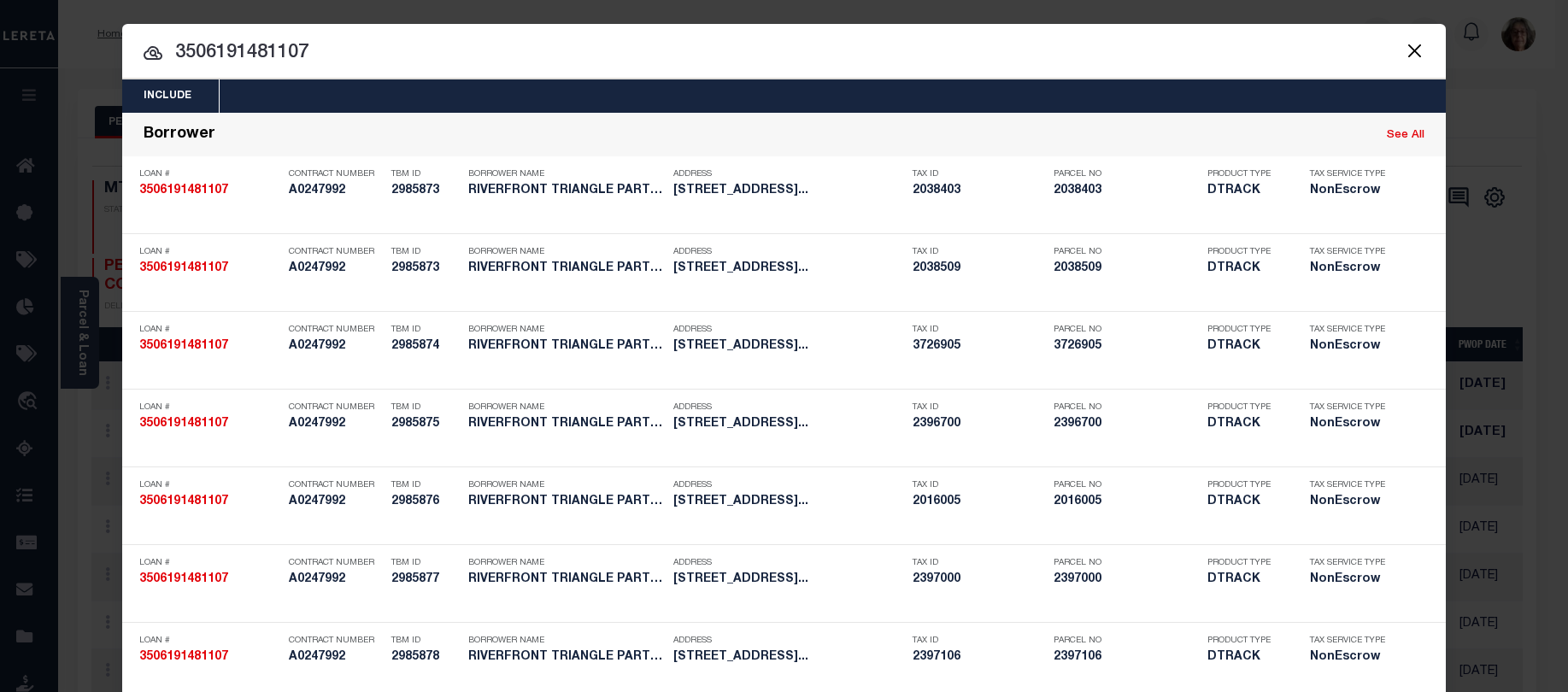
drag, startPoint x: 170, startPoint y: 51, endPoint x: 323, endPoint y: 44, distance: 153.2
click at [323, 44] on input "3506191481107" at bounding box center [784, 53] width 1324 height 30
paste input "4009200030691"
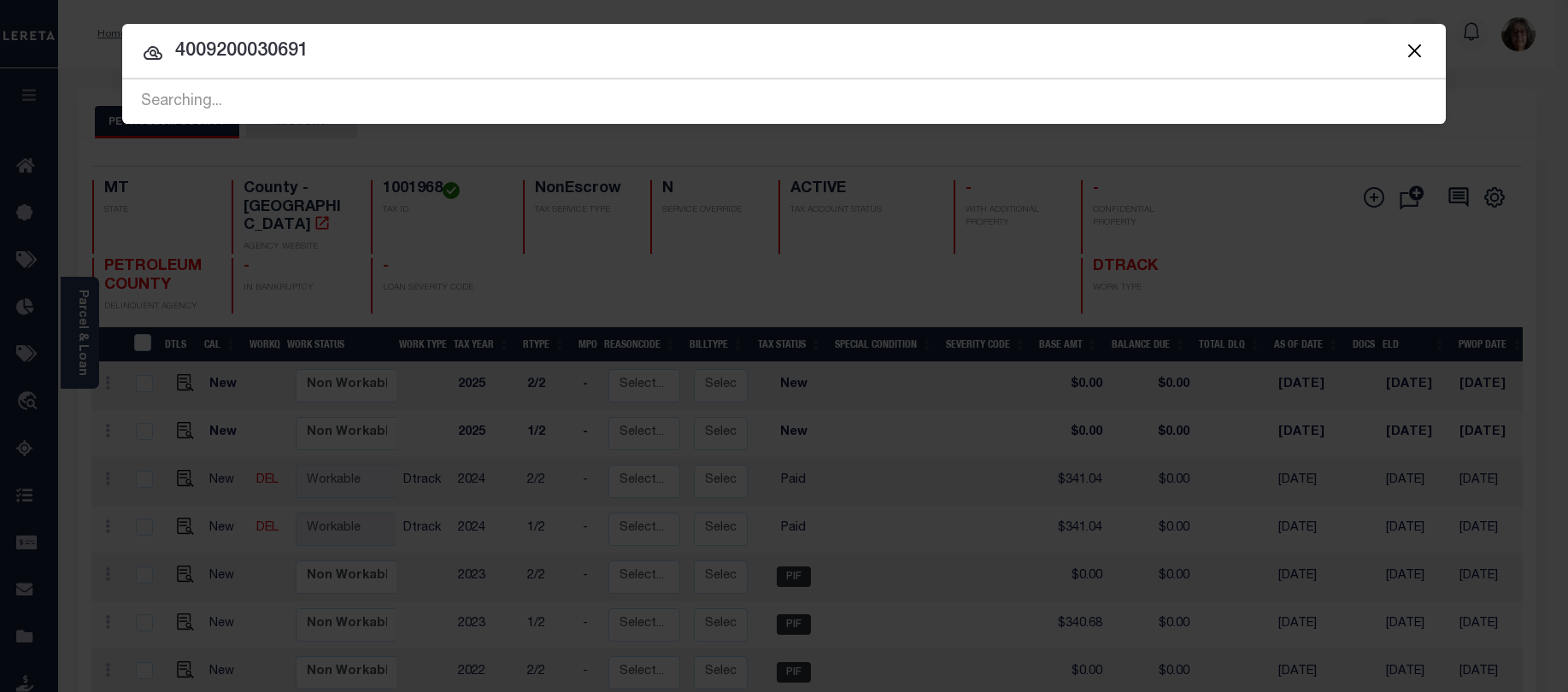
type input "4009200030691"
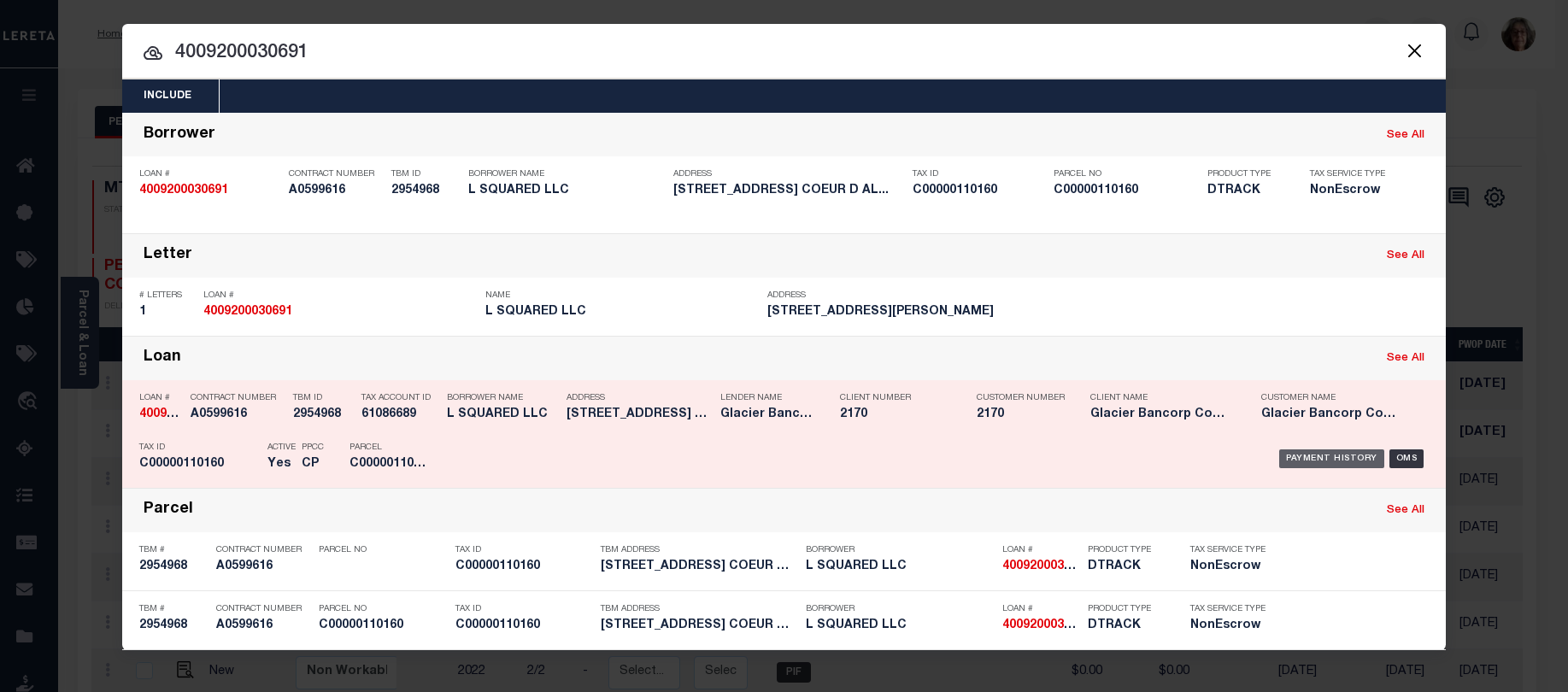
click at [1296, 456] on div "Payment History" at bounding box center [1331, 459] width 105 height 19
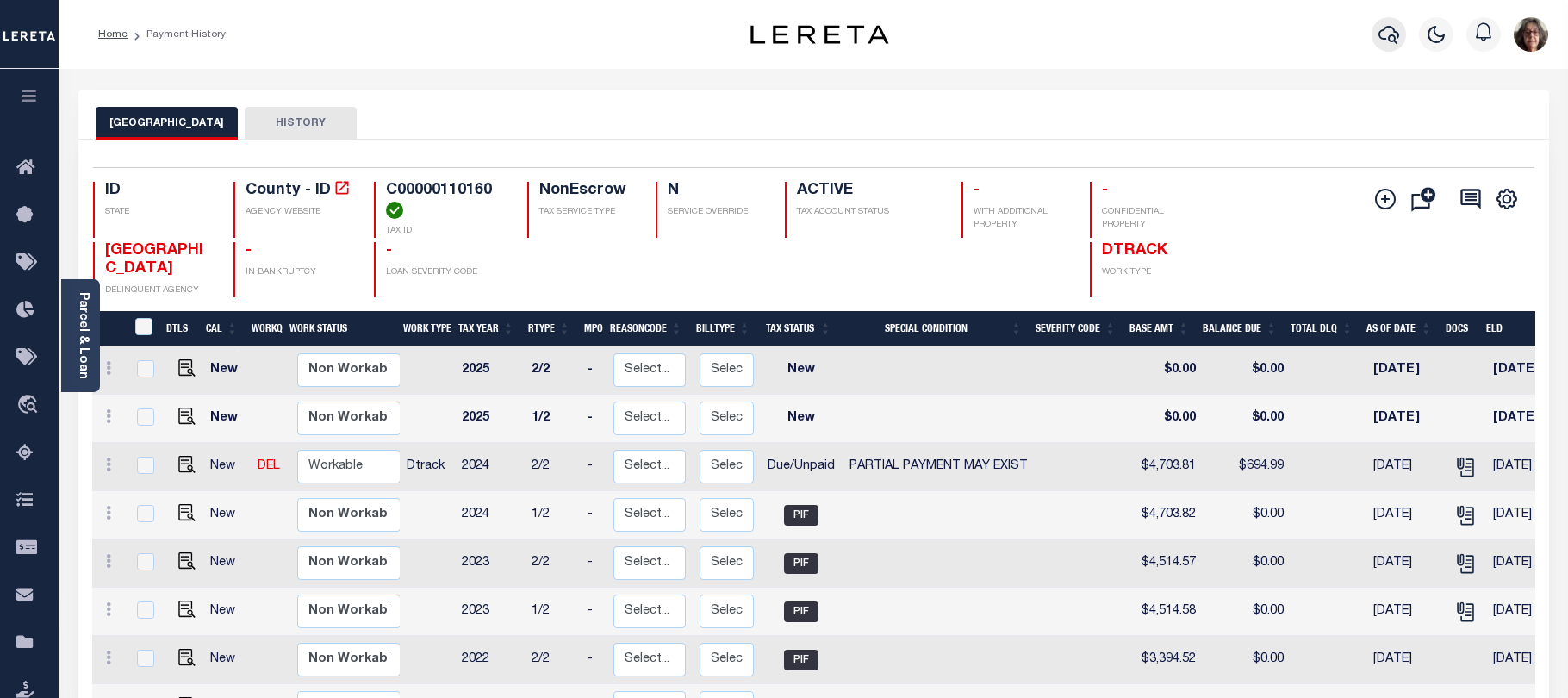
click at [1392, 34] on icon "button" at bounding box center [1389, 34] width 20 height 20
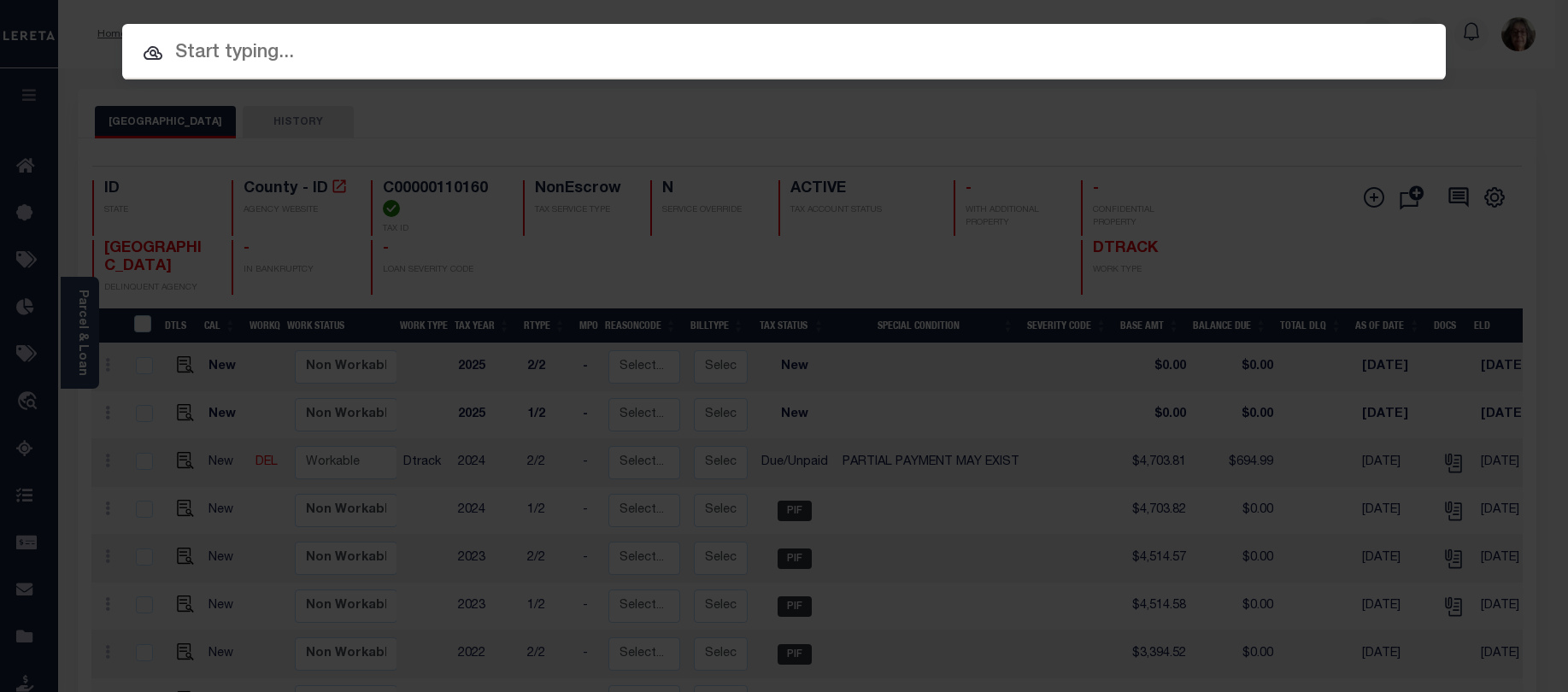
paste input "3108200000024"
type input "3108200000024"
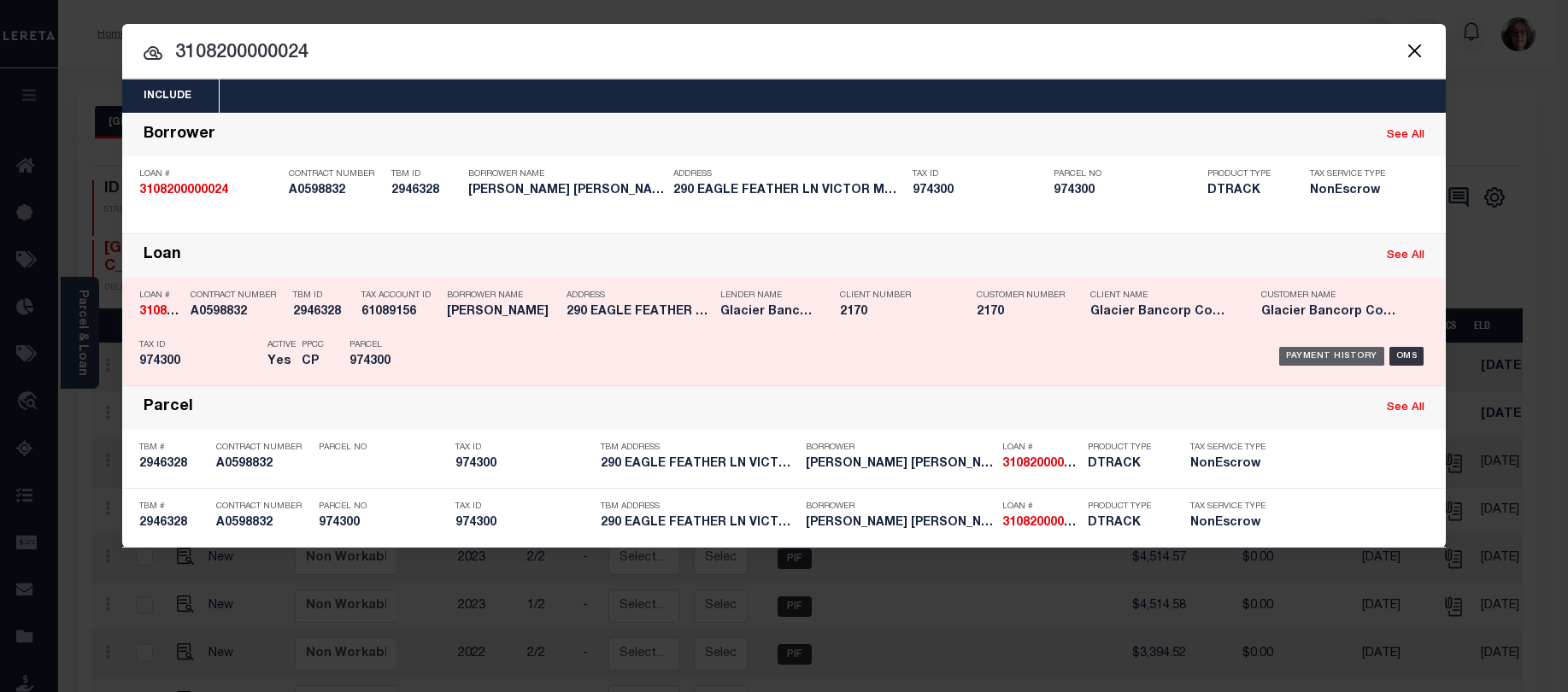
click at [1339, 355] on div "Payment History" at bounding box center [1331, 357] width 105 height 19
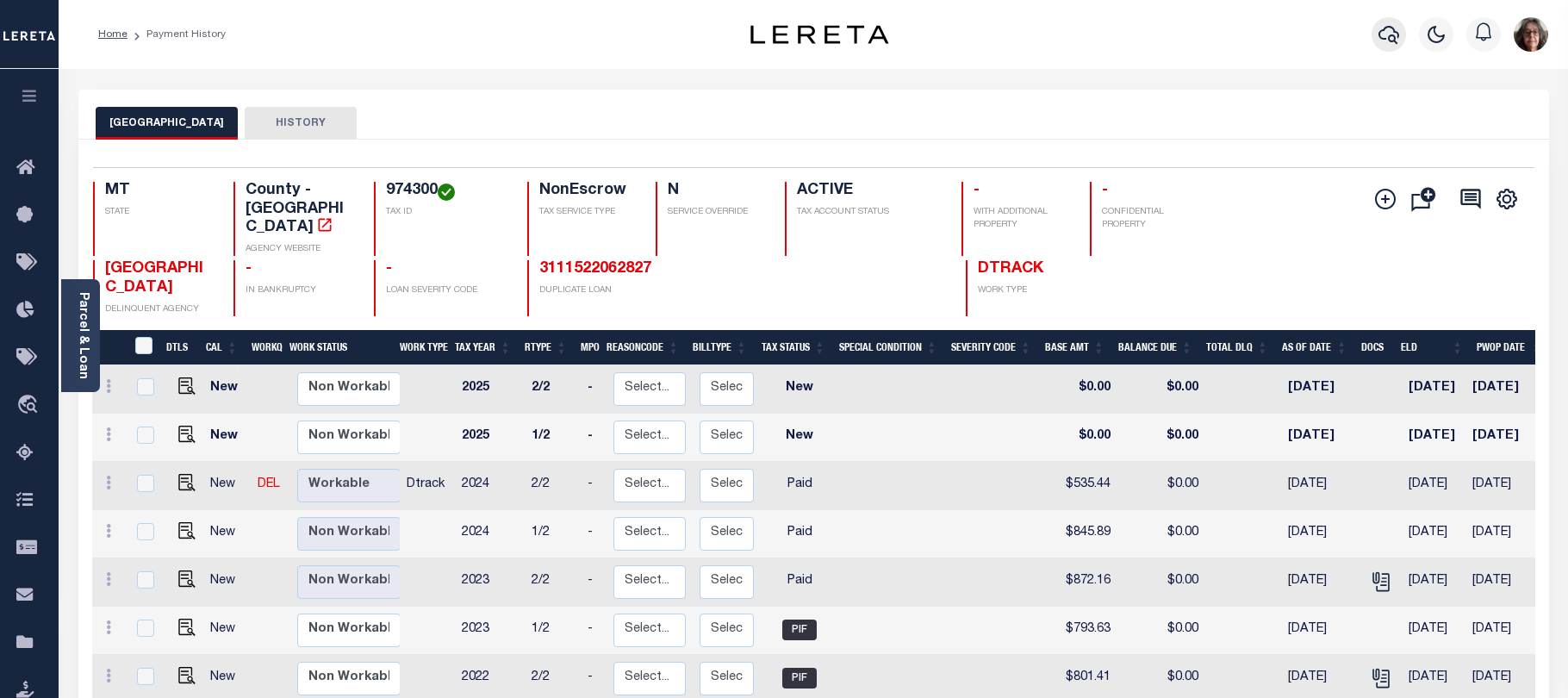
click at [1385, 33] on icon "button" at bounding box center [1389, 34] width 20 height 20
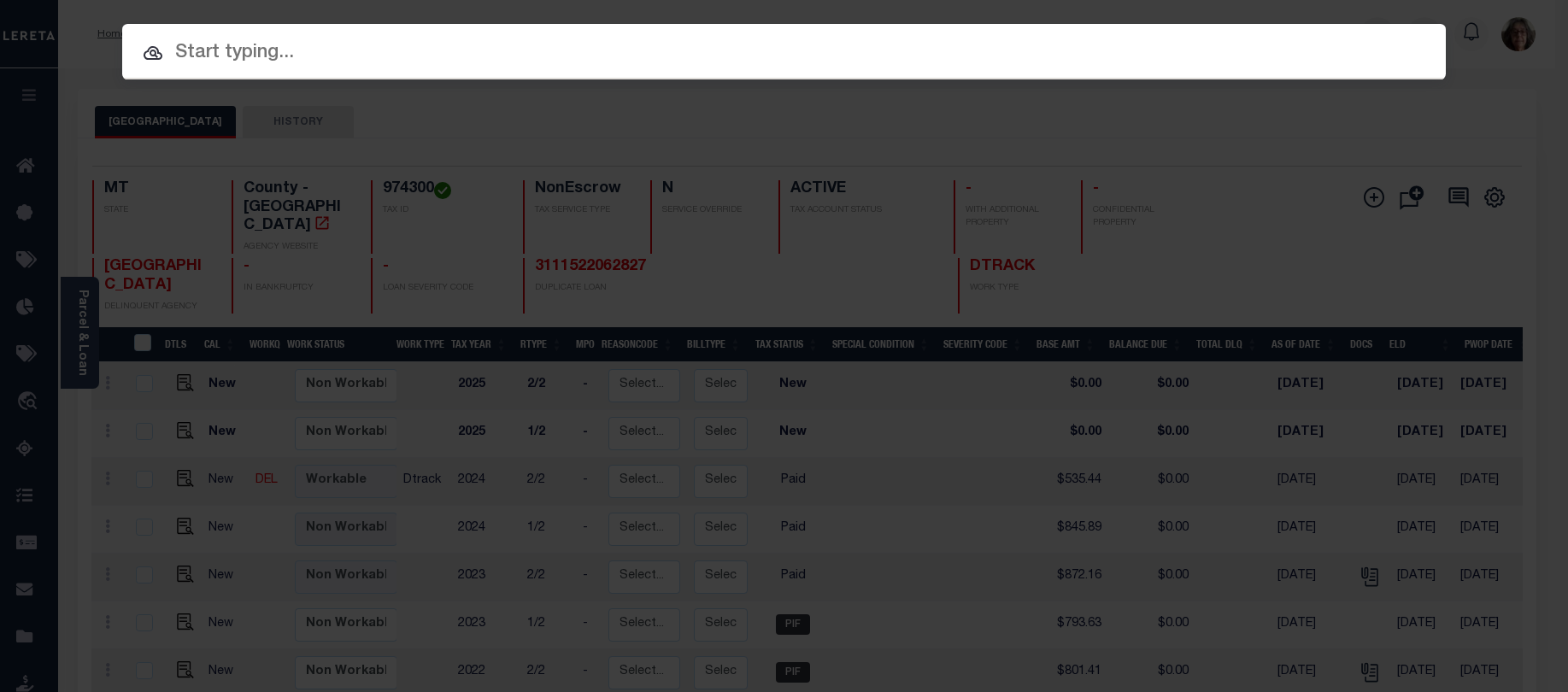
click at [186, 49] on input "text" at bounding box center [784, 53] width 1324 height 30
click at [190, 57] on input "text" at bounding box center [784, 53] width 1324 height 30
paste input "4208200006854"
type input "4208200006854"
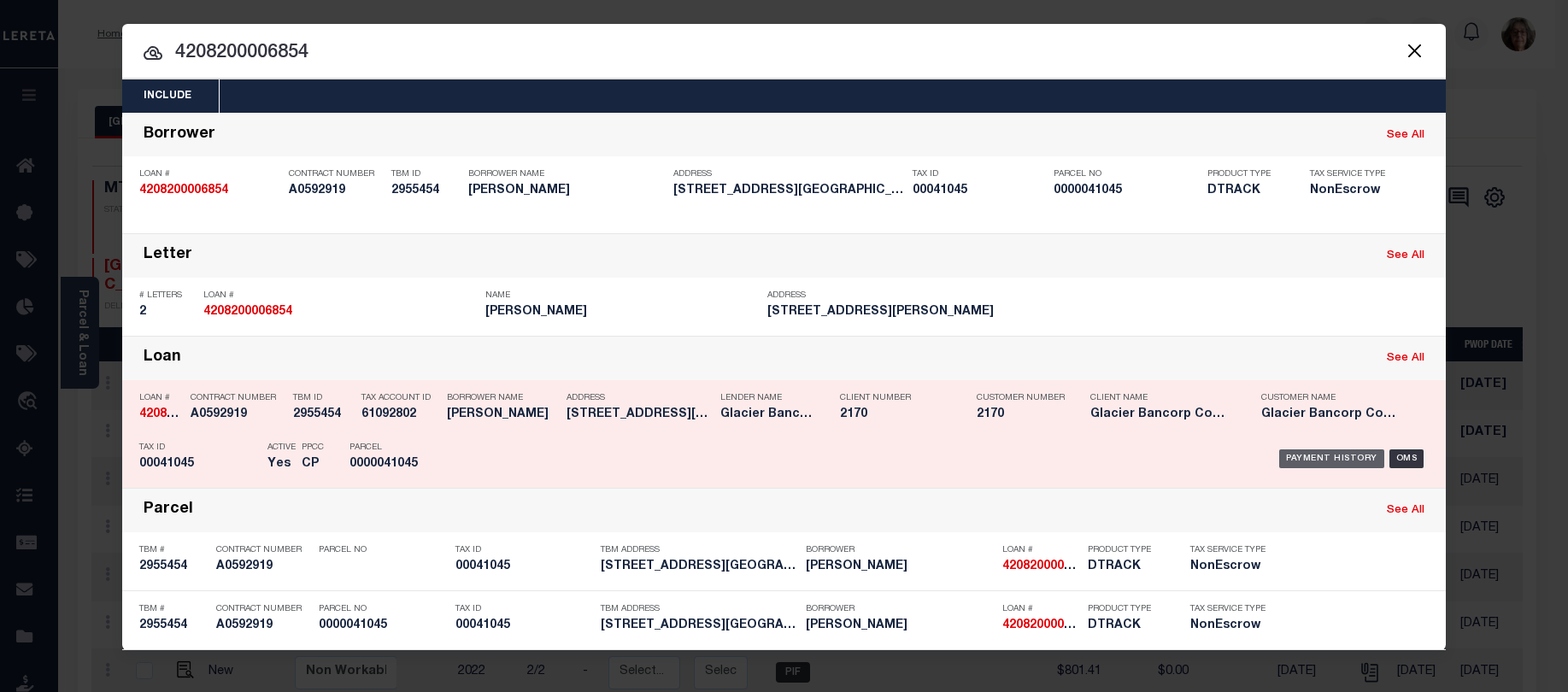
click at [1347, 461] on div "Payment History" at bounding box center [1331, 459] width 105 height 19
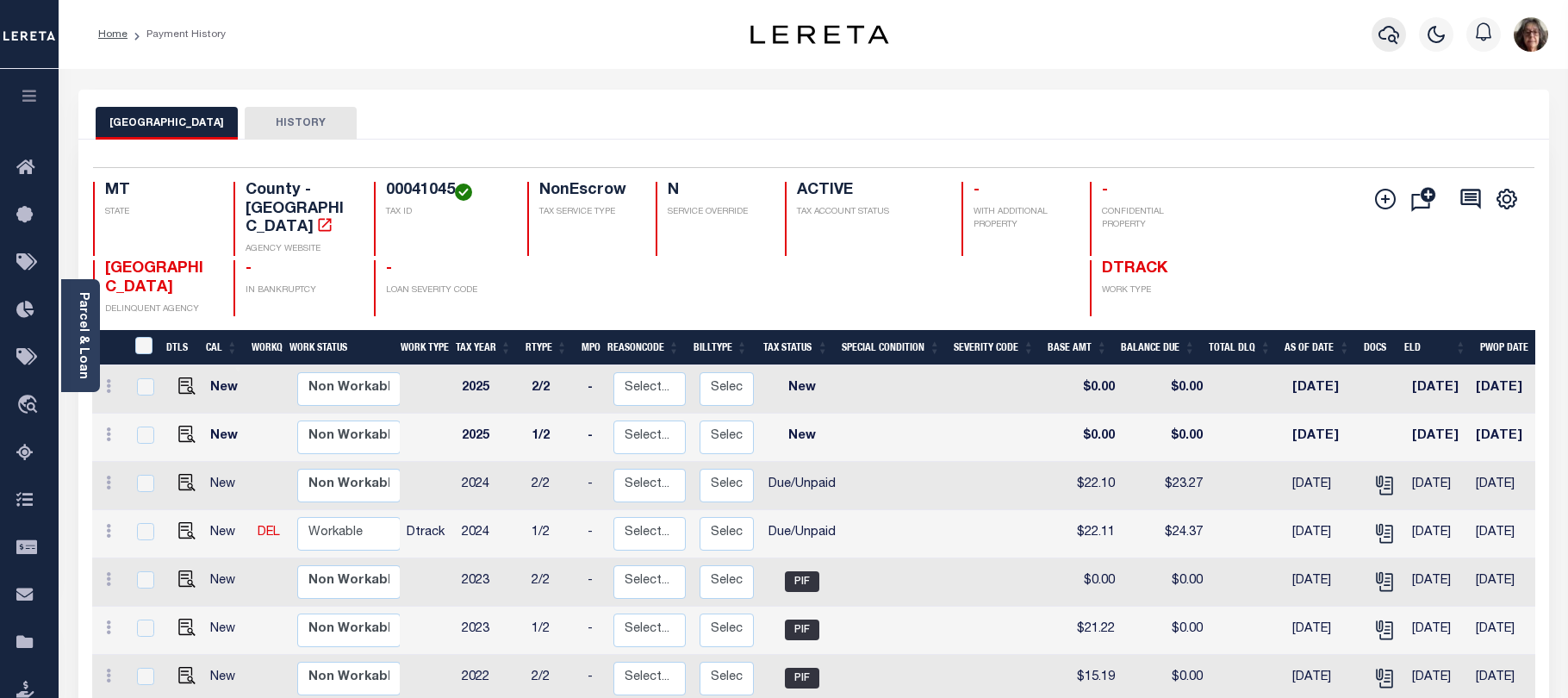
click at [1390, 32] on icon "button" at bounding box center [1389, 34] width 20 height 20
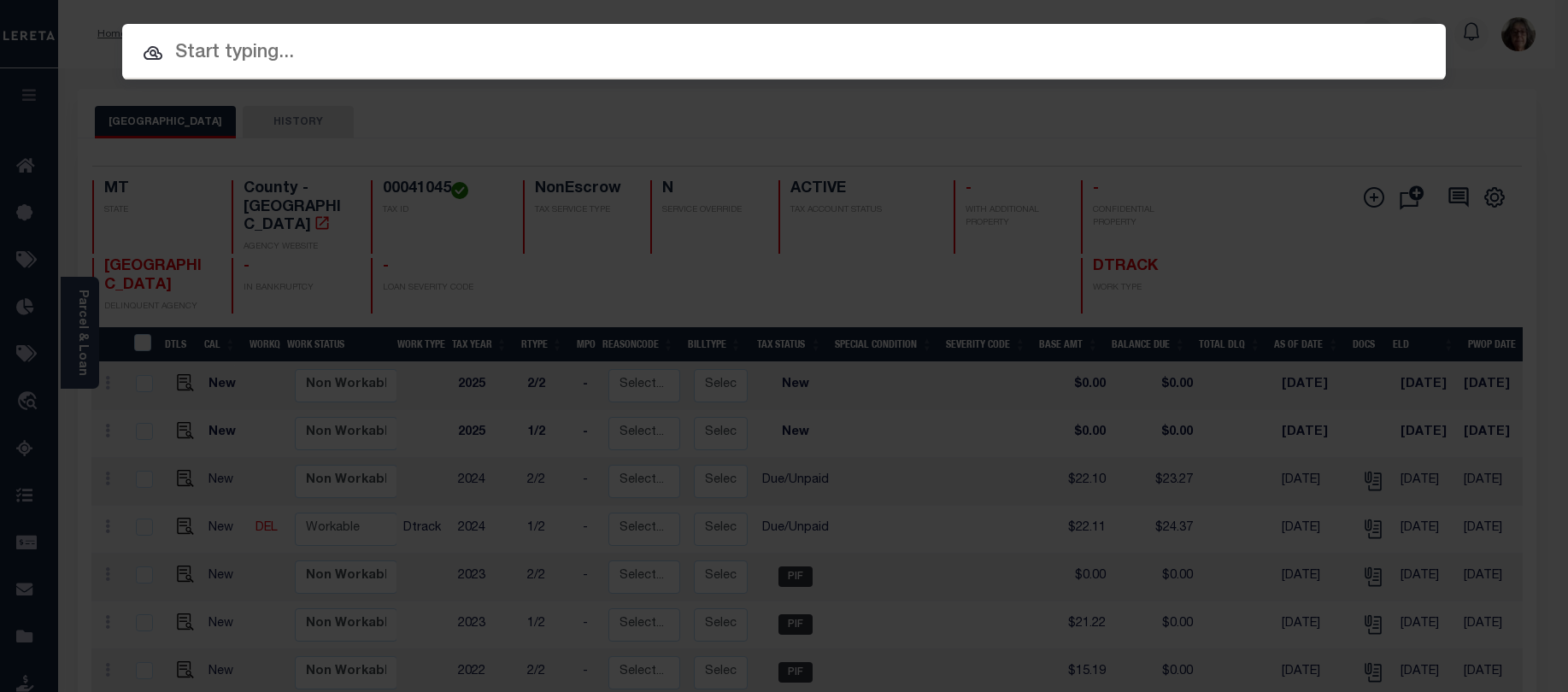
paste input "4210230013782"
type input "4210230013782"
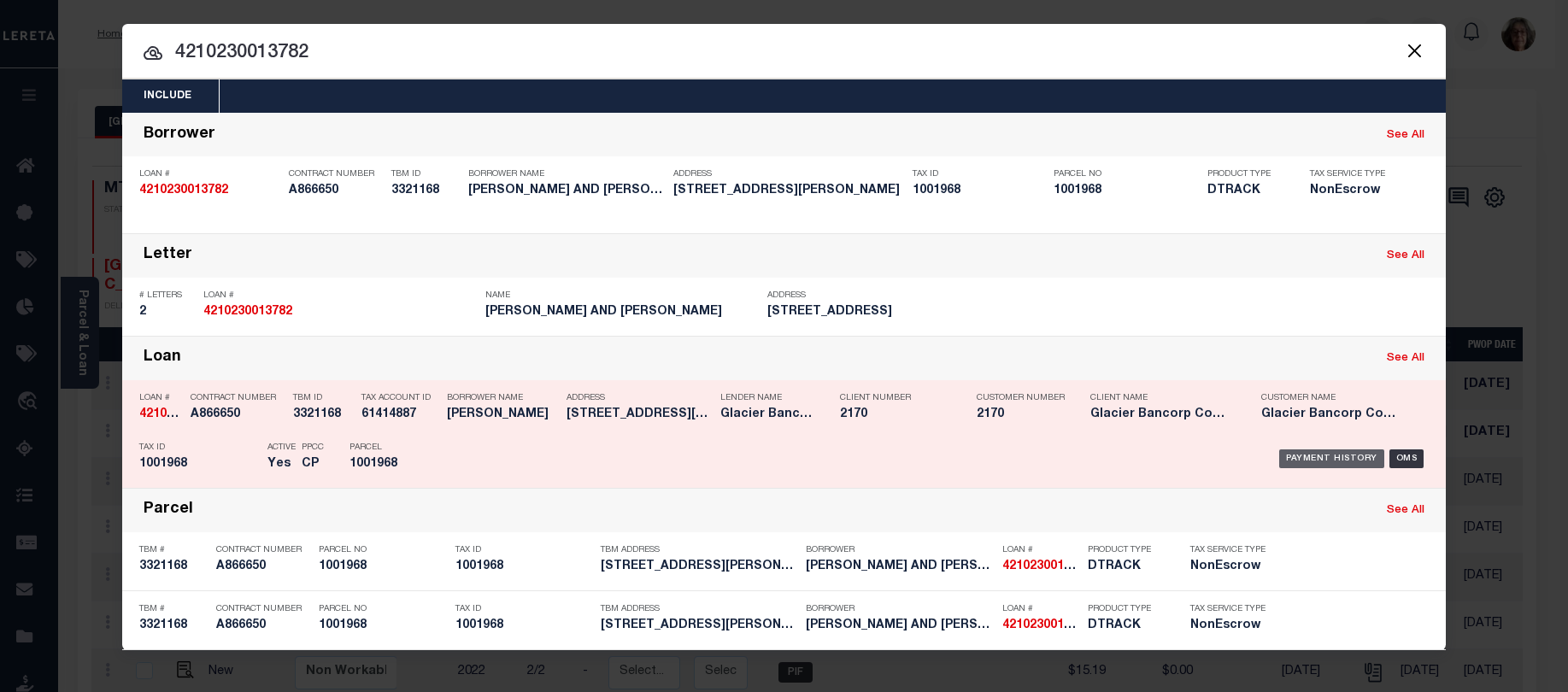
click at [1306, 465] on div "Payment History" at bounding box center [1331, 459] width 105 height 19
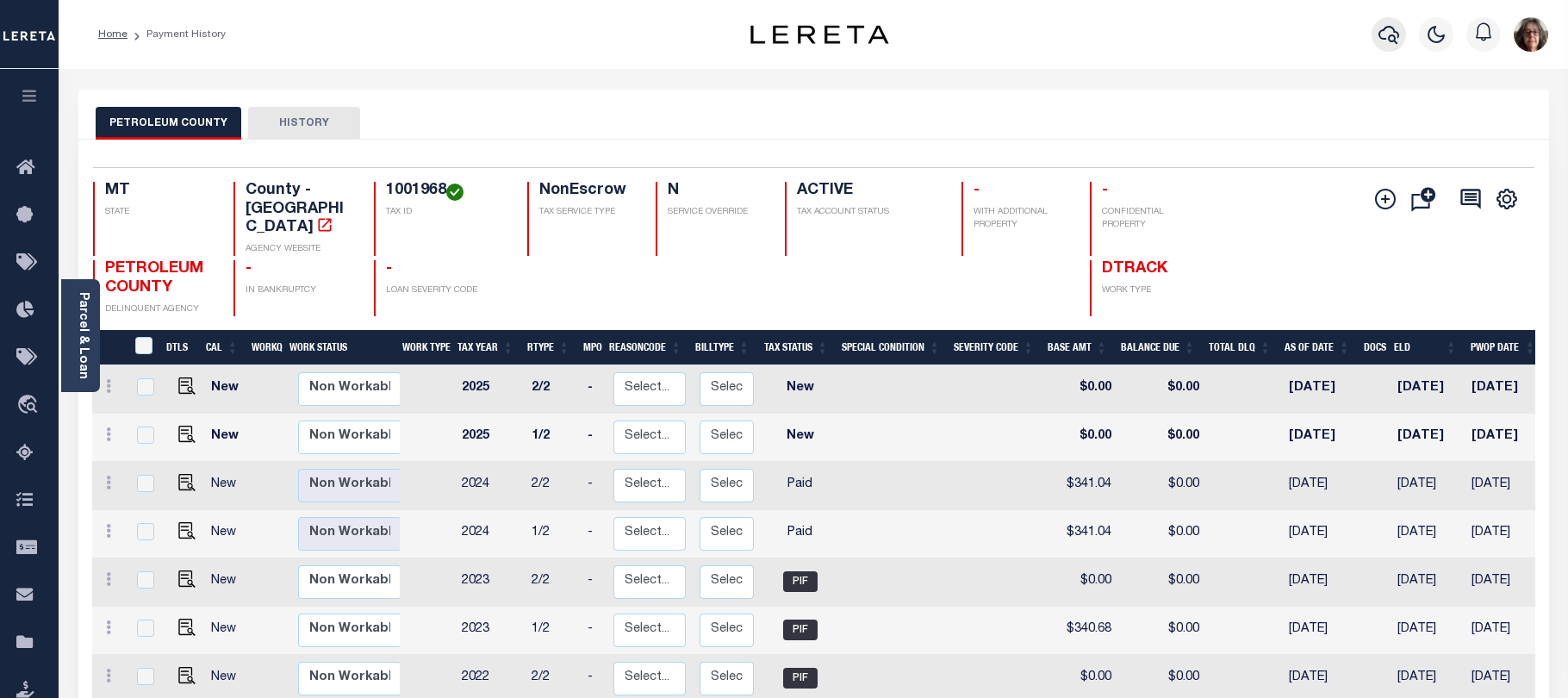
click at [1383, 34] on icon "button" at bounding box center [1389, 34] width 20 height 20
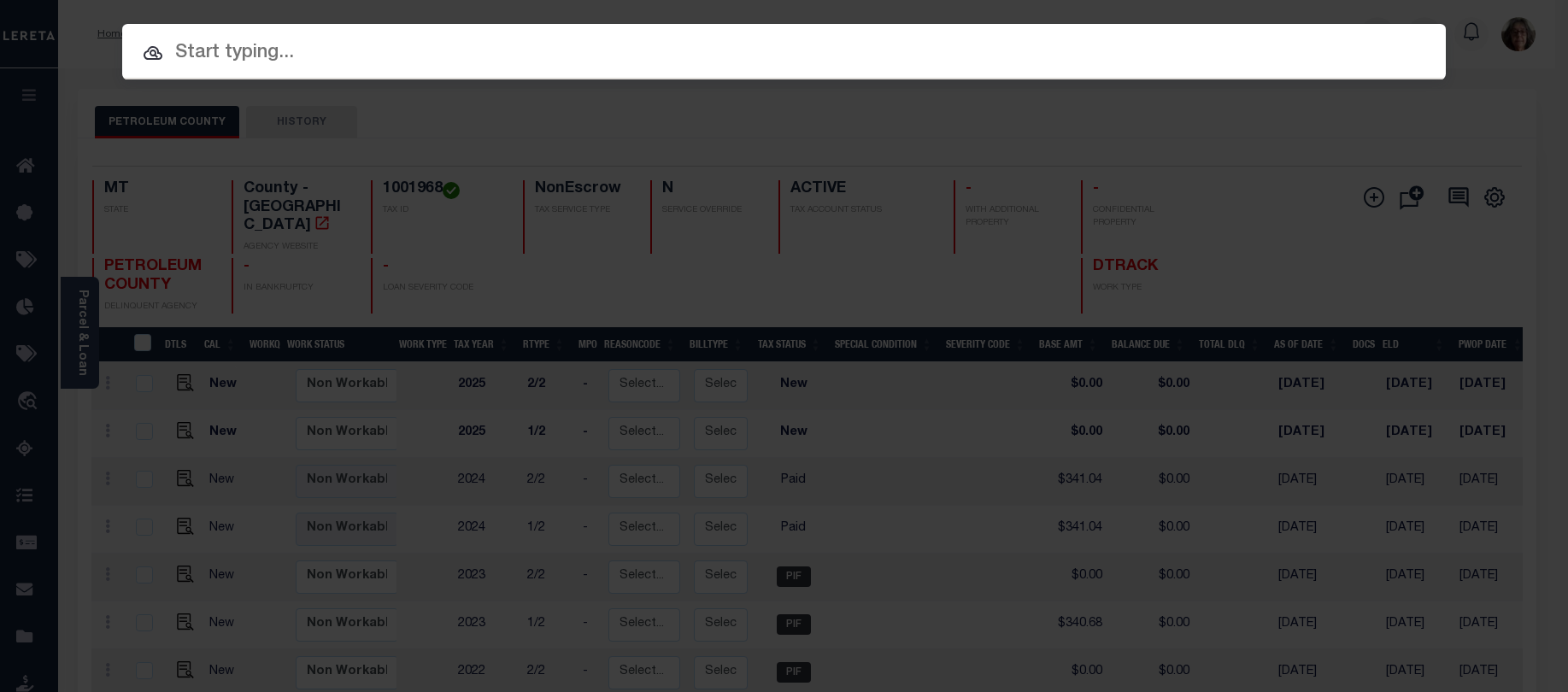
paste input "D05000000030"
type input "D05000000030"
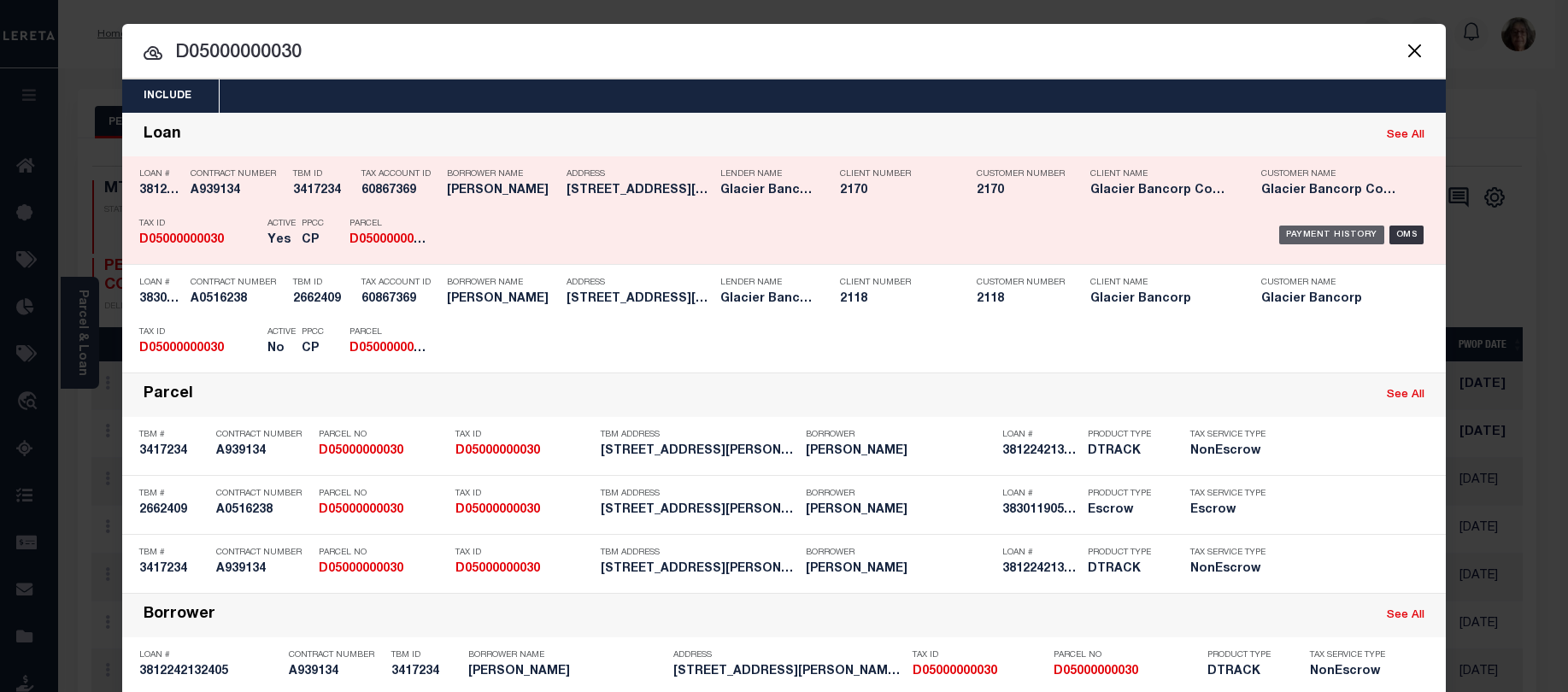
click at [1336, 236] on div "Payment History" at bounding box center [1331, 235] width 105 height 19
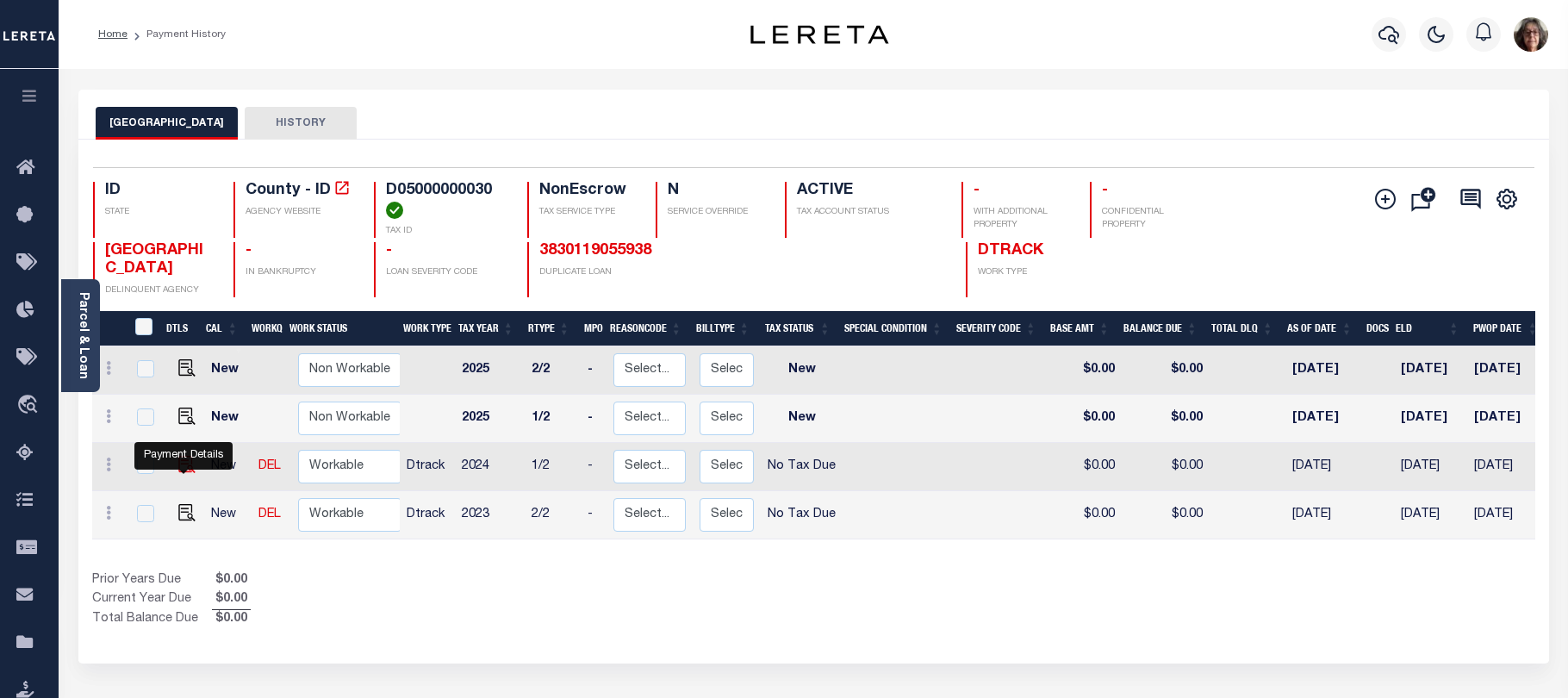
click at [184, 470] on img "" at bounding box center [187, 465] width 18 height 18
checkbox input "true"
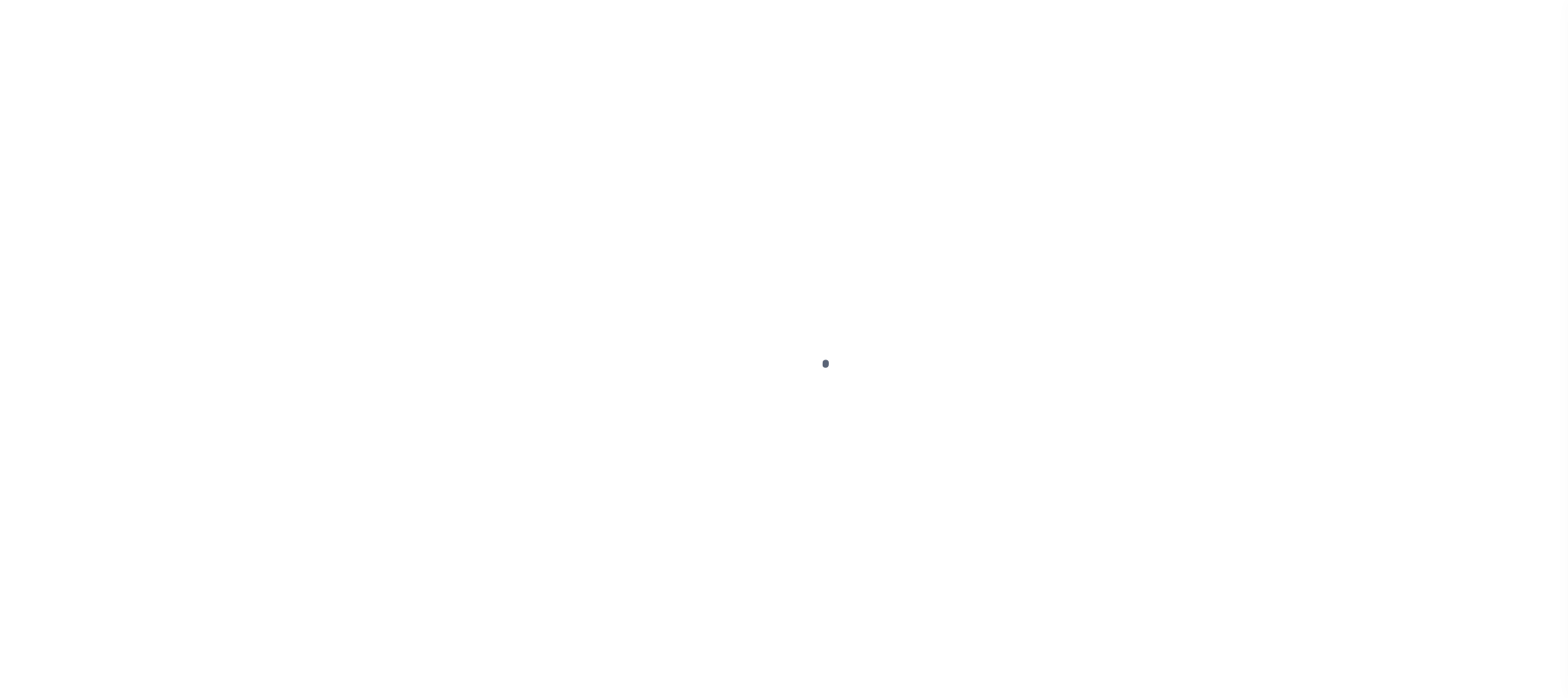
select select "NTX"
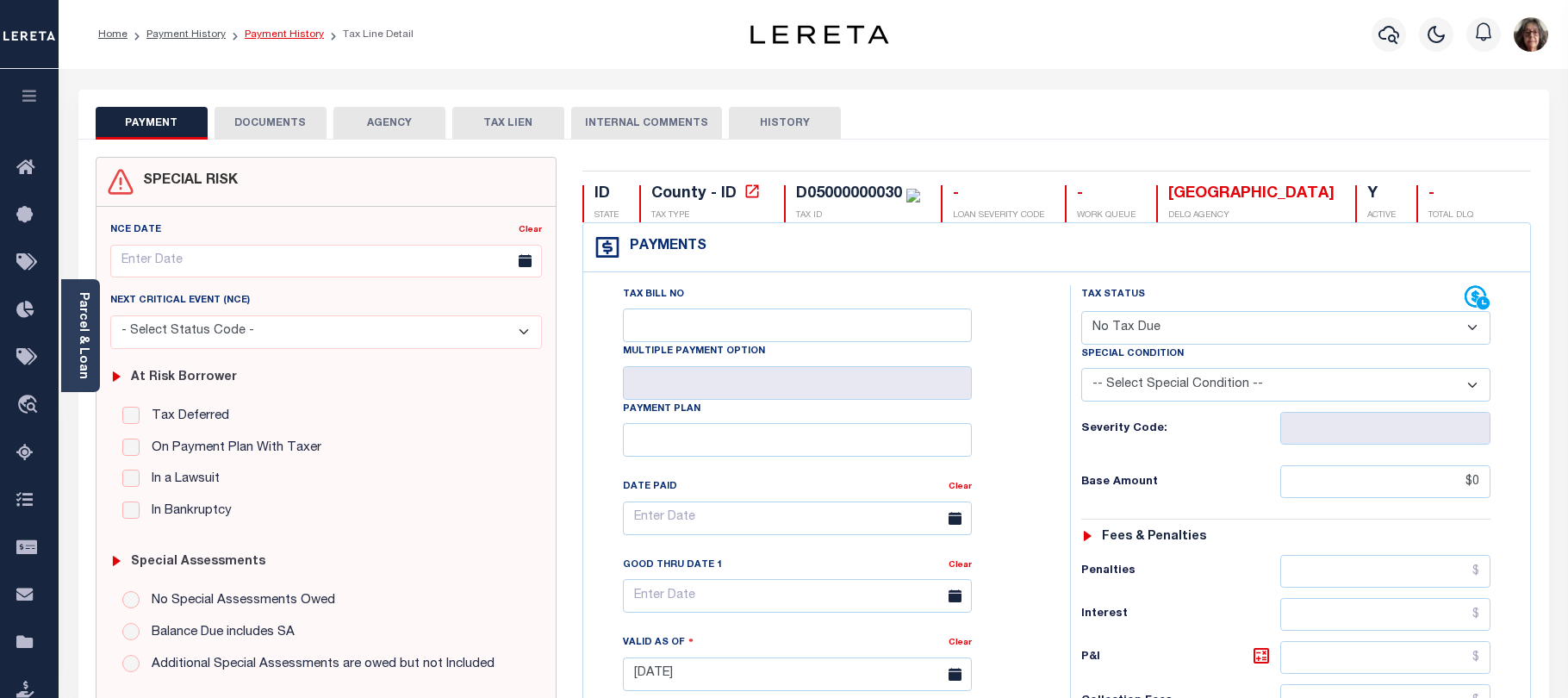
click at [275, 34] on link "Payment History" at bounding box center [284, 34] width 79 height 10
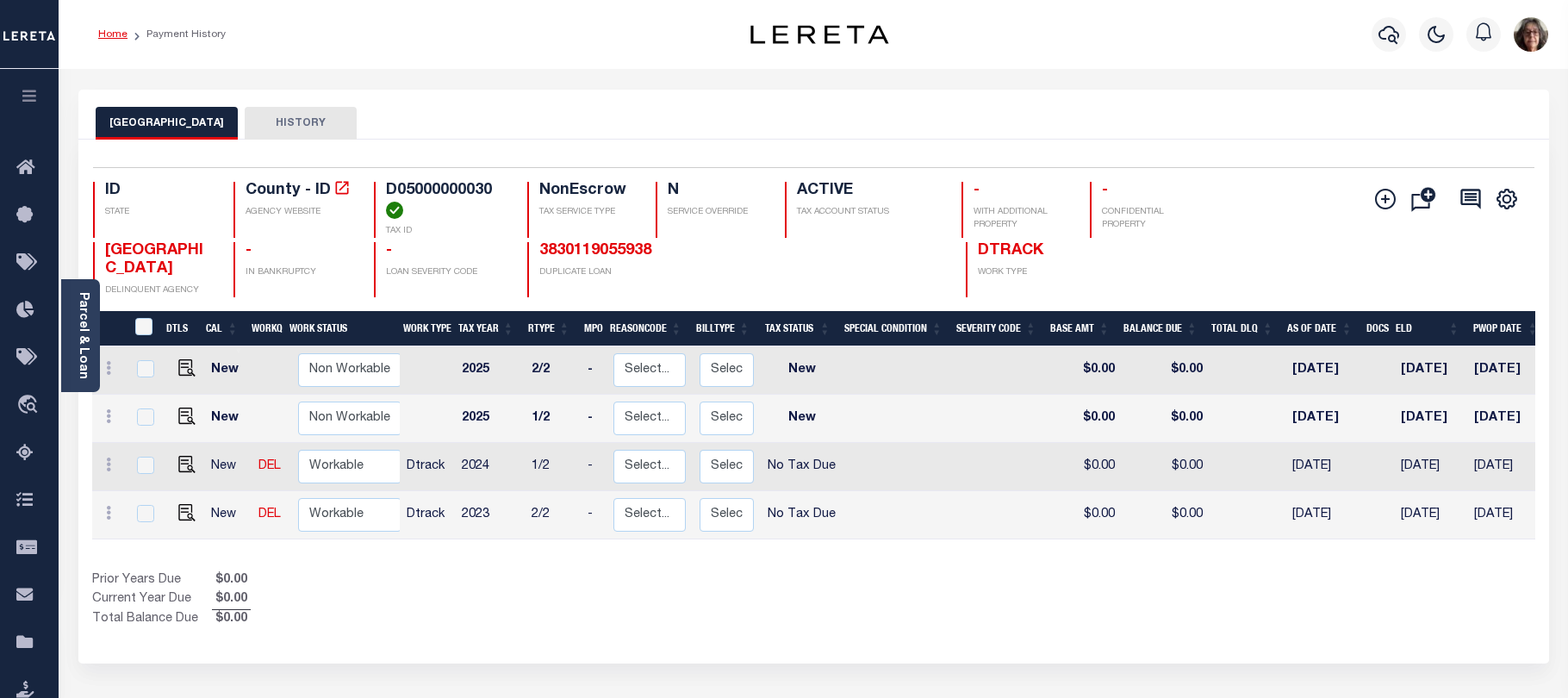
click at [110, 35] on link "Home" at bounding box center [113, 34] width 29 height 10
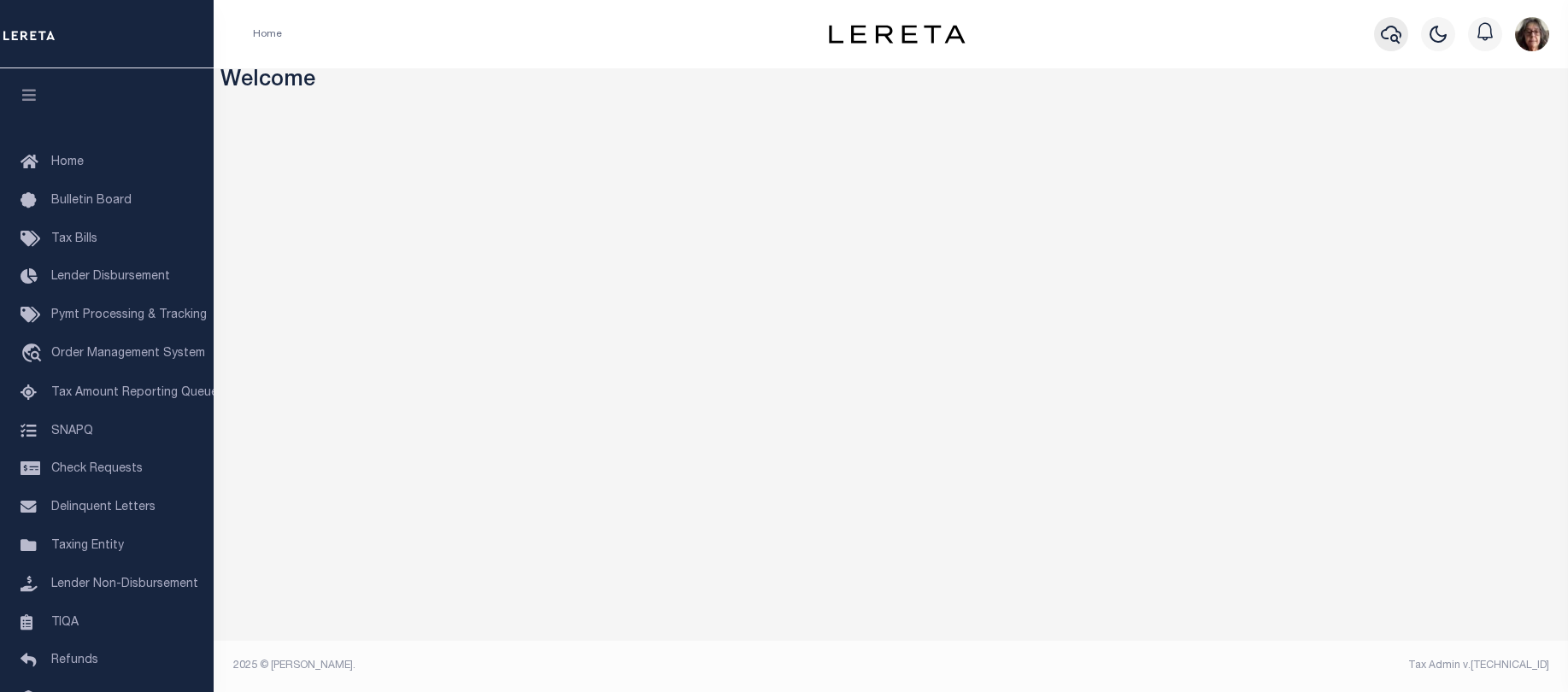
click at [1396, 33] on icon "button" at bounding box center [1392, 35] width 20 height 18
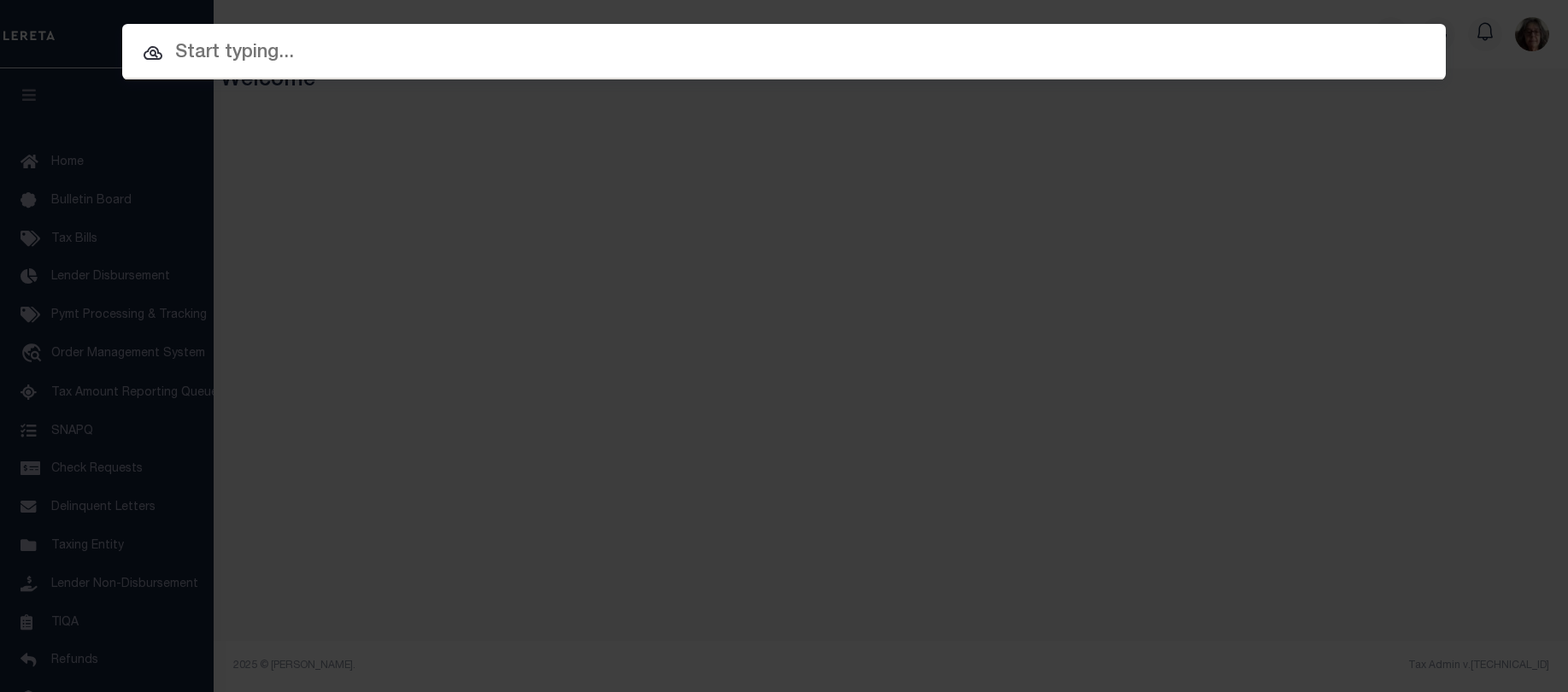
paste input "R327108211112"
type input "R327108211112"
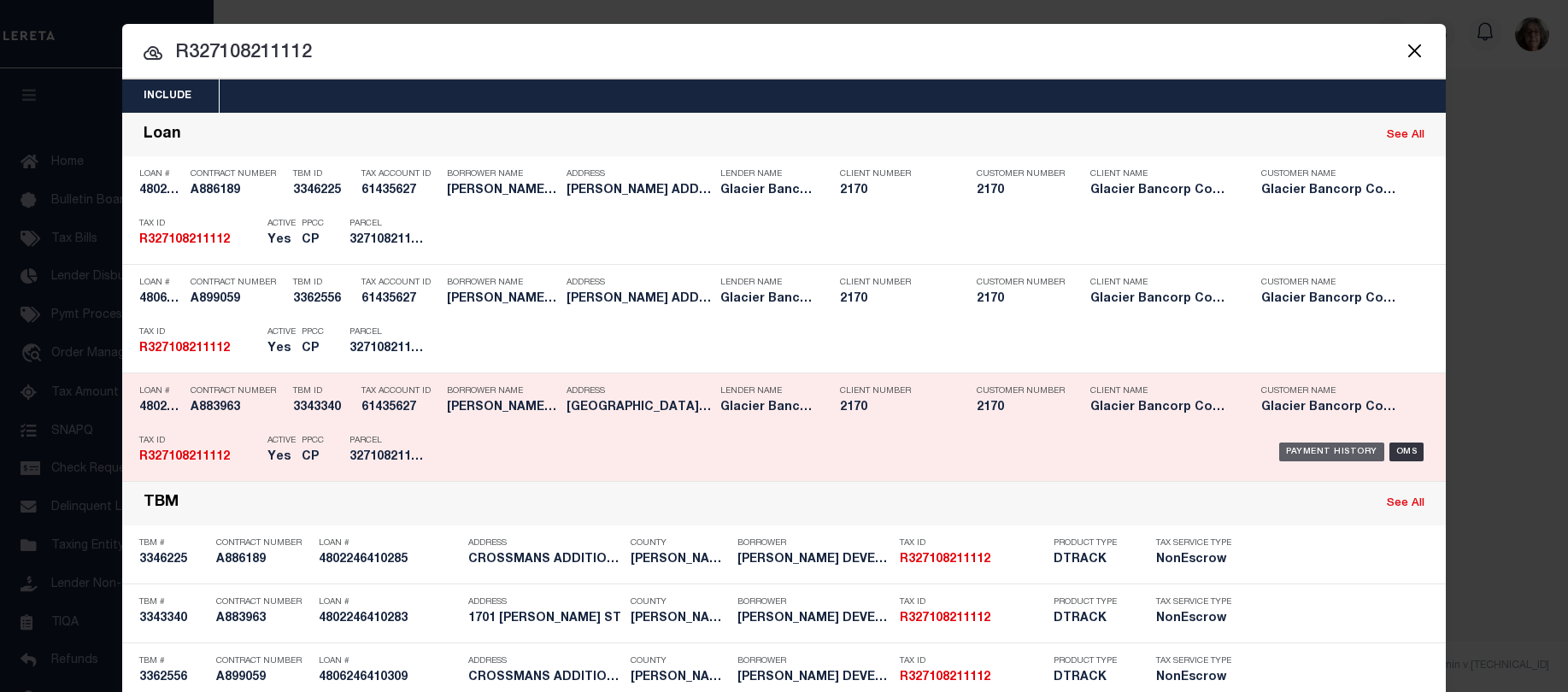
click at [1309, 451] on div "Payment History" at bounding box center [1331, 452] width 105 height 19
